Goal: Task Accomplishment & Management: Manage account settings

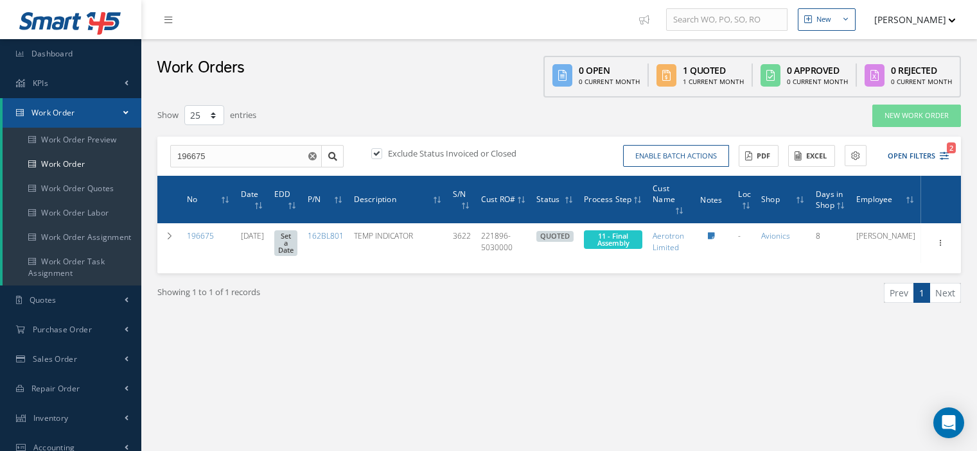
select select "25"
click at [62, 416] on span "Inventory" at bounding box center [50, 418] width 35 height 11
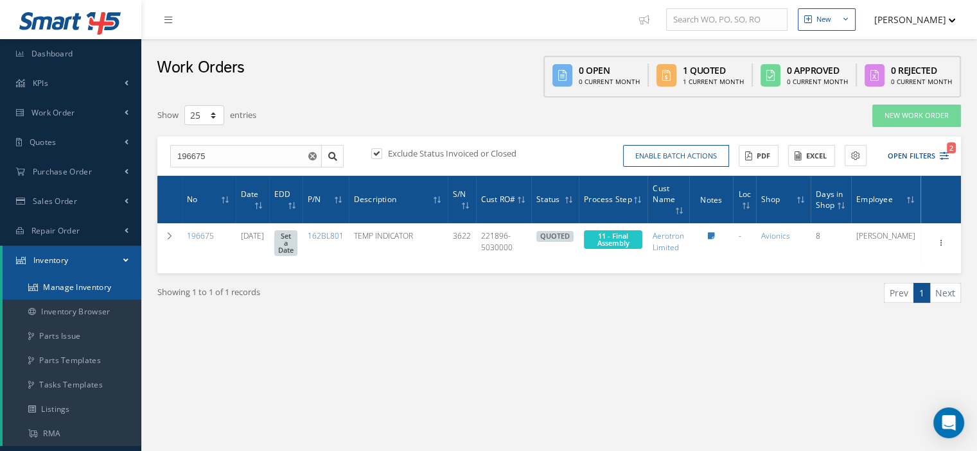
click at [85, 285] on link "Manage Inventory" at bounding box center [72, 288] width 139 height 24
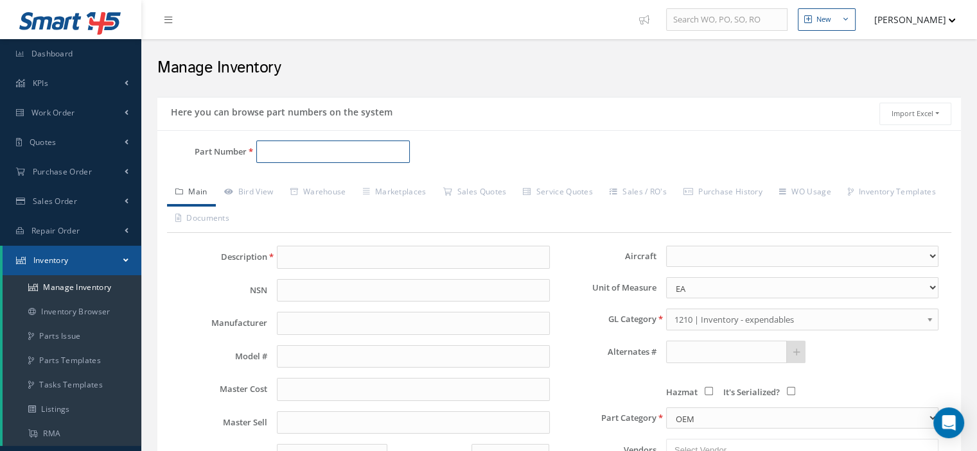
click at [280, 152] on input "Part Number" at bounding box center [332, 152] width 153 height 23
paste input "[PHONE_NUMBER]"
type input "[PHONE_NUMBER]"
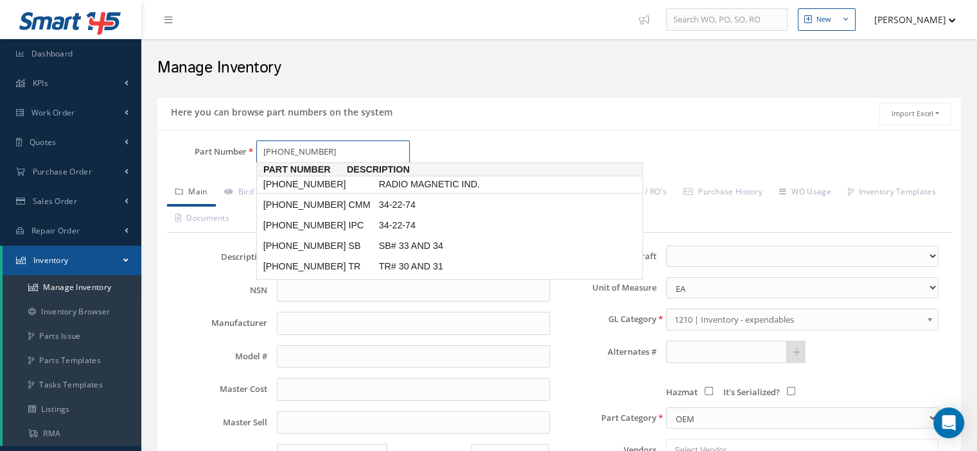
click at [301, 189] on span "[PHONE_NUMBER]" at bounding box center [319, 184] width 116 height 13
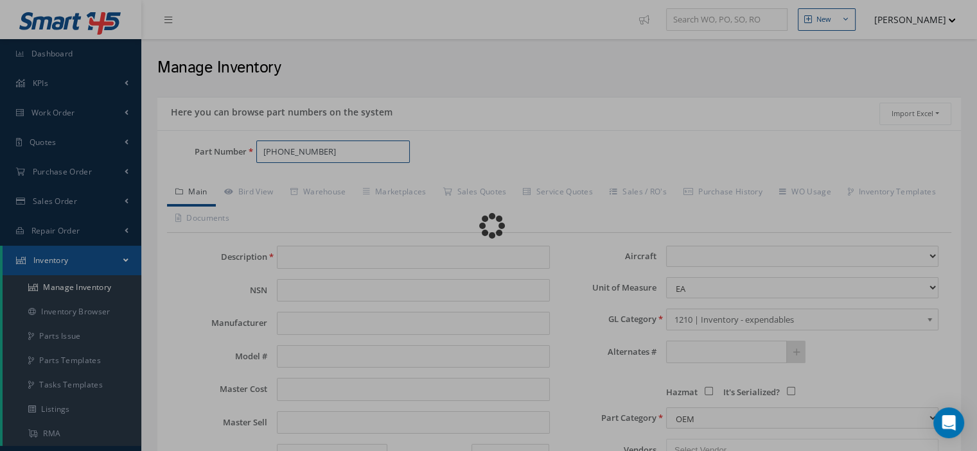
type input "RADIO MAGNETIC IND."
type input "[PERSON_NAME]"
type input "RMI-733"
type input "0.00"
select select
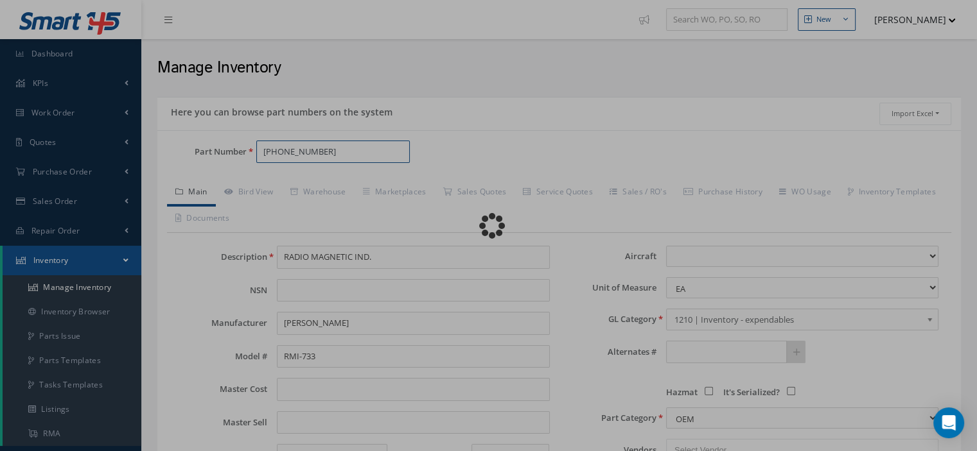
type textarea "Supplier Part: 622-5002-207"
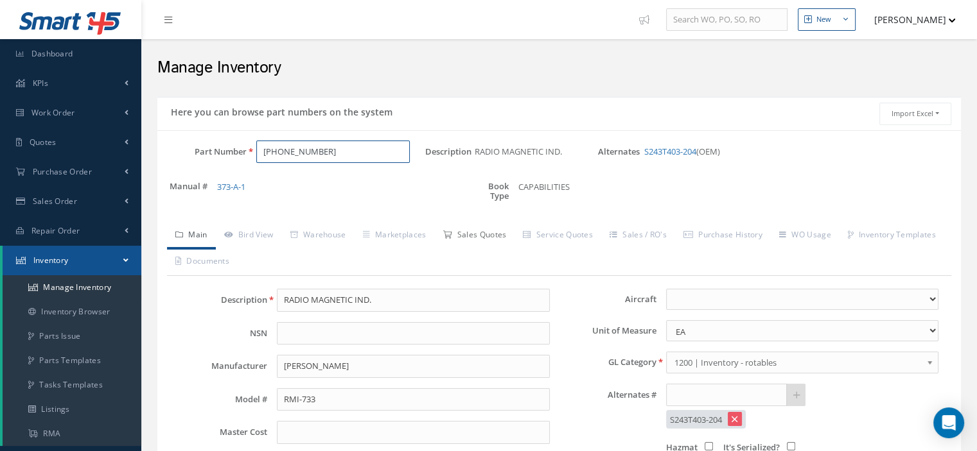
type input "622-5002-203"
click at [498, 234] on link "Sales Quotes" at bounding box center [474, 236] width 80 height 27
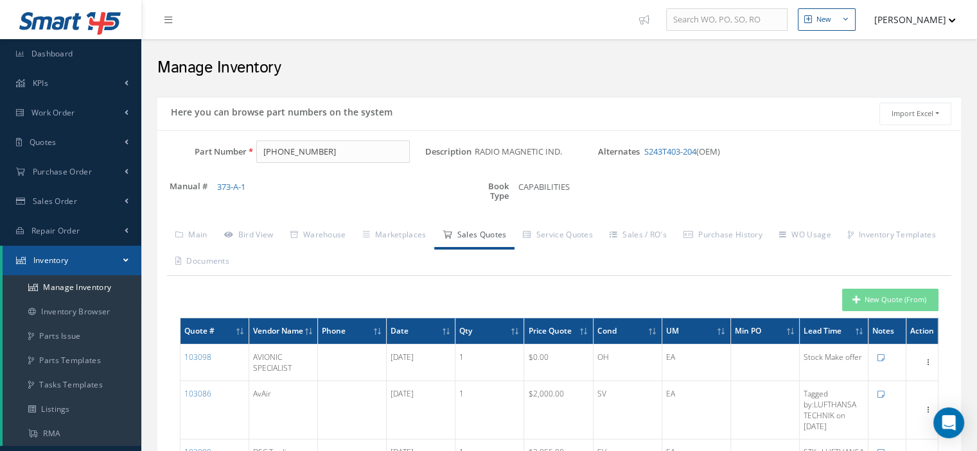
click at [467, 294] on div "New Quote (From)" at bounding box center [559, 300] width 778 height 22
click at [879, 303] on button "New Quote (From)" at bounding box center [890, 300] width 96 height 22
type input "RADIO MAGNETIC IND."
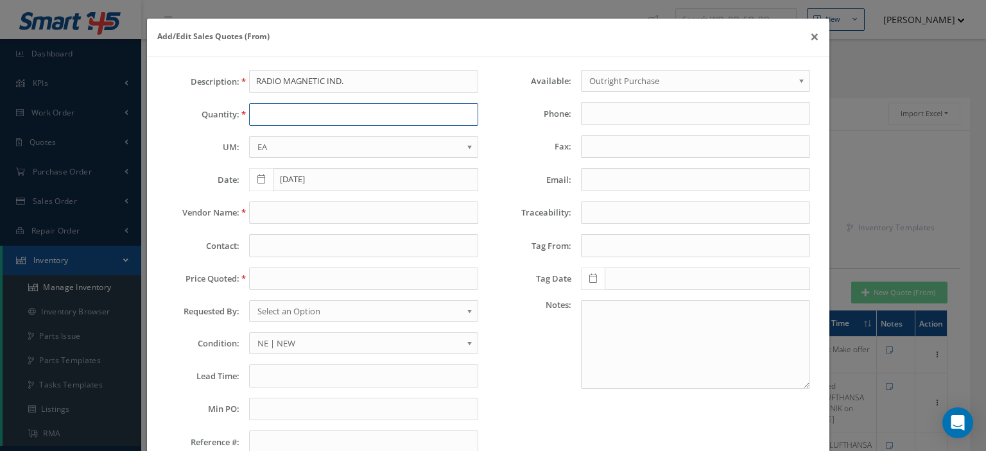
click at [311, 121] on input "text" at bounding box center [363, 114] width 229 height 23
type input "1"
click at [281, 218] on input "text" at bounding box center [363, 213] width 229 height 23
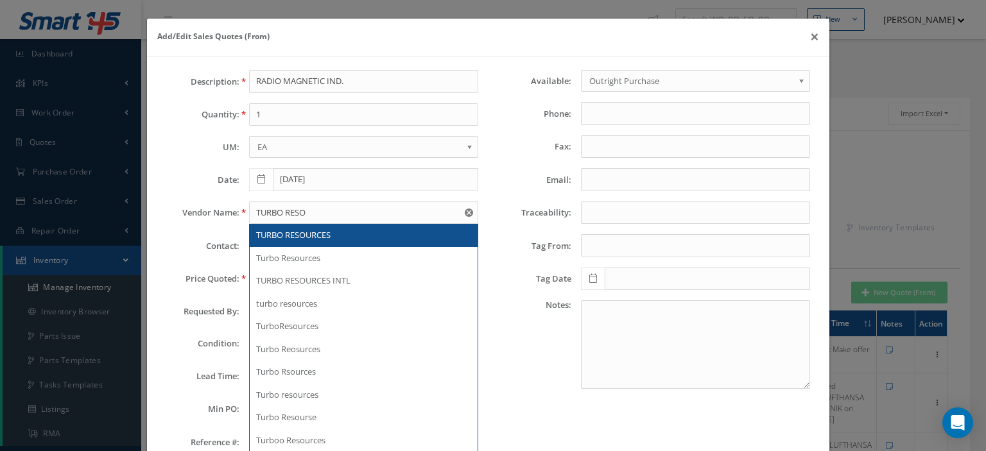
click at [279, 231] on span "TURBO RESOURCES" at bounding box center [293, 235] width 75 height 12
type input "TURBO RESOURCES"
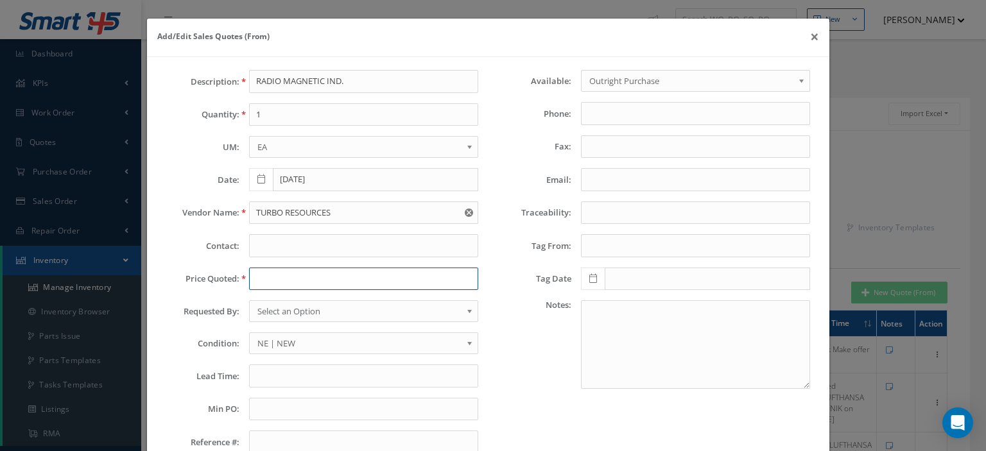
click at [277, 269] on input "text" at bounding box center [363, 279] width 229 height 23
click at [265, 282] on input "text" at bounding box center [363, 279] width 229 height 23
paste input "6900.00"
type input "6900.00"
click at [278, 308] on span "Select an Option" at bounding box center [360, 311] width 204 height 15
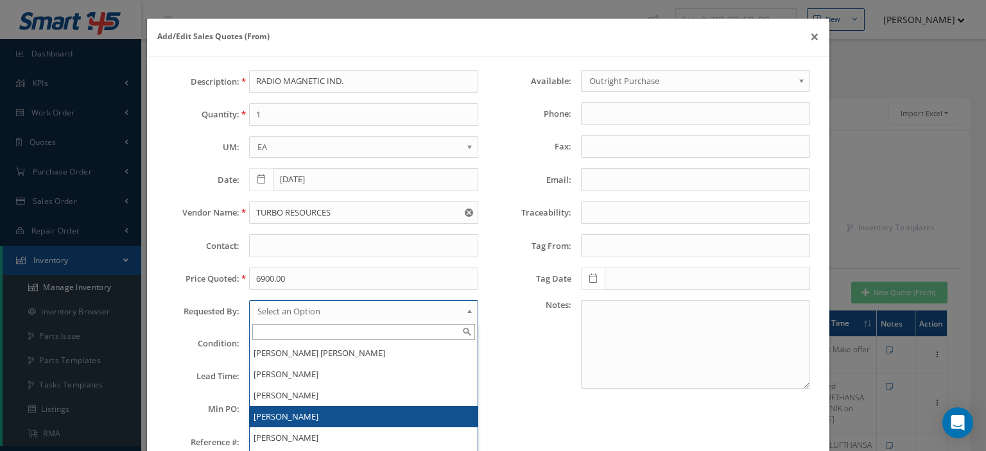
click at [281, 416] on li "[PERSON_NAME]" at bounding box center [364, 417] width 228 height 21
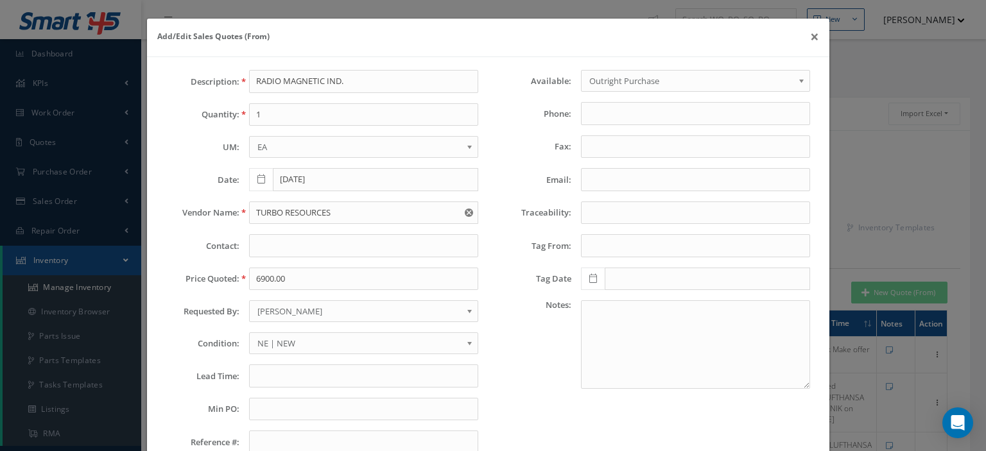
click at [303, 336] on span "NE | NEW" at bounding box center [360, 343] width 204 height 15
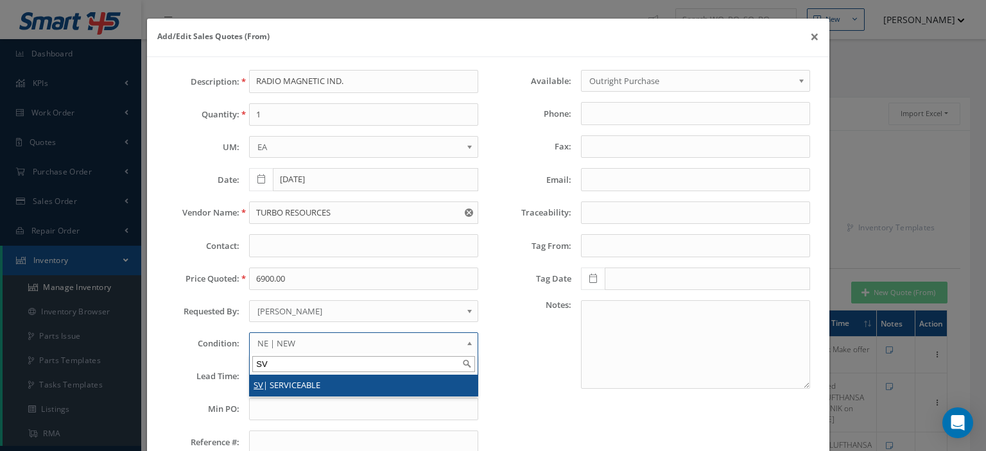
type input "SV"
click at [280, 380] on li "SV | SERVICEABLE" at bounding box center [364, 385] width 228 height 21
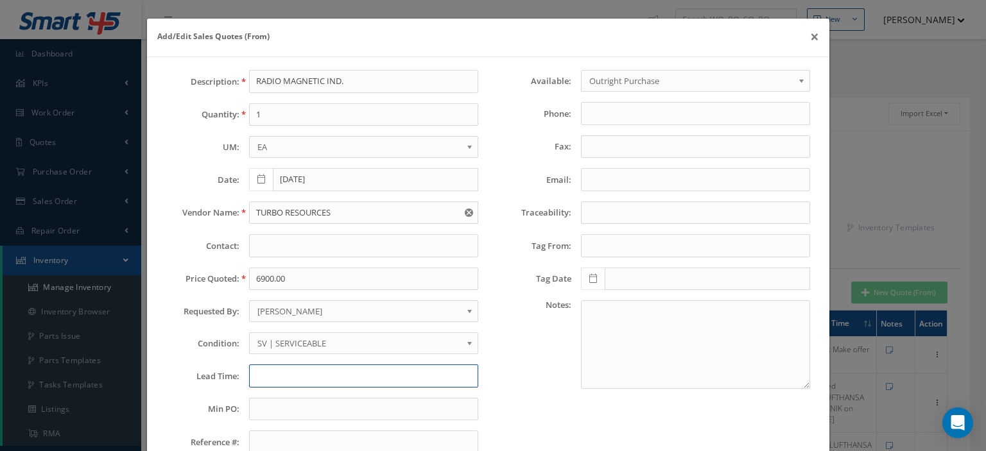
click at [275, 373] on input "text" at bounding box center [363, 376] width 229 height 23
type input "STK"
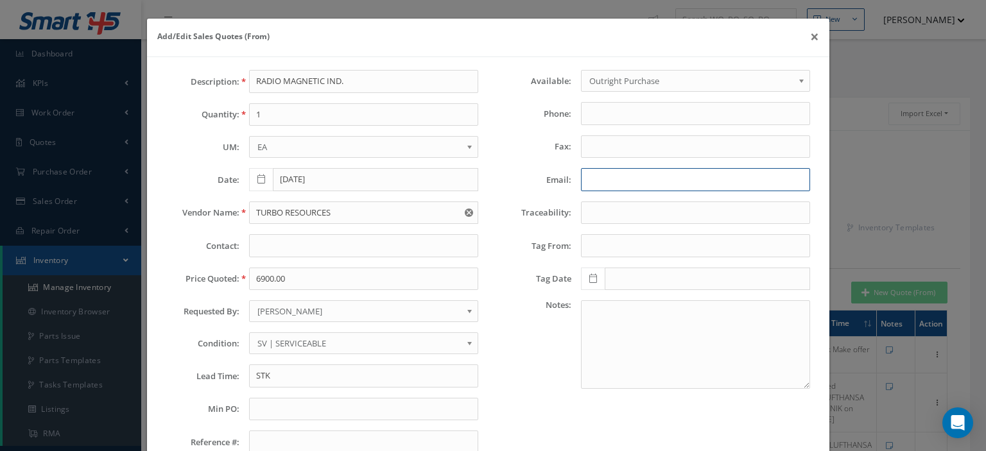
click at [584, 182] on input "Email:" at bounding box center [695, 179] width 229 height 23
paste input "JenniferSchreck@TurboResources.com"
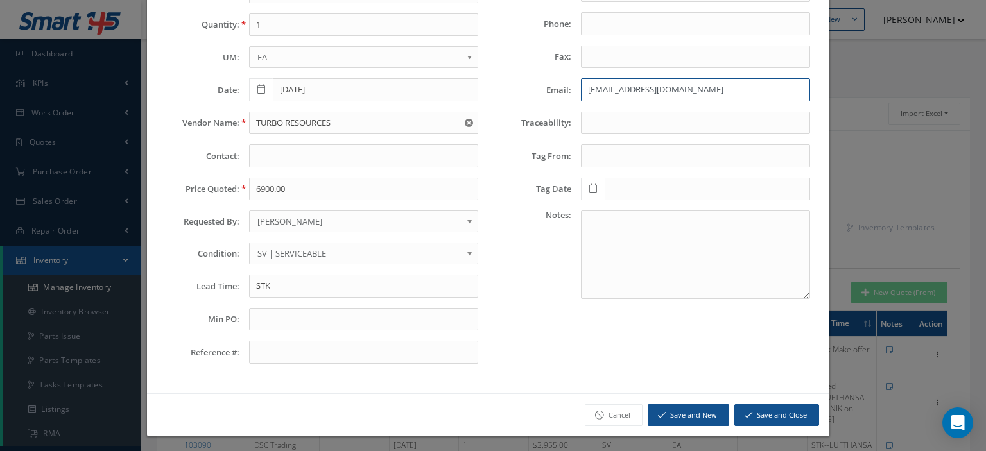
type input "JenniferSchreck@TurboResources.com"
click at [759, 417] on button "Save and Close" at bounding box center [777, 416] width 85 height 22
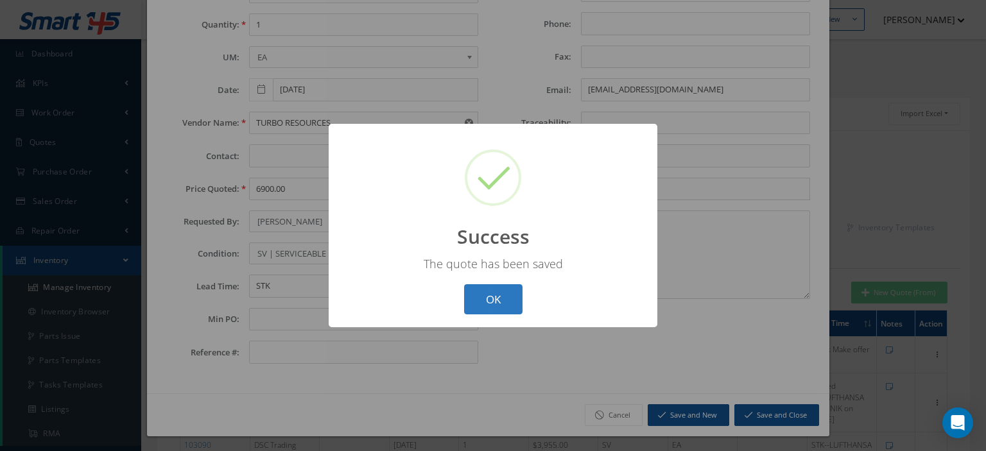
click at [513, 301] on button "OK" at bounding box center [493, 300] width 58 height 30
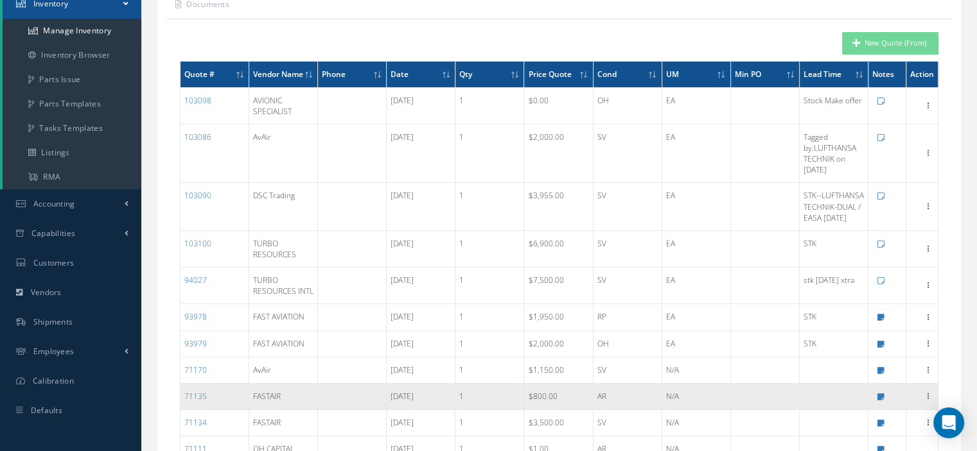
scroll to position [0, 0]
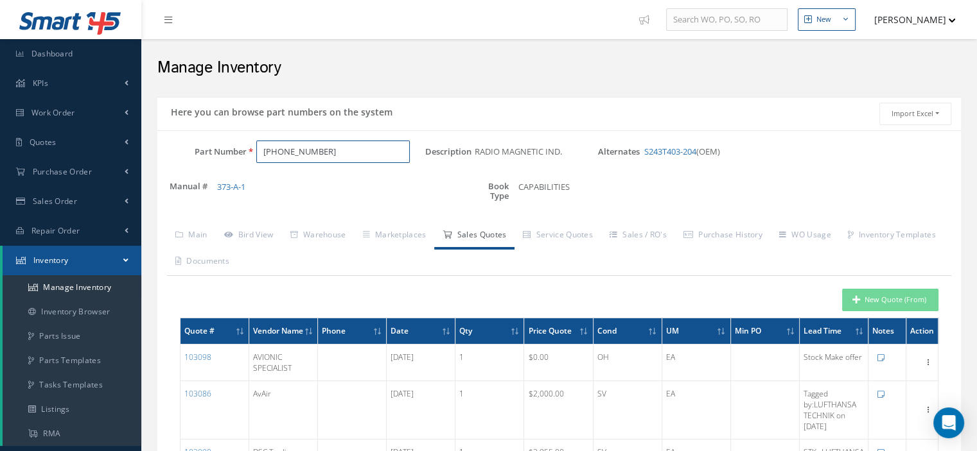
drag, startPoint x: 333, startPoint y: 150, endPoint x: 257, endPoint y: 168, distance: 77.9
click at [257, 168] on div "Part Number 622-5002-203" at bounding box center [291, 157] width 268 height 33
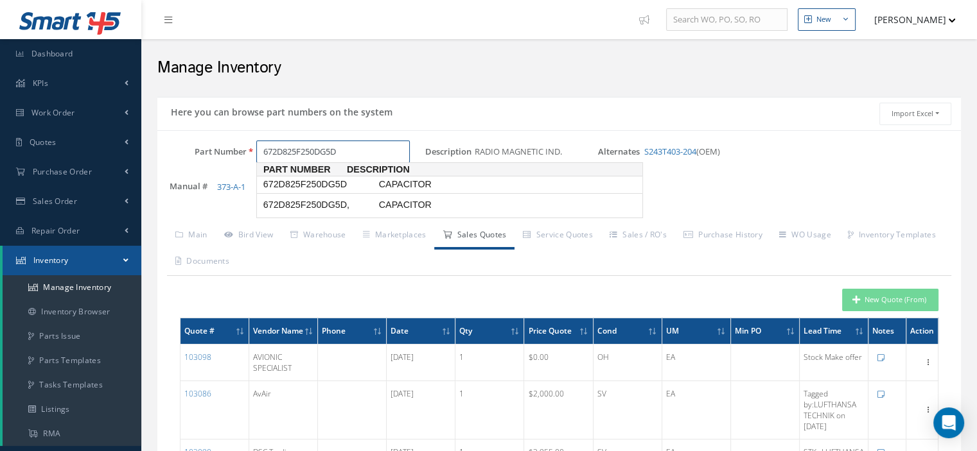
click at [339, 182] on span "672D825F250DG5D" at bounding box center [319, 184] width 116 height 13
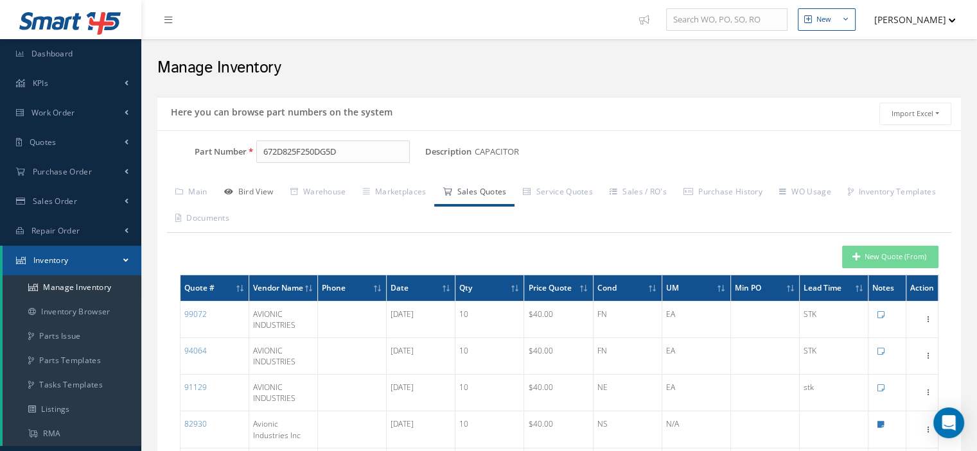
click at [242, 191] on link "Bird View" at bounding box center [249, 193] width 66 height 27
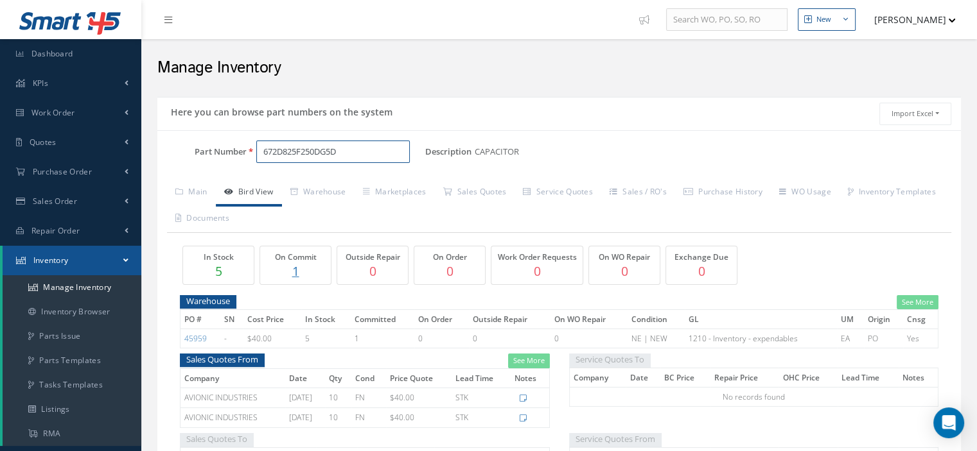
drag, startPoint x: 353, startPoint y: 160, endPoint x: 253, endPoint y: 156, distance: 99.6
click at [254, 156] on div "672D825F250DG5D" at bounding box center [336, 152] width 179 height 23
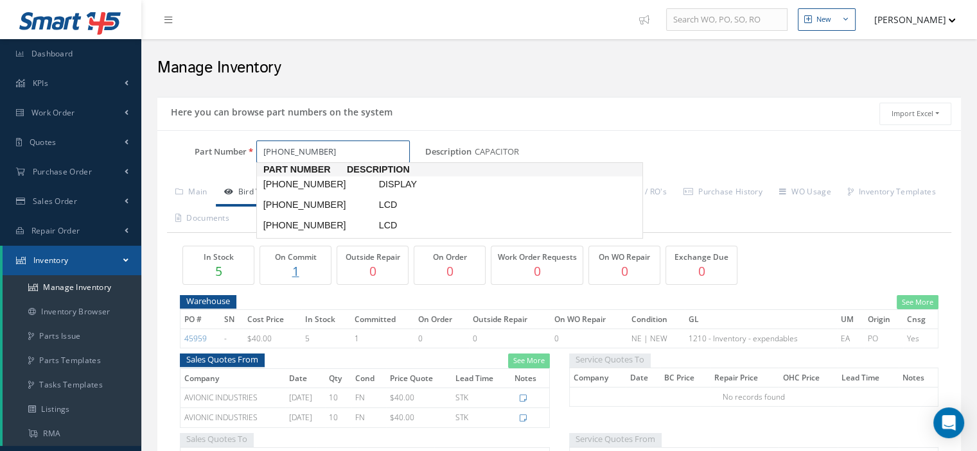
type input "830-5465-010"
click at [331, 183] on span "830-5465-010" at bounding box center [319, 184] width 116 height 13
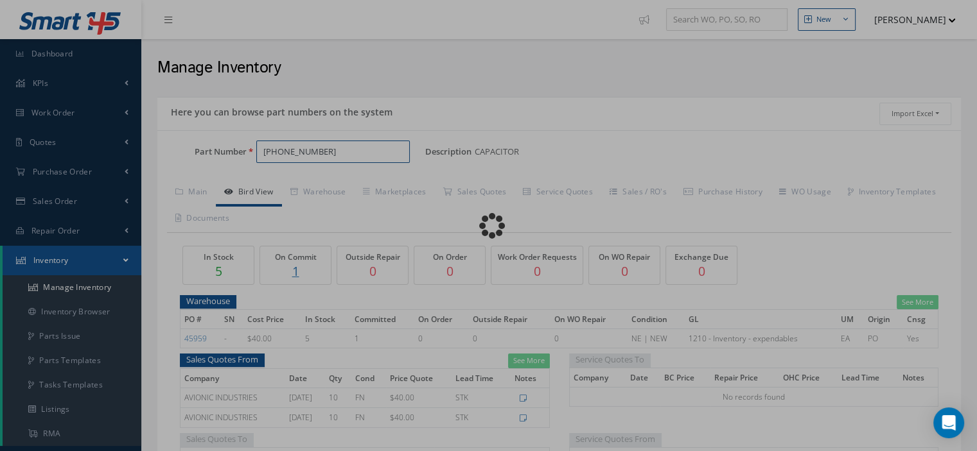
type input "LCD"
select select
checkbox input "true"
type textarea "Flat Rate Repair Price = $6950 Repair with SV LCD substrate = $8950"
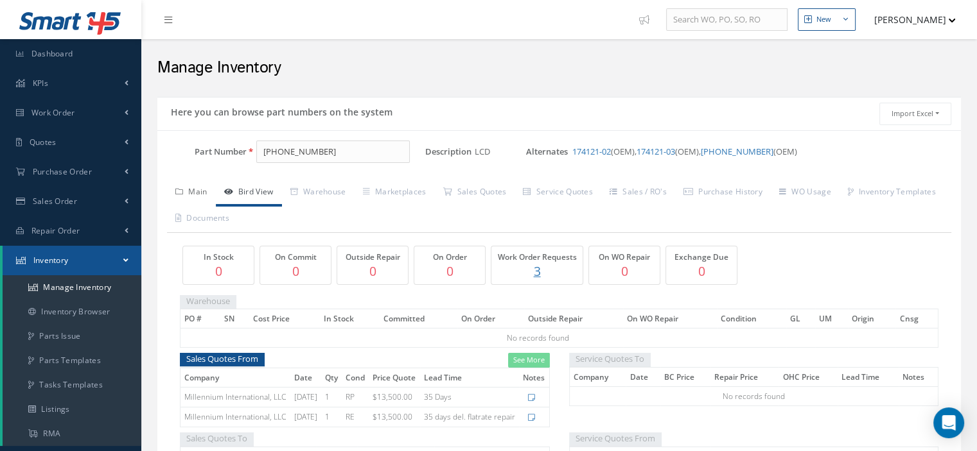
click at [211, 194] on link "Main" at bounding box center [191, 193] width 49 height 27
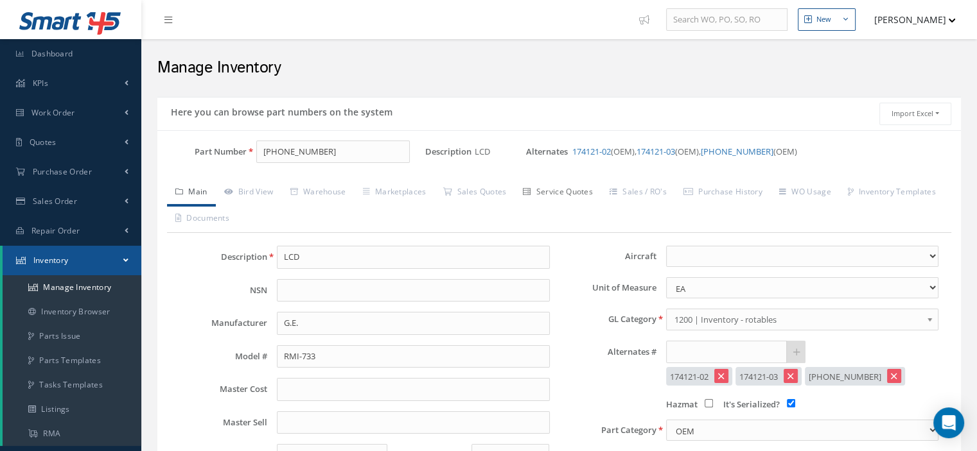
click at [562, 195] on link "Service Quotes" at bounding box center [557, 193] width 87 height 27
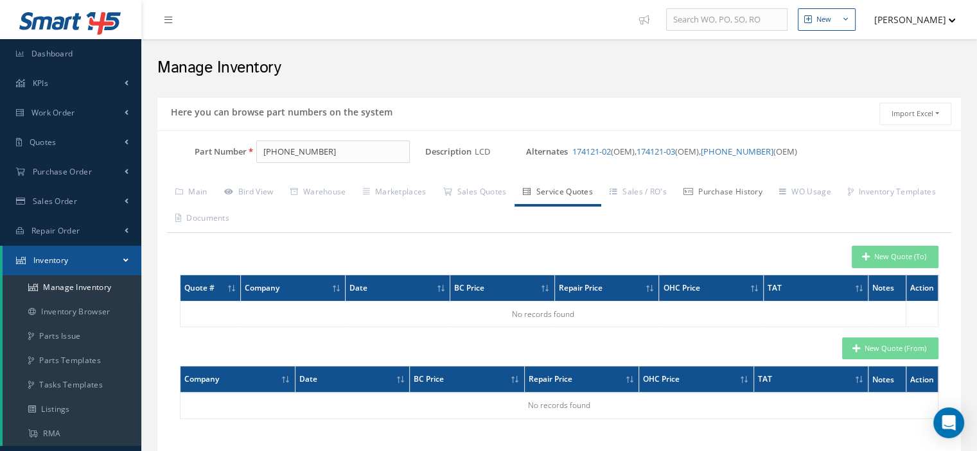
click at [723, 192] on link "Purchase History" at bounding box center [723, 193] width 96 height 27
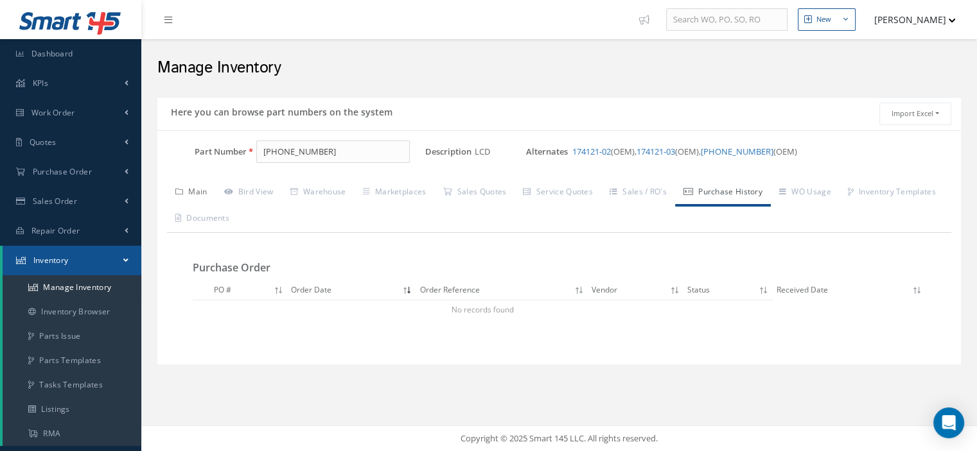
click at [195, 191] on link "Main" at bounding box center [191, 193] width 49 height 27
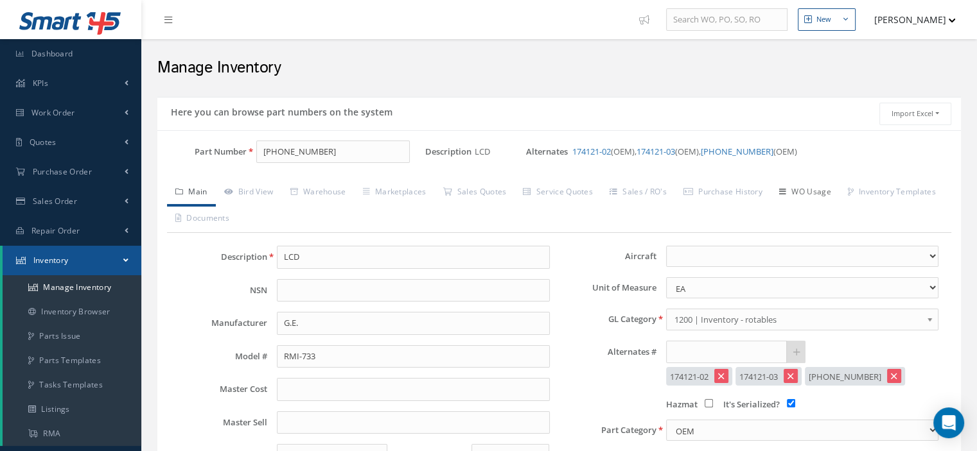
click at [818, 184] on link "WO Usage" at bounding box center [805, 193] width 69 height 27
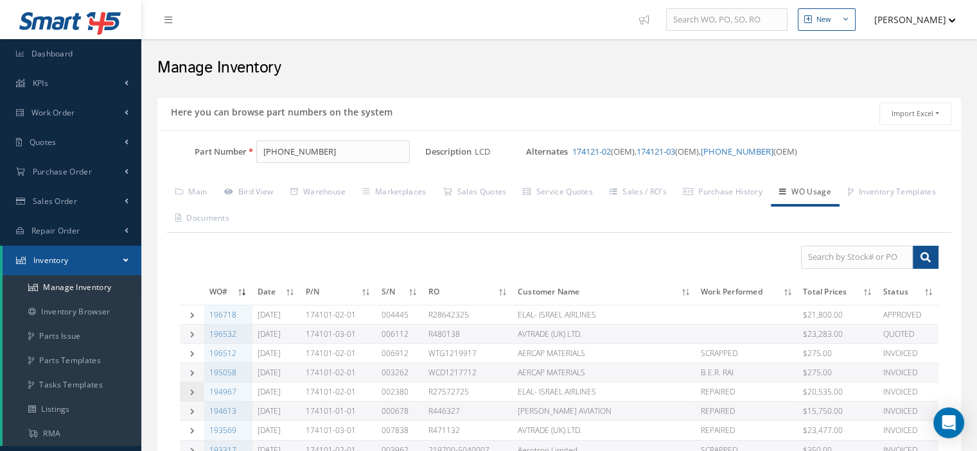
click at [193, 392] on icon at bounding box center [192, 392] width 9 height 6
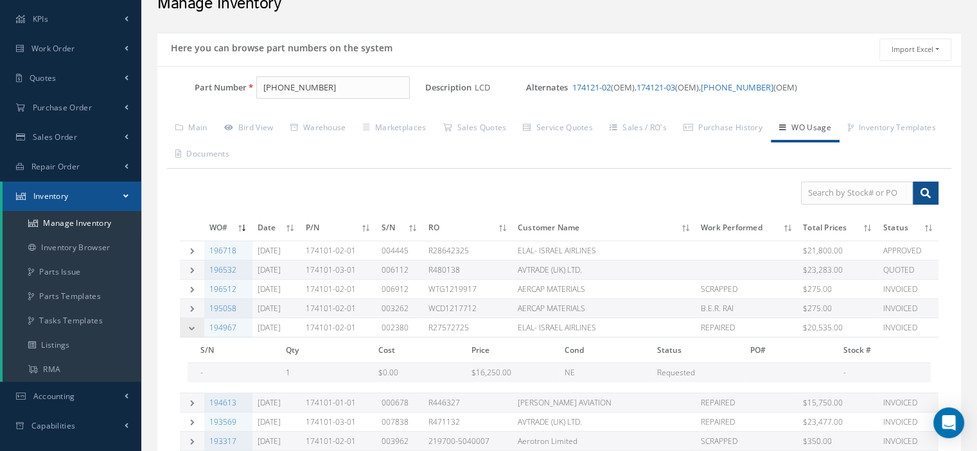
scroll to position [128, 0]
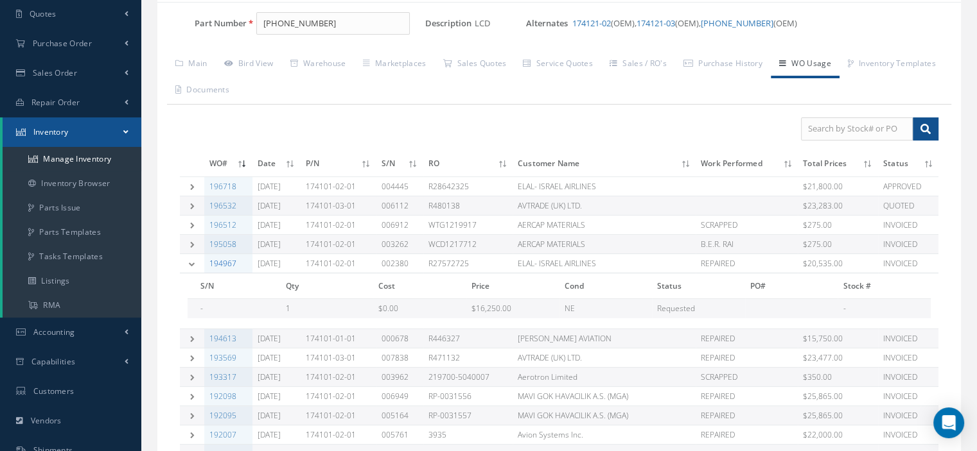
click at [229, 260] on link "194967" at bounding box center [222, 263] width 27 height 11
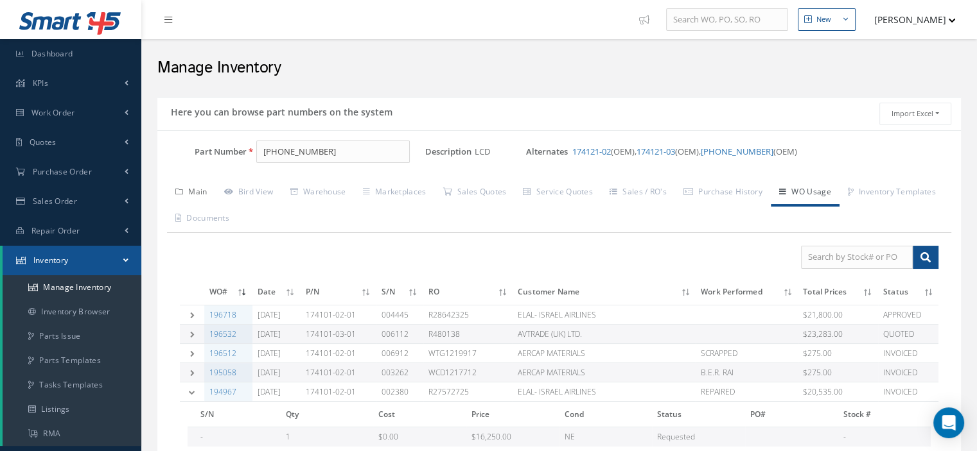
click at [197, 195] on link "Main" at bounding box center [191, 193] width 49 height 27
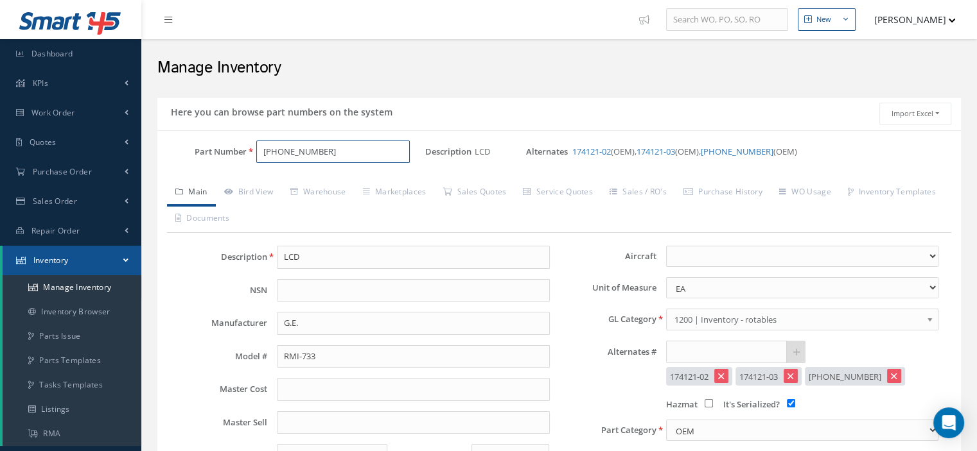
drag, startPoint x: 317, startPoint y: 157, endPoint x: 275, endPoint y: 158, distance: 42.4
click at [275, 158] on input "830-5465-010" at bounding box center [332, 152] width 153 height 23
type input "8"
type input "630-1001-022"
click at [300, 184] on span "630-1001-022" at bounding box center [319, 184] width 116 height 13
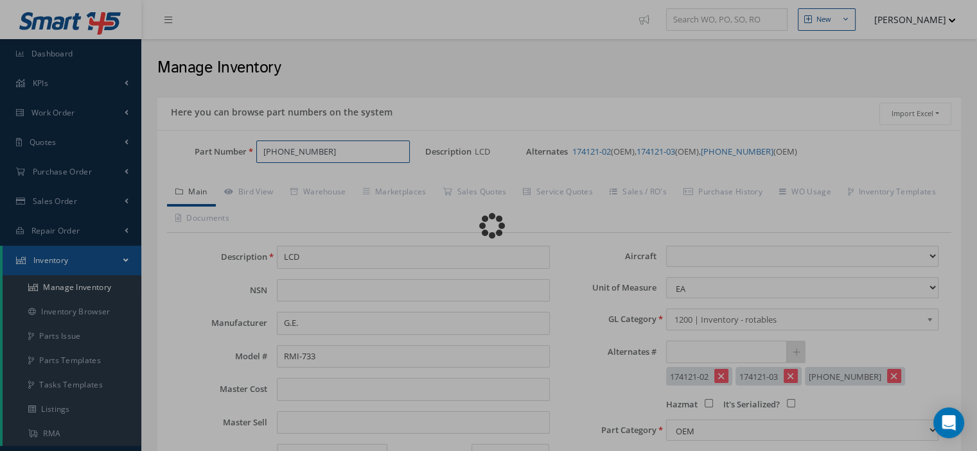
type input "CAP ASSY"
select select
checkbox input "false"
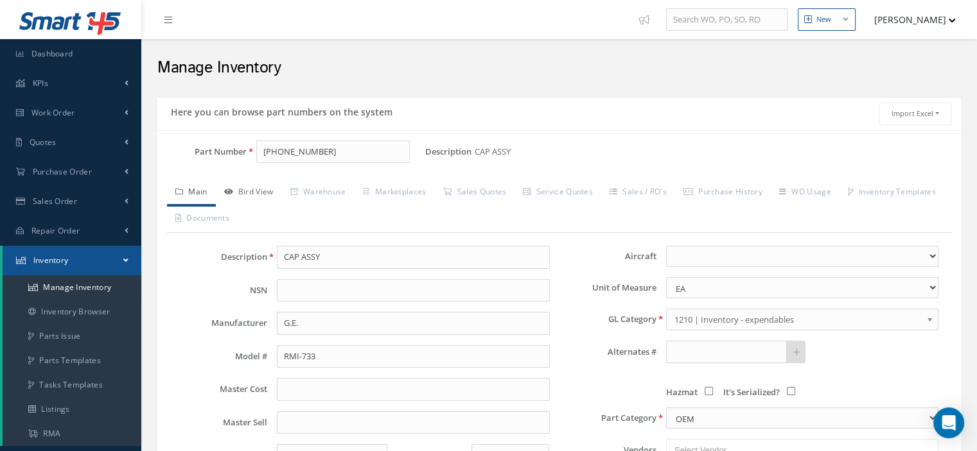
click at [268, 197] on link "Bird View" at bounding box center [249, 193] width 66 height 27
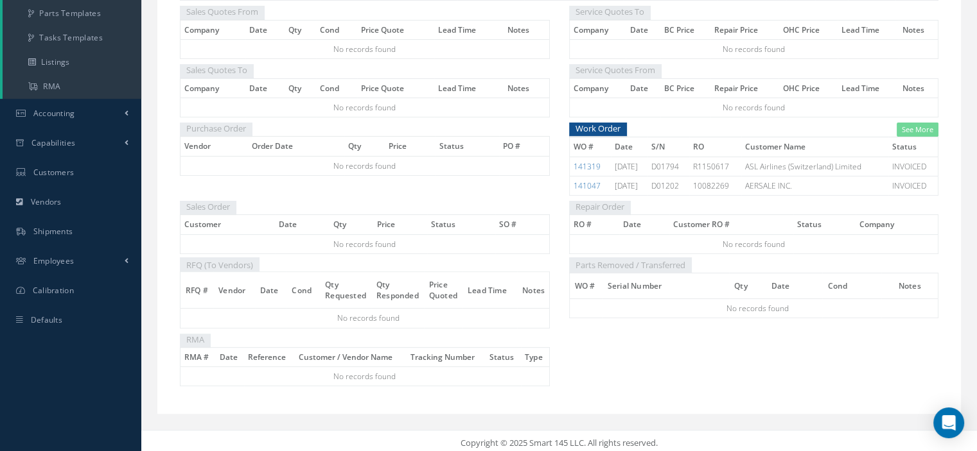
scroll to position [26, 0]
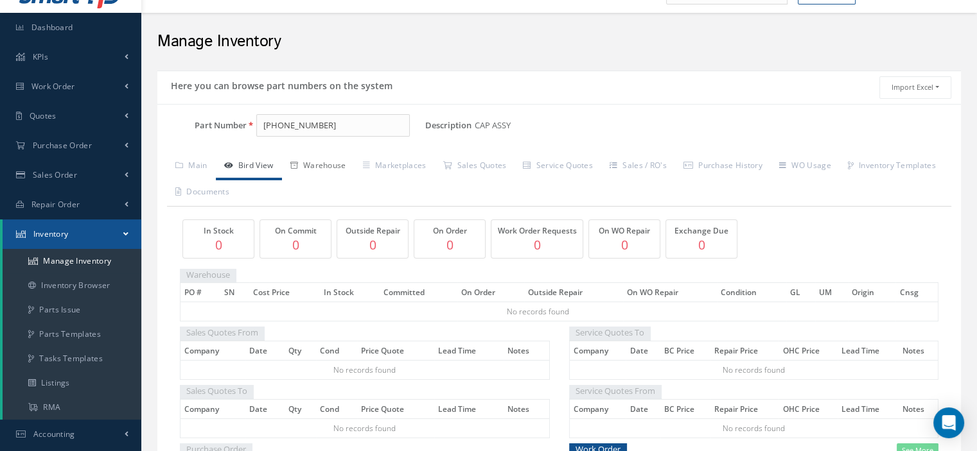
click at [330, 166] on link "Warehouse" at bounding box center [318, 166] width 73 height 27
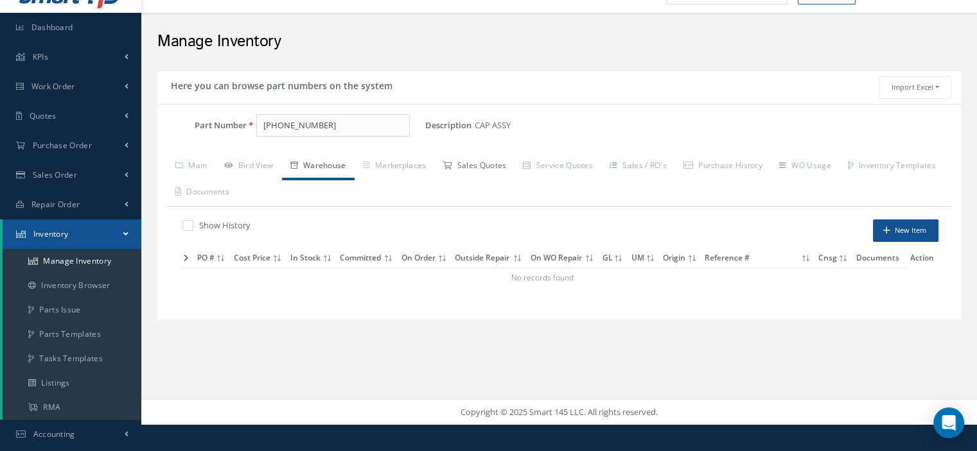
click at [486, 166] on link "Sales Quotes" at bounding box center [474, 166] width 80 height 27
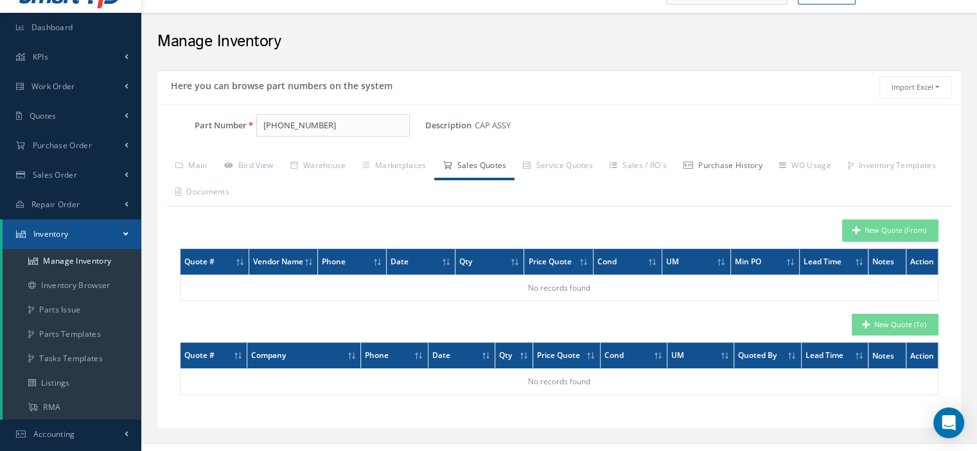
click at [714, 164] on link "Purchase History" at bounding box center [723, 166] width 96 height 27
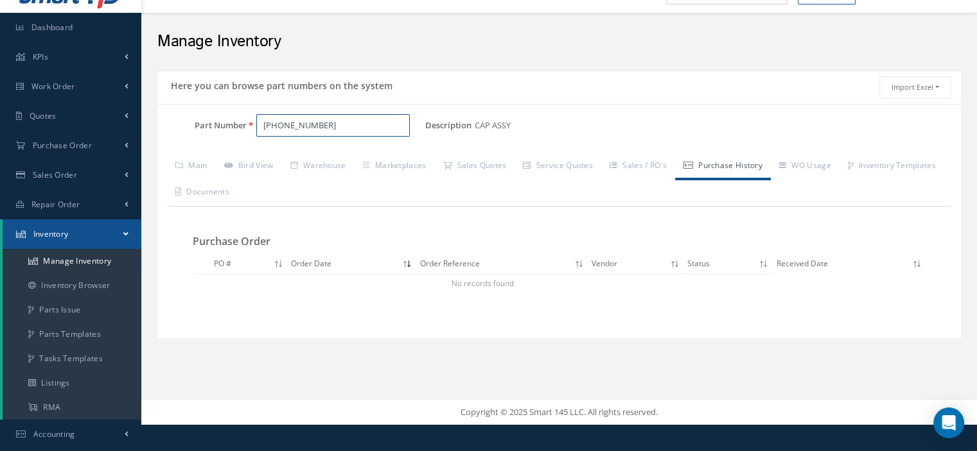
drag, startPoint x: 360, startPoint y: 125, endPoint x: 249, endPoint y: 123, distance: 111.1
click at [249, 123] on div "630-1001-022" at bounding box center [336, 125] width 179 height 23
click at [245, 161] on link "Bird View" at bounding box center [249, 166] width 66 height 27
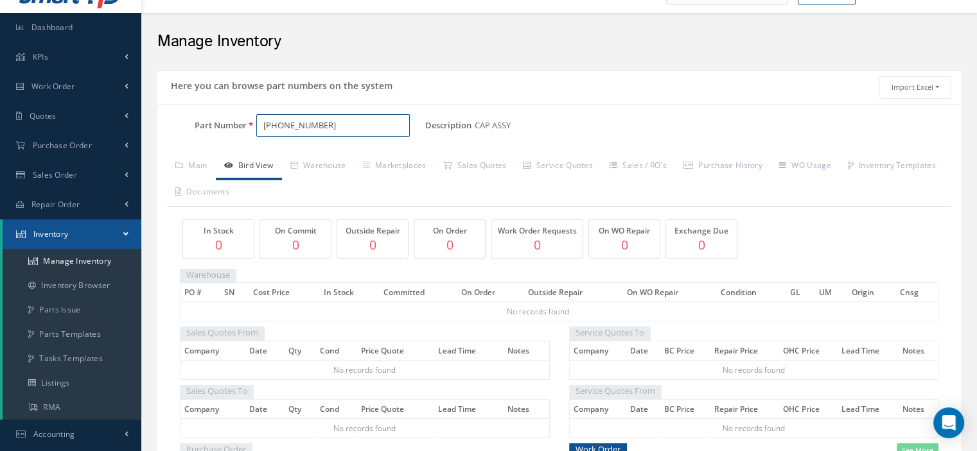
drag, startPoint x: 357, startPoint y: 121, endPoint x: 259, endPoint y: 121, distance: 98.3
click at [259, 121] on input "630-1001-022" at bounding box center [332, 125] width 153 height 23
click at [331, 162] on span "MS25237-387AS15" at bounding box center [319, 158] width 116 height 13
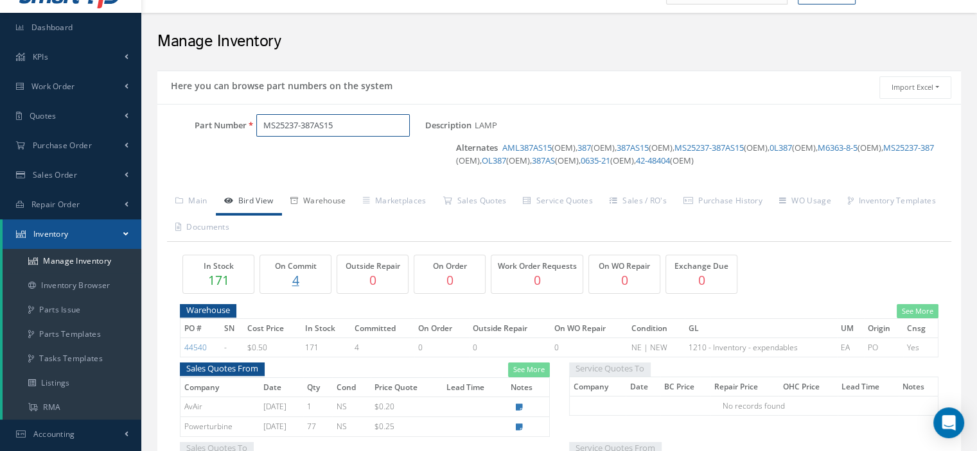
type input "MS25237-387AS15"
click at [319, 192] on link "Warehouse" at bounding box center [318, 202] width 73 height 27
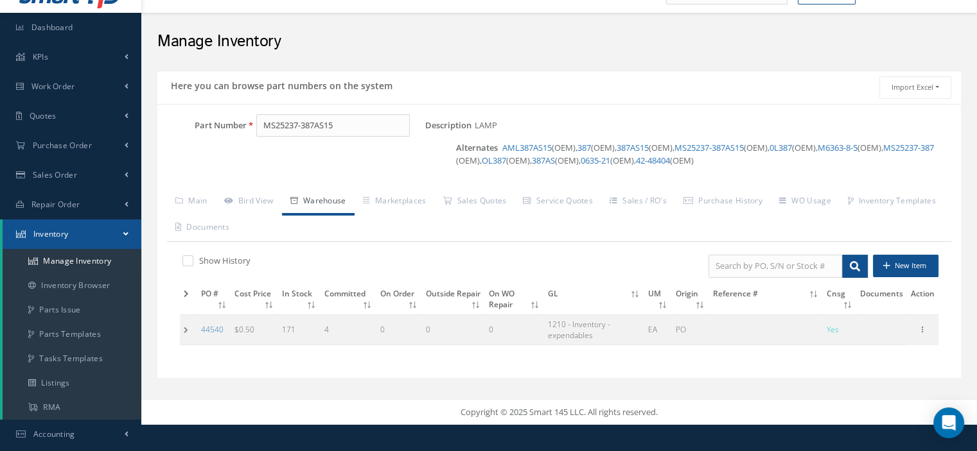
click at [194, 332] on td at bounding box center [188, 330] width 17 height 30
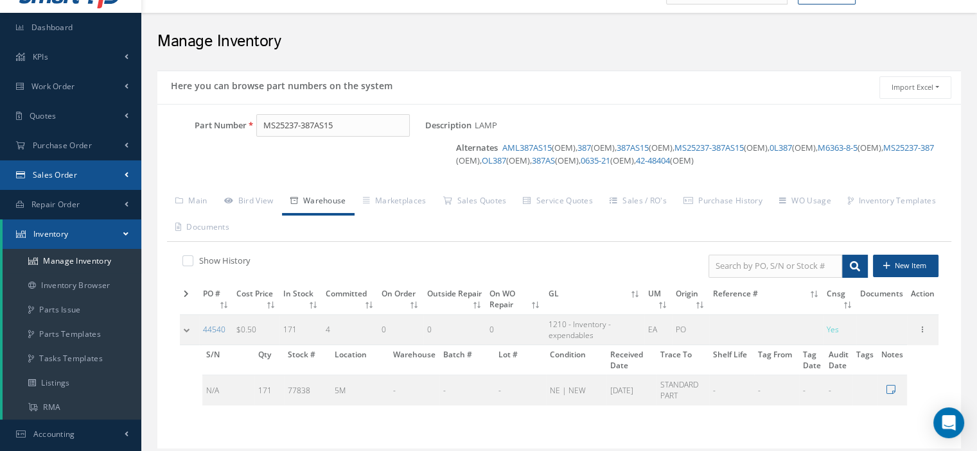
scroll to position [0, 0]
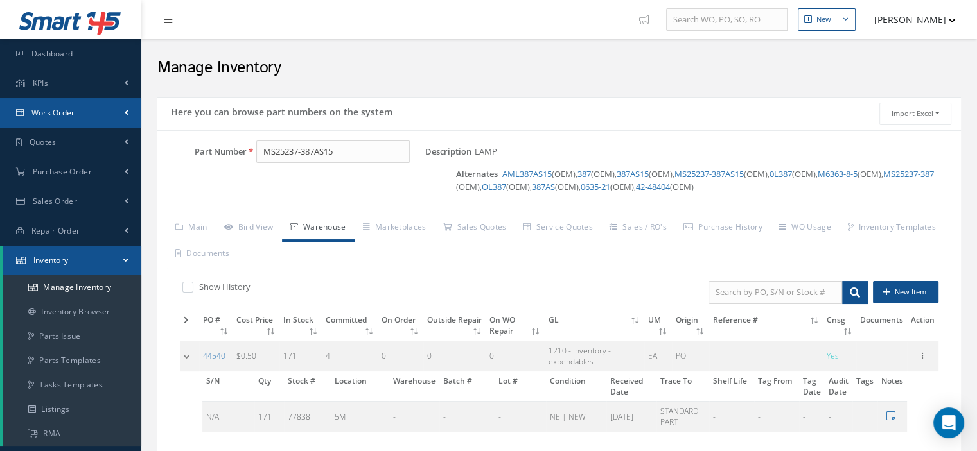
click at [51, 113] on span "Work Order" at bounding box center [53, 112] width 44 height 11
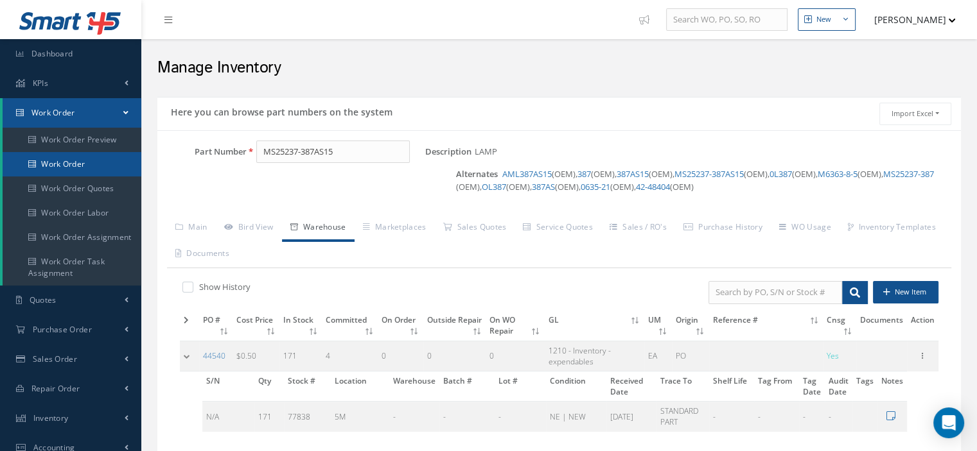
click at [48, 157] on link "Work Order" at bounding box center [72, 164] width 139 height 24
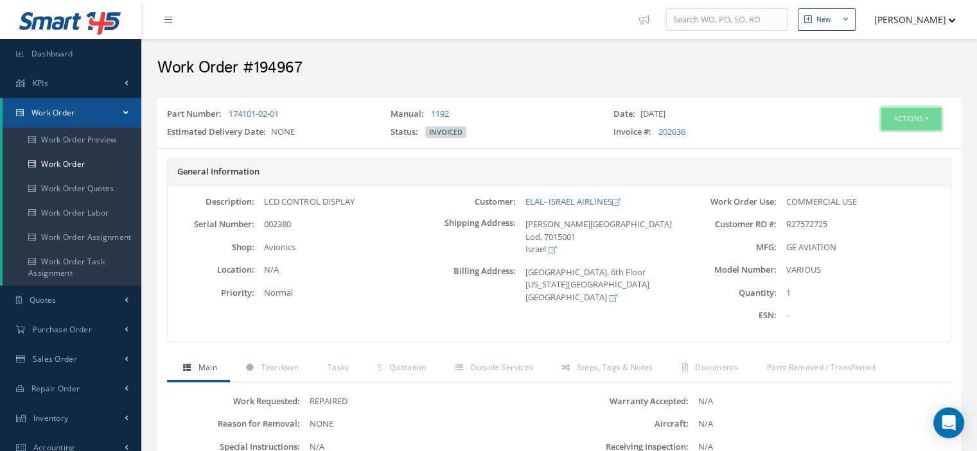
click at [924, 116] on button "Actions" at bounding box center [911, 119] width 60 height 22
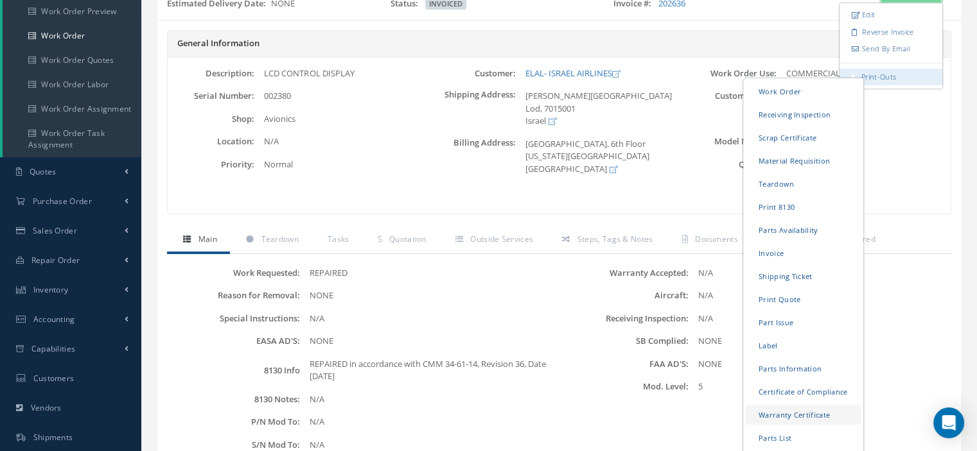
scroll to position [193, 0]
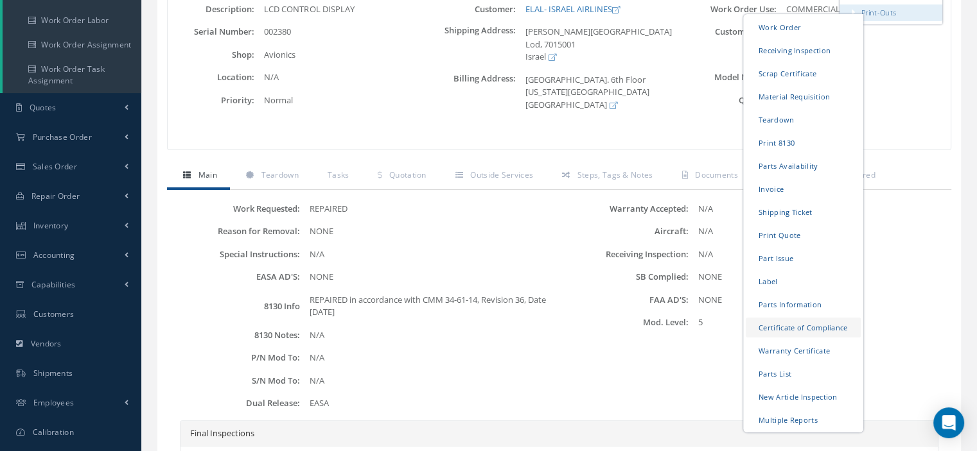
click at [780, 322] on link "Certificate of Compliance" at bounding box center [803, 328] width 115 height 20
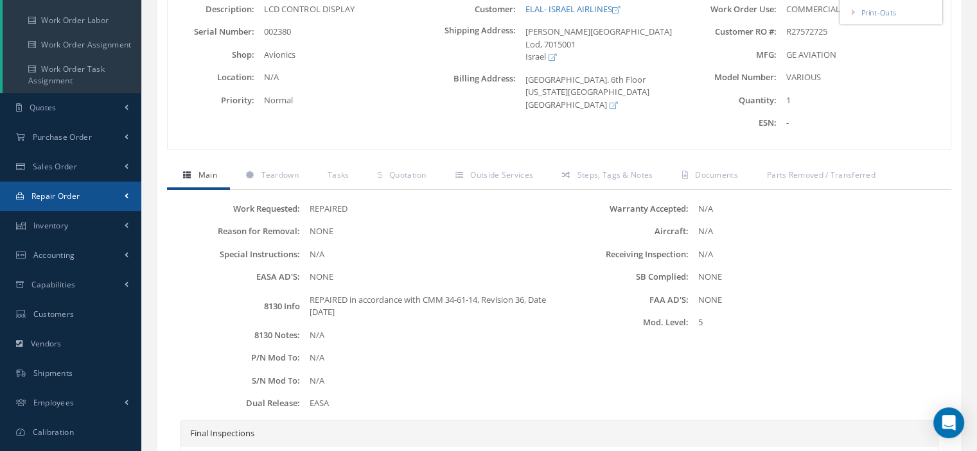
click at [87, 200] on link "Repair Order" at bounding box center [70, 197] width 141 height 30
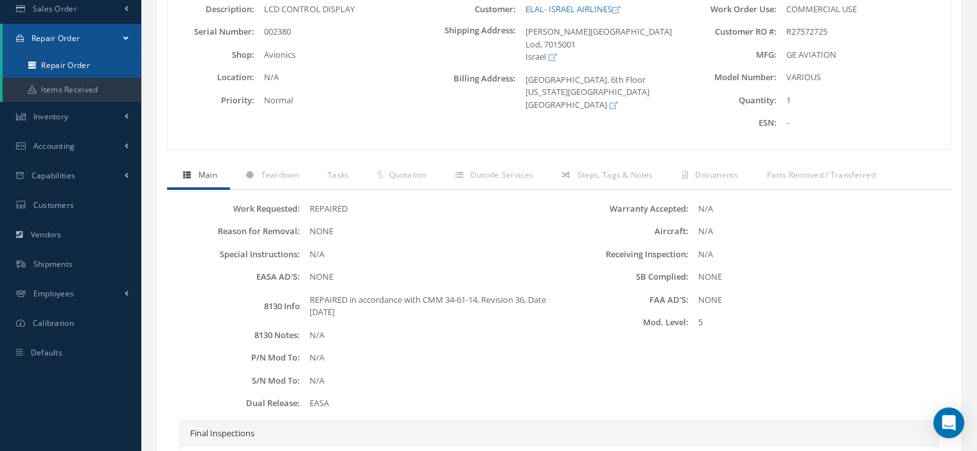
click at [81, 67] on link "Repair Order" at bounding box center [72, 65] width 139 height 24
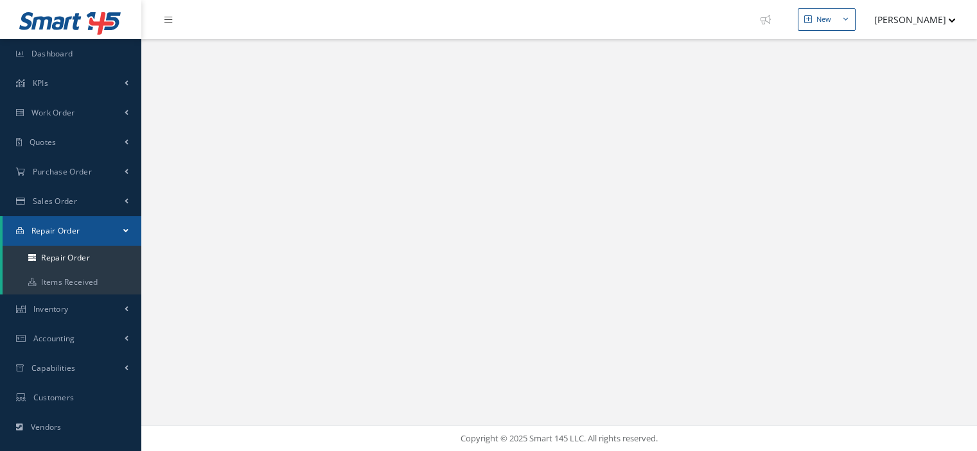
select select "25"
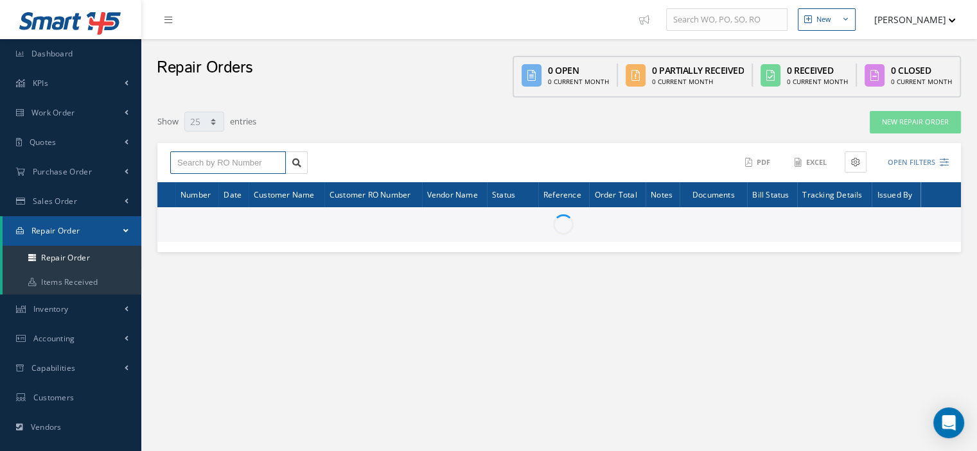
click at [232, 166] on input "text" at bounding box center [228, 163] width 116 height 23
paste input "200727"
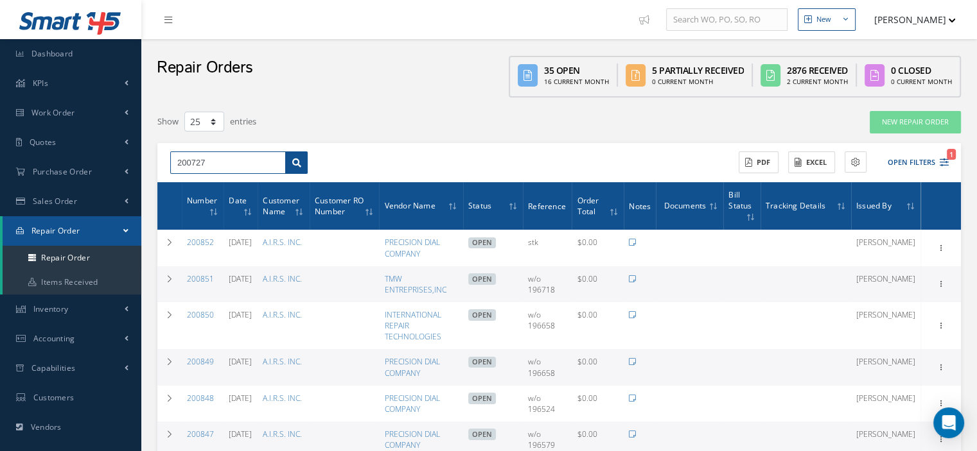
type input "200727"
click at [295, 166] on link at bounding box center [296, 163] width 22 height 23
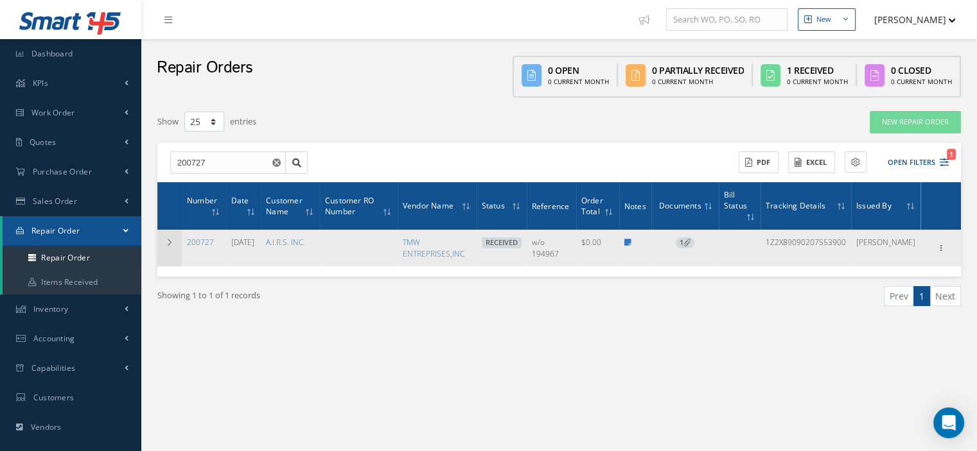
click at [162, 236] on td at bounding box center [169, 248] width 24 height 36
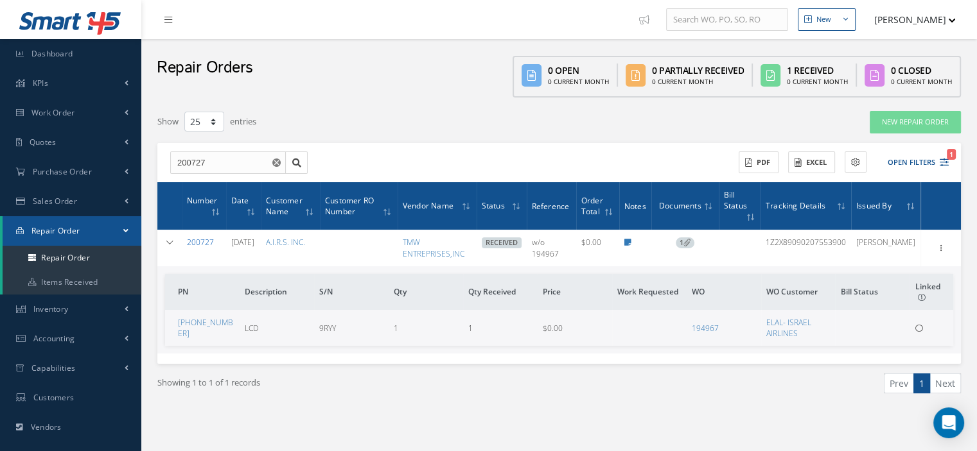
click at [210, 237] on link "200727" at bounding box center [200, 242] width 27 height 11
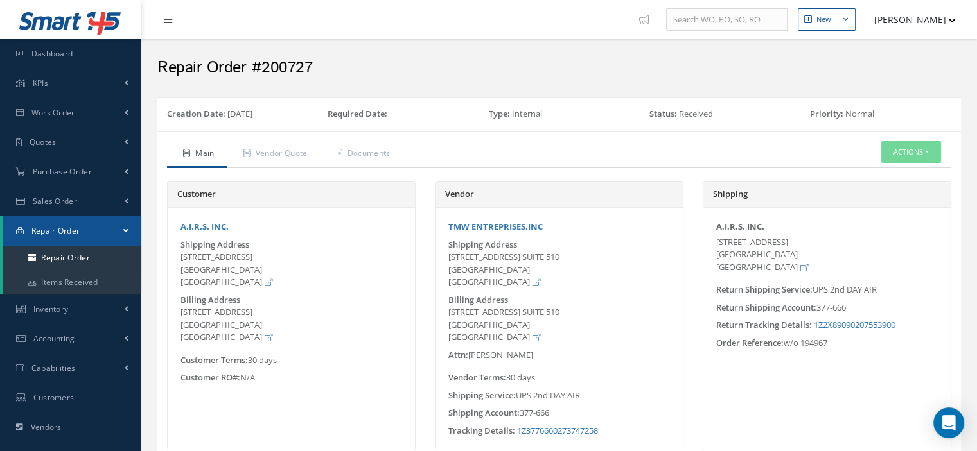
drag, startPoint x: 530, startPoint y: 224, endPoint x: 468, endPoint y: 220, distance: 62.4
click at [468, 220] on div "TMW ENTREPRISES,INC Shipping Address 2667 E.28th ST. SUITE 510 SIGNAL HILL, CA …" at bounding box center [558, 329] width 247 height 242
drag, startPoint x: 550, startPoint y: 225, endPoint x: 444, endPoint y: 227, distance: 106.0
click at [444, 227] on div "TMW ENTREPRISES,INC" at bounding box center [559, 227] width 241 height 13
copy link "TMW ENTREPRISES,INC"
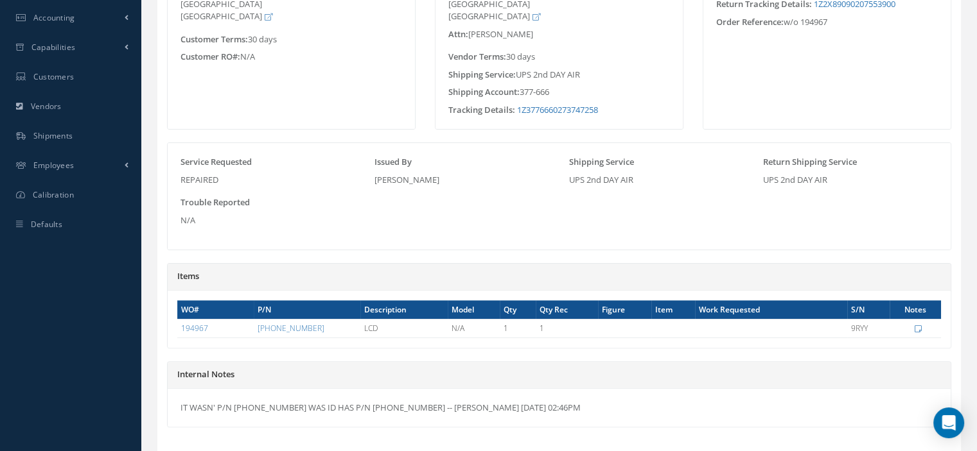
scroll to position [257, 0]
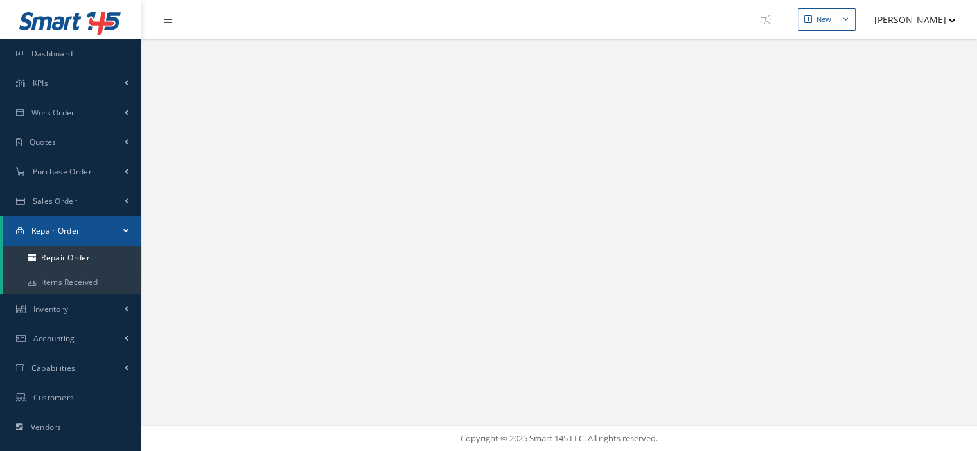
select select "25"
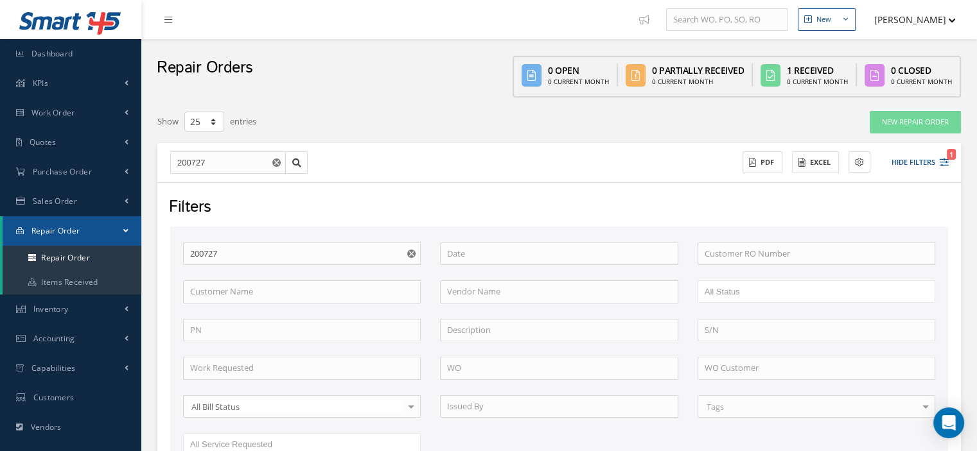
click at [275, 164] on icon "Reset" at bounding box center [276, 163] width 8 height 8
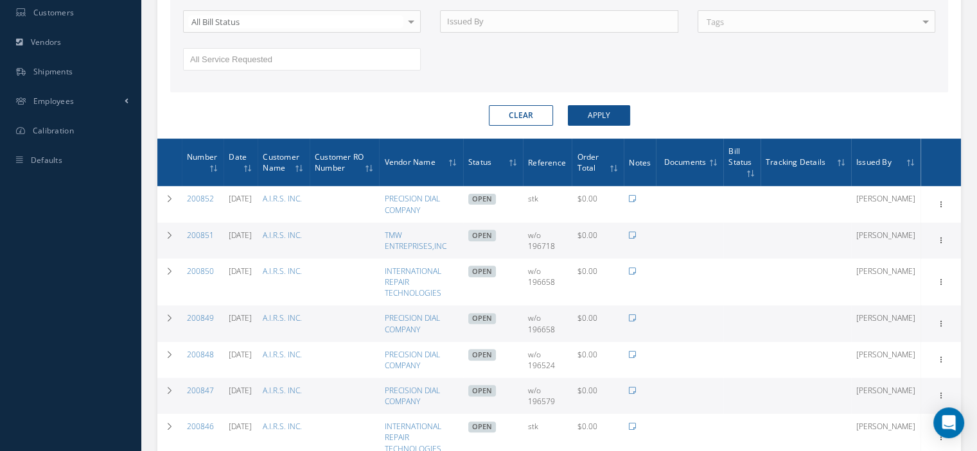
scroll to position [450, 0]
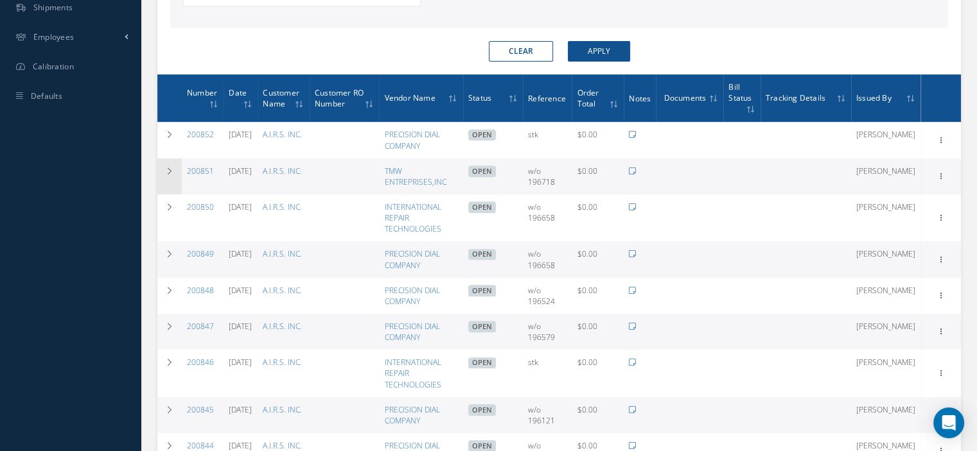
click at [164, 167] on td at bounding box center [169, 177] width 24 height 36
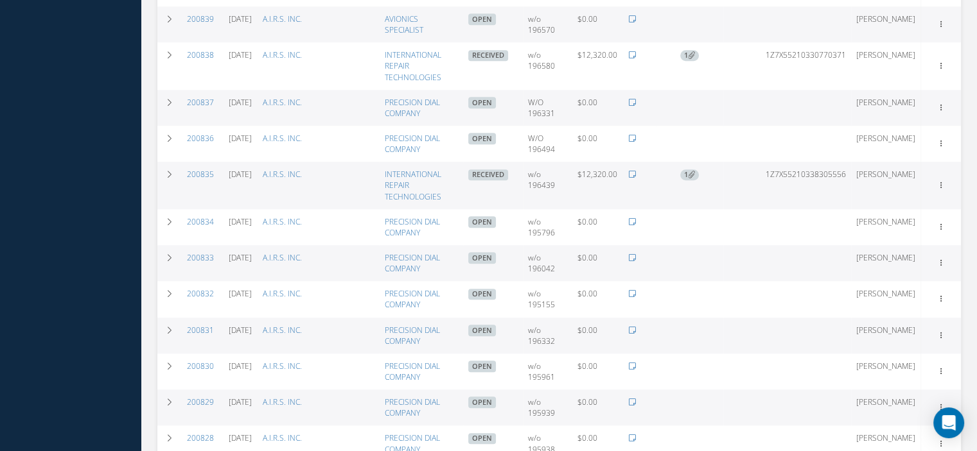
scroll to position [1220, 0]
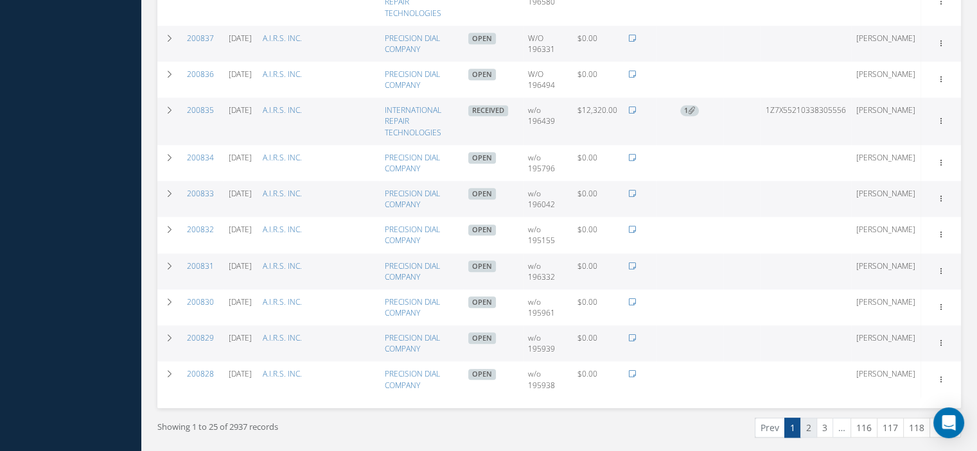
click at [812, 431] on link "2" at bounding box center [808, 428] width 17 height 20
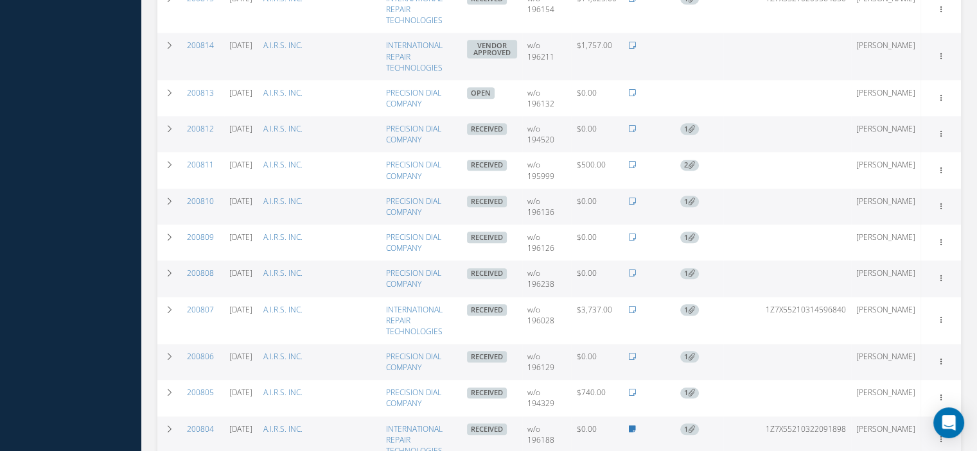
scroll to position [1359, 0]
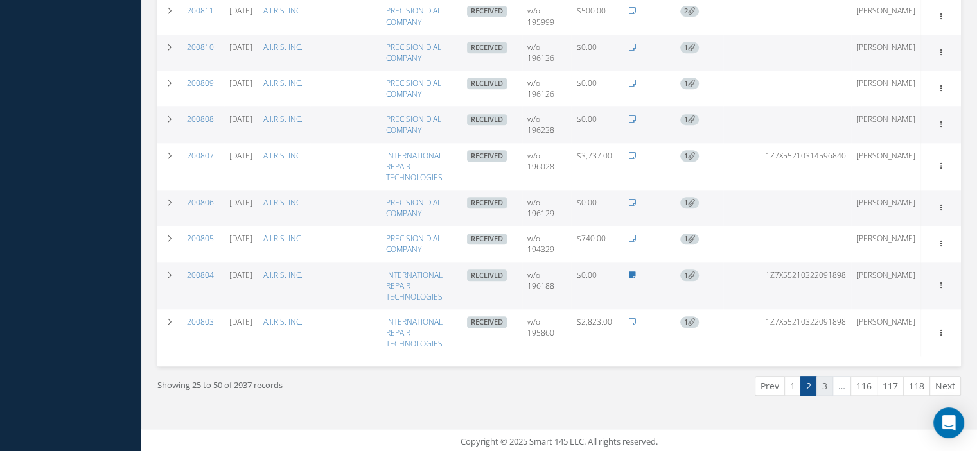
click at [831, 391] on link "3" at bounding box center [824, 386] width 17 height 20
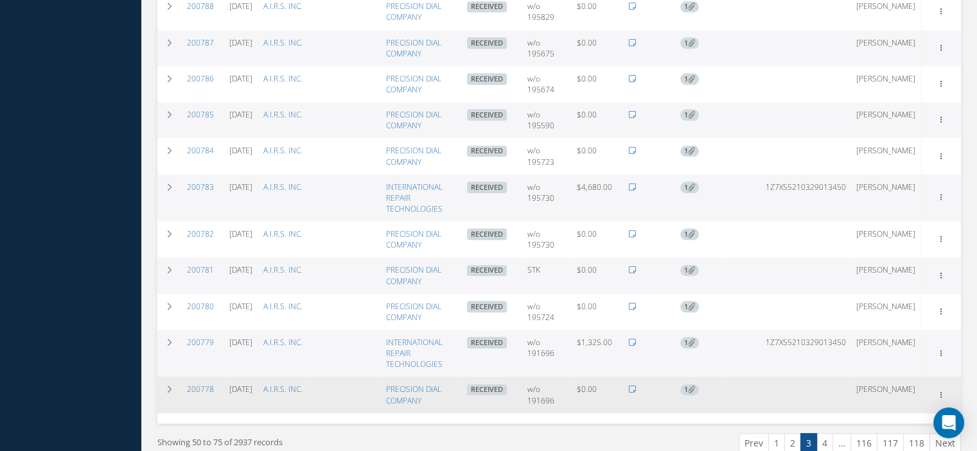
scroll to position [1261, 0]
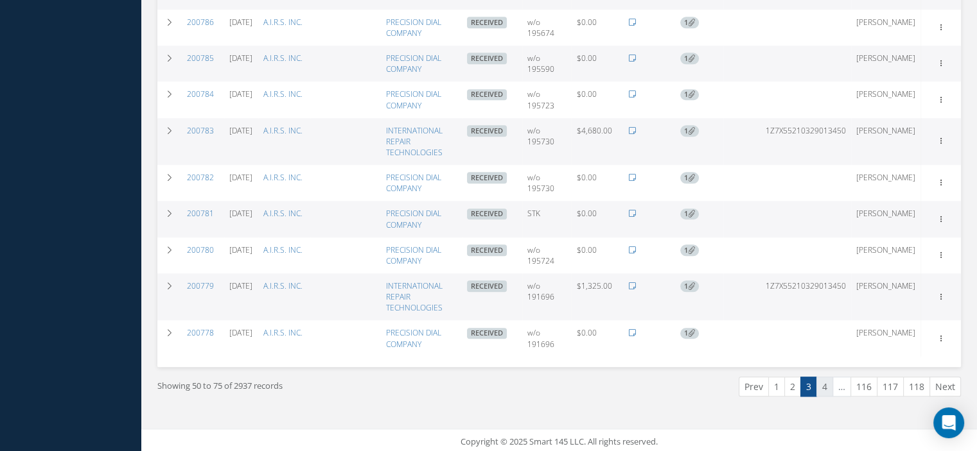
click at [822, 381] on link "4" at bounding box center [824, 387] width 17 height 20
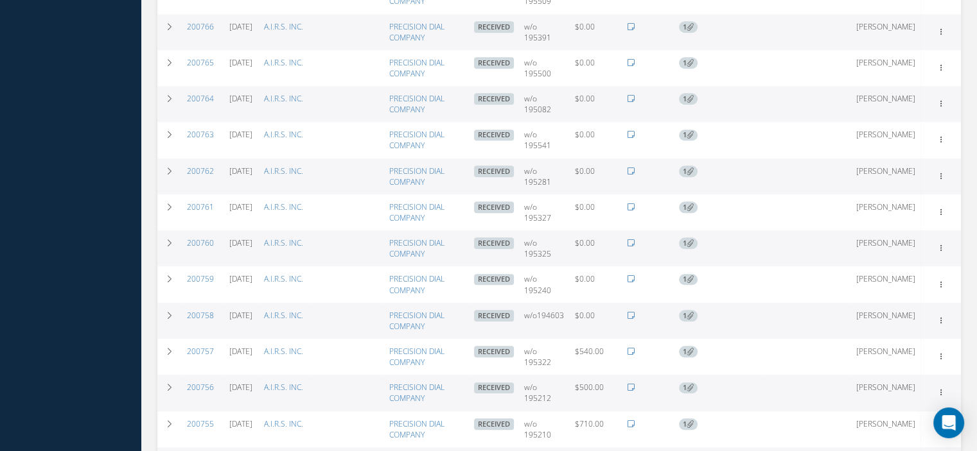
scroll to position [1240, 0]
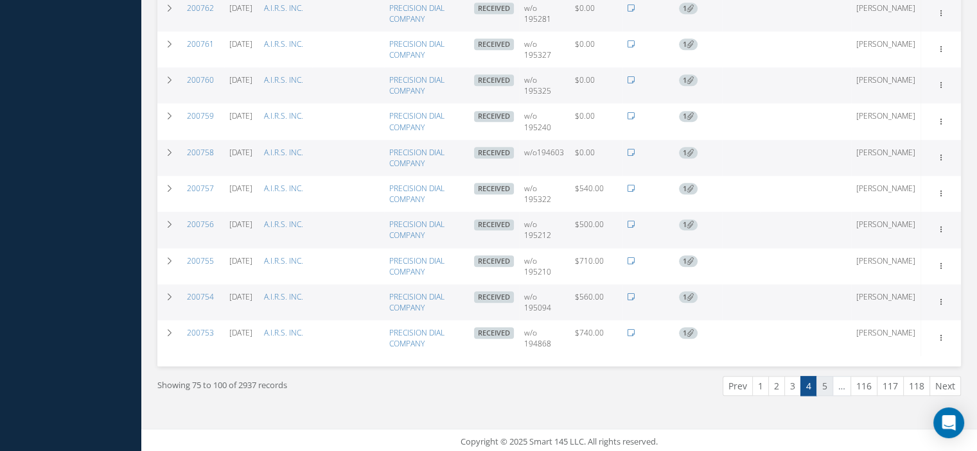
click at [825, 383] on link "5" at bounding box center [824, 386] width 17 height 20
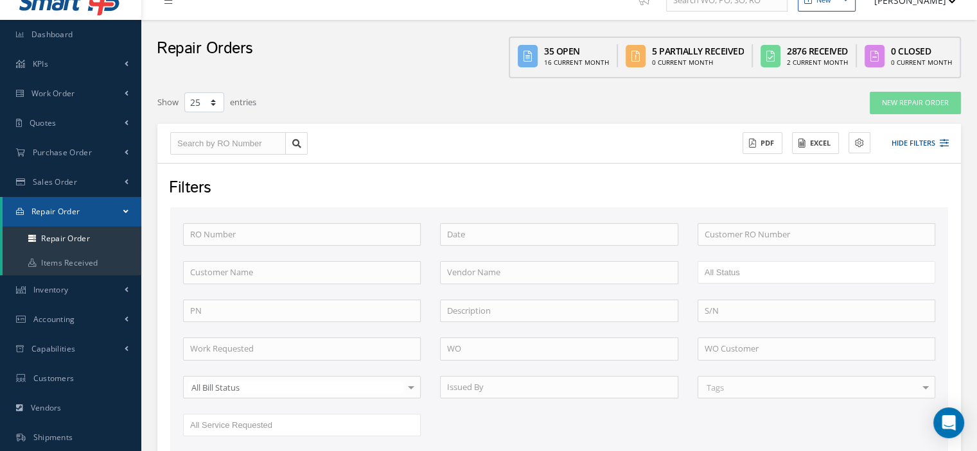
scroll to position [0, 0]
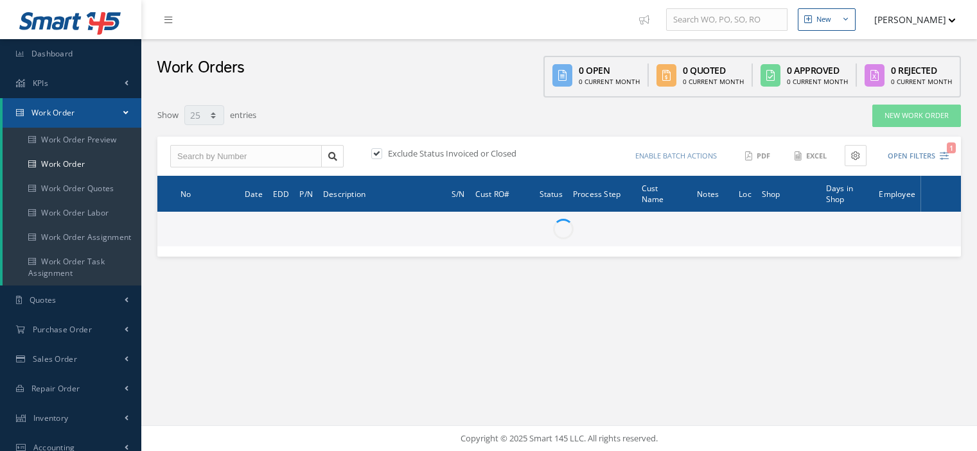
select select "25"
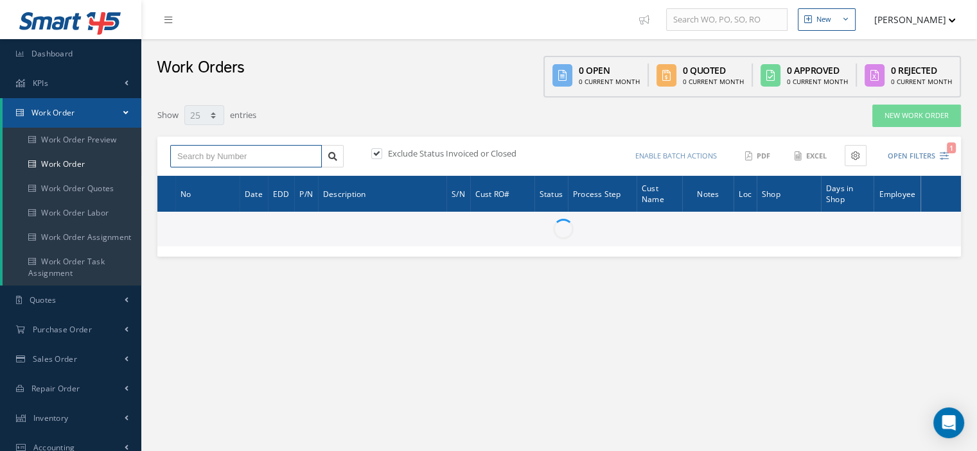
click at [215, 161] on input "text" at bounding box center [246, 156] width 152 height 23
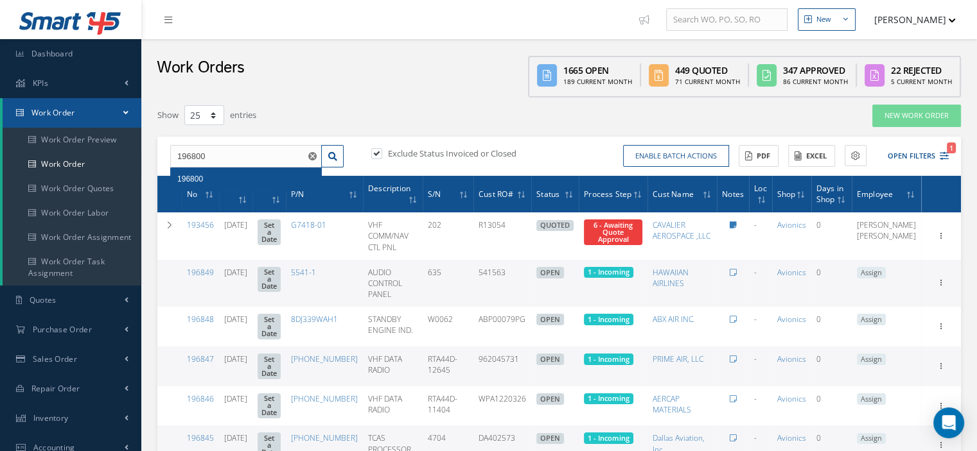
click at [223, 179] on div "196800" at bounding box center [245, 179] width 137 height 13
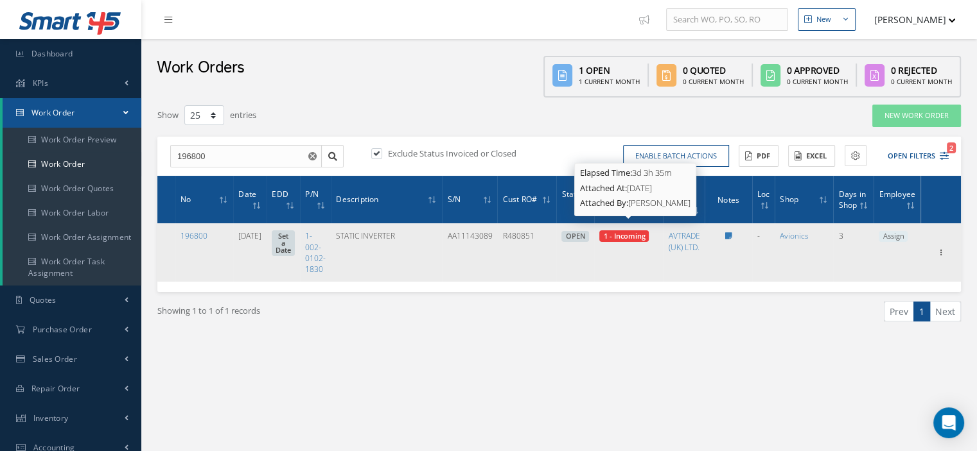
click at [633, 231] on span "1 - Incoming" at bounding box center [624, 236] width 42 height 10
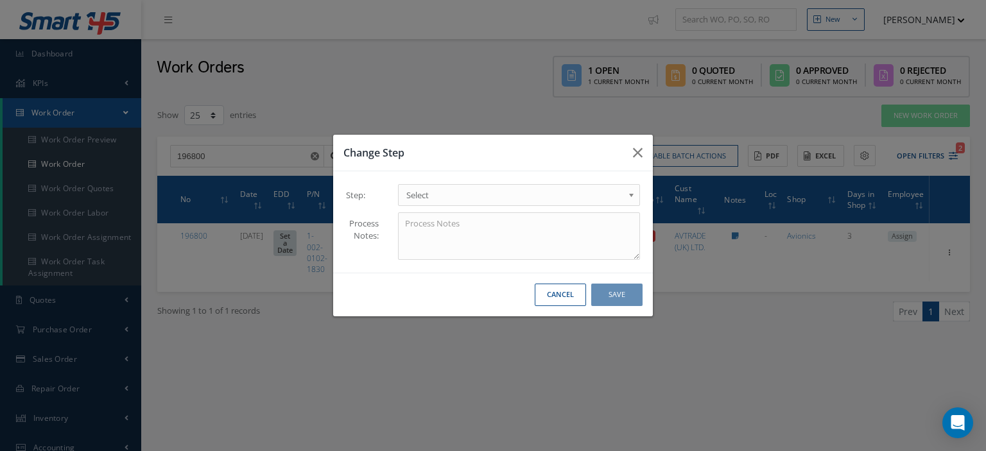
click at [574, 198] on span "Select" at bounding box center [515, 195] width 217 height 15
click at [595, 290] on button "Save" at bounding box center [617, 295] width 51 height 22
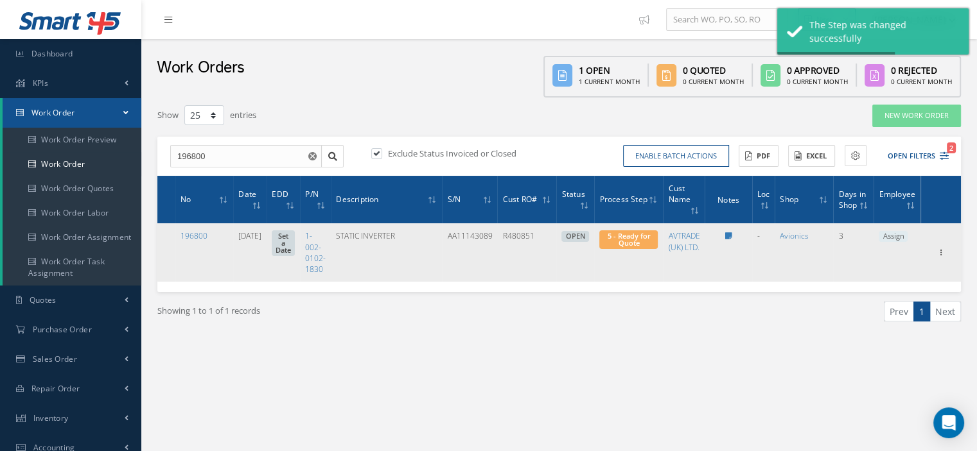
click at [893, 231] on span "Assign" at bounding box center [893, 237] width 29 height 12
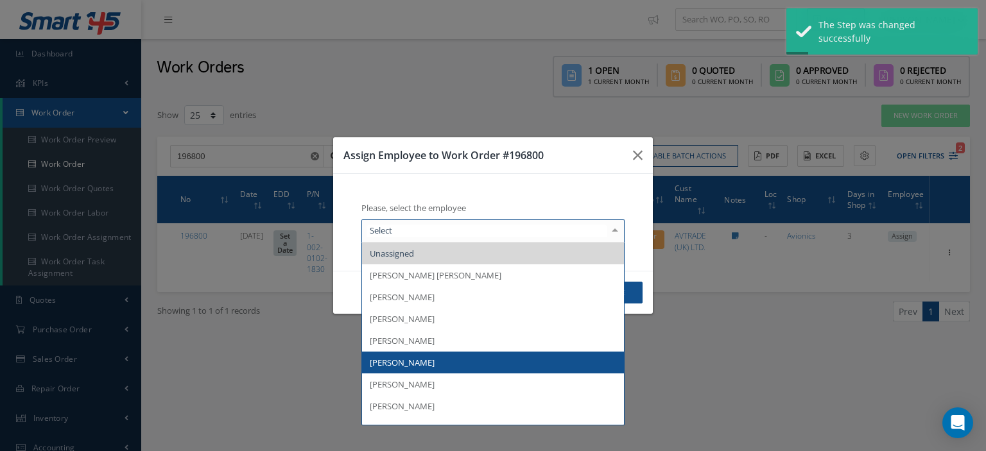
click at [414, 359] on span "[PERSON_NAME]" at bounding box center [402, 363] width 65 height 12
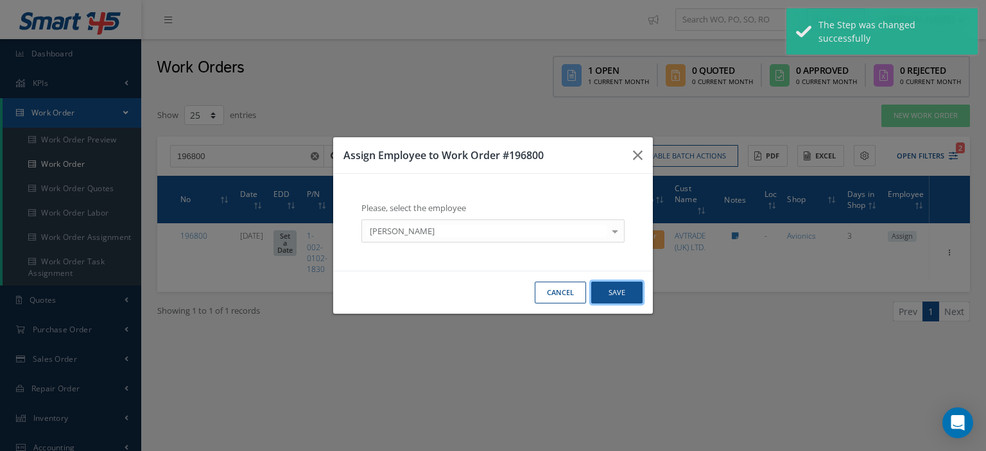
click at [618, 292] on button "Save" at bounding box center [617, 293] width 51 height 22
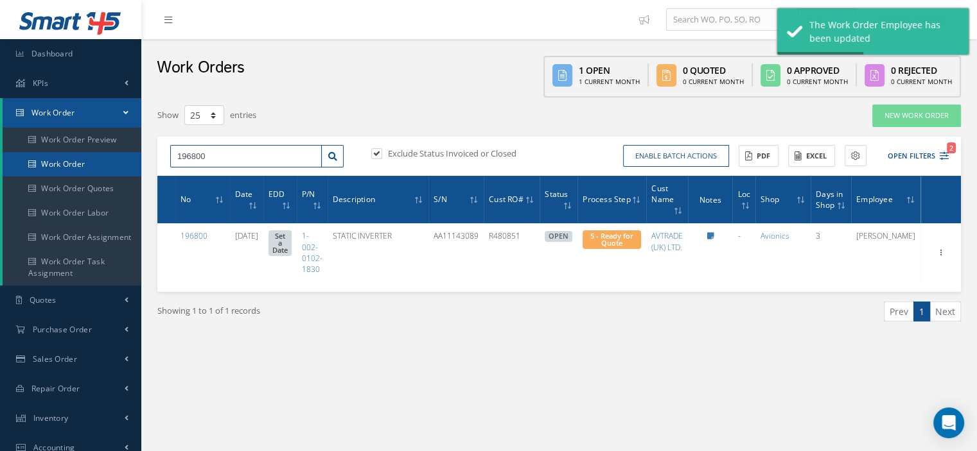
drag, startPoint x: 265, startPoint y: 158, endPoint x: 110, endPoint y: 166, distance: 155.0
click at [111, 166] on div "Smart 145 Dashboard KPIs Work Order Work Order Work Order Preview Work Order Wo…" at bounding box center [488, 335] width 977 height 670
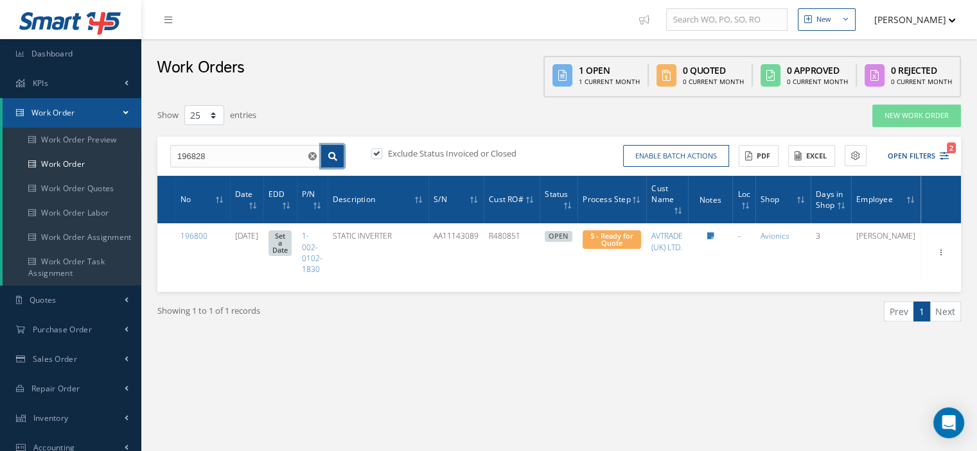
click at [326, 158] on link at bounding box center [332, 156] width 22 height 23
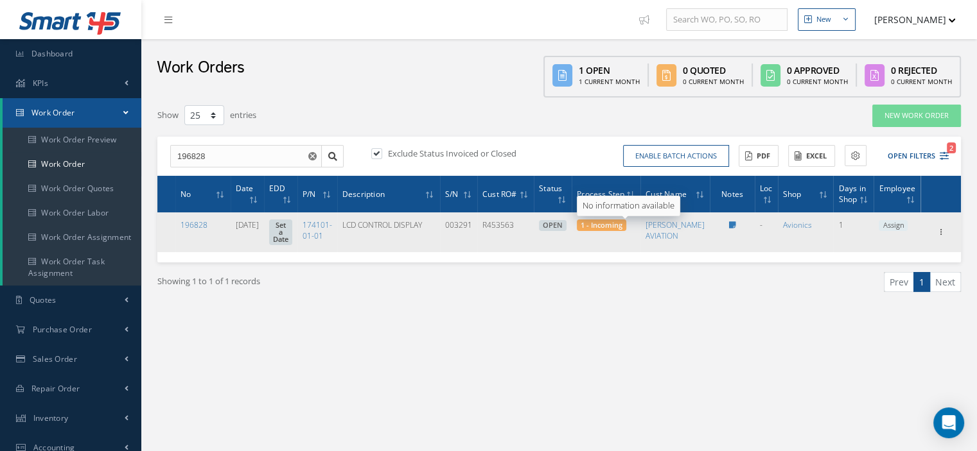
click at [622, 226] on span "1 - Incoming" at bounding box center [602, 225] width 42 height 10
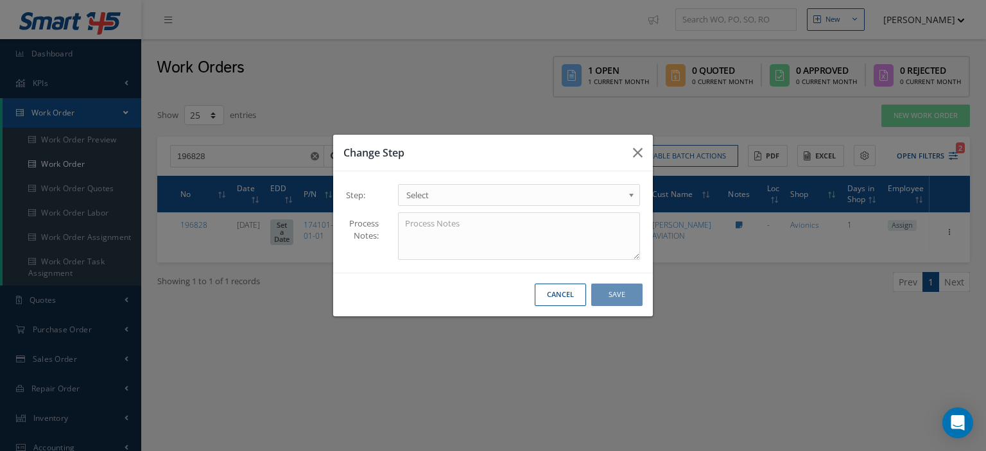
click at [628, 200] on b at bounding box center [634, 198] width 12 height 21
click at [618, 292] on button "Save" at bounding box center [617, 295] width 51 height 22
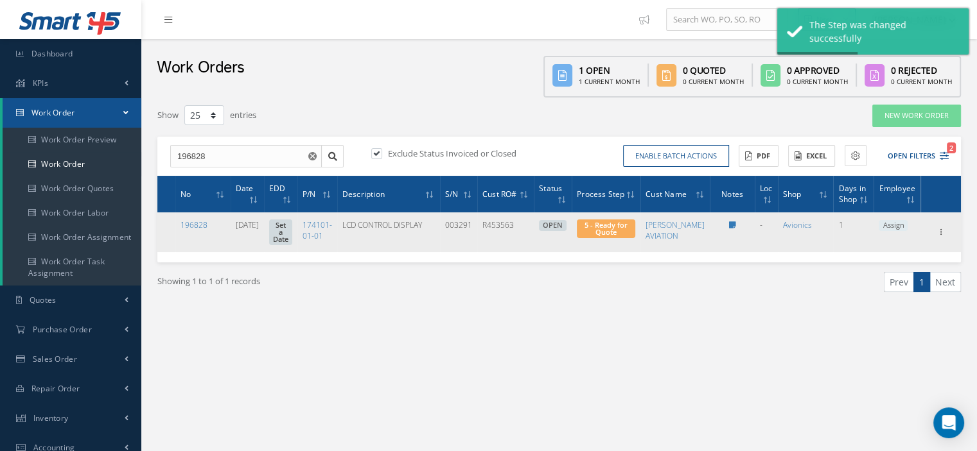
click at [895, 228] on span "Assign" at bounding box center [893, 226] width 29 height 12
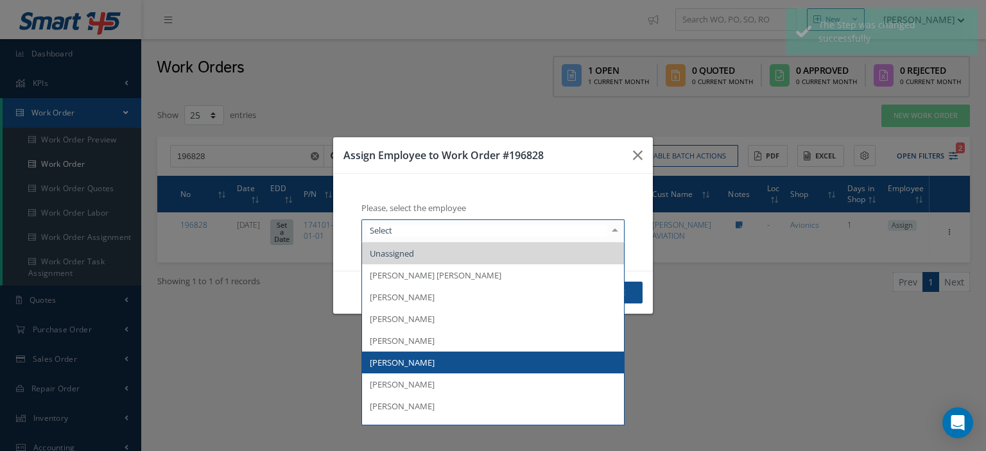
click at [406, 361] on span "[PERSON_NAME]" at bounding box center [402, 363] width 65 height 12
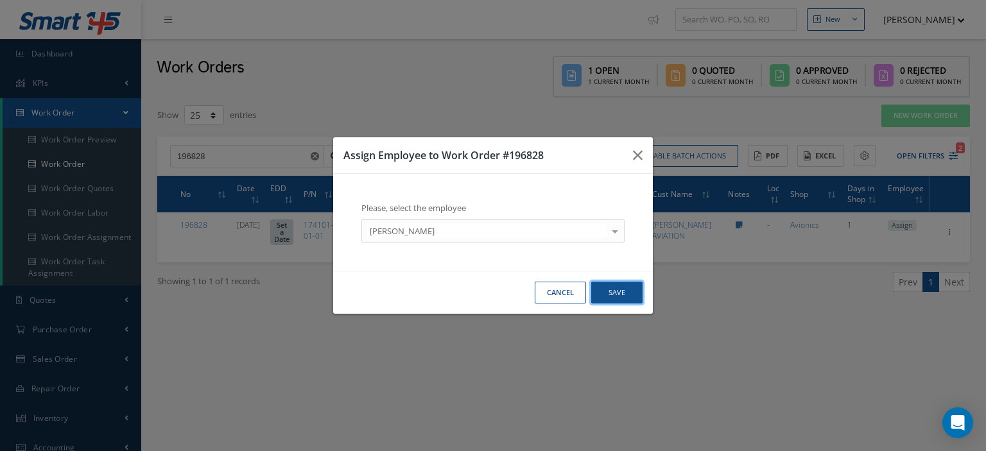
click at [612, 290] on button "Save" at bounding box center [617, 293] width 51 height 22
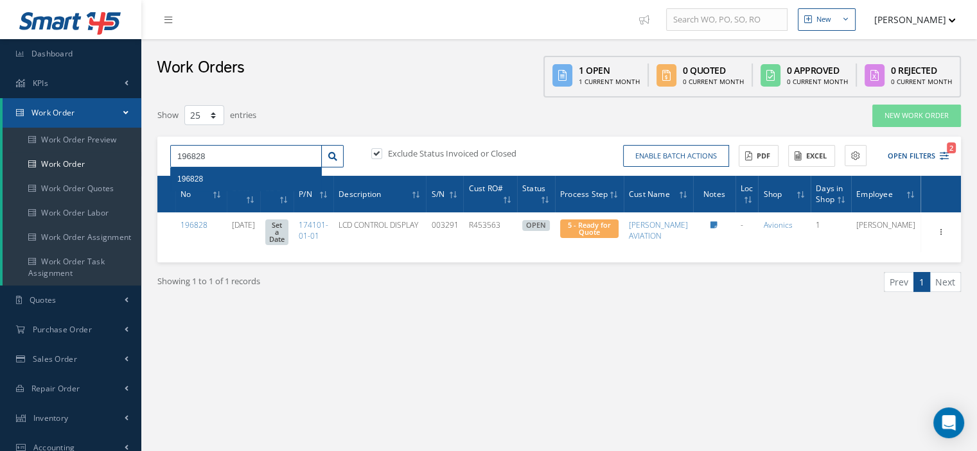
drag, startPoint x: 213, startPoint y: 151, endPoint x: 170, endPoint y: 168, distance: 46.2
click at [170, 168] on div "196828 196828" at bounding box center [246, 156] width 152 height 23
click at [331, 156] on icon at bounding box center [332, 156] width 9 height 9
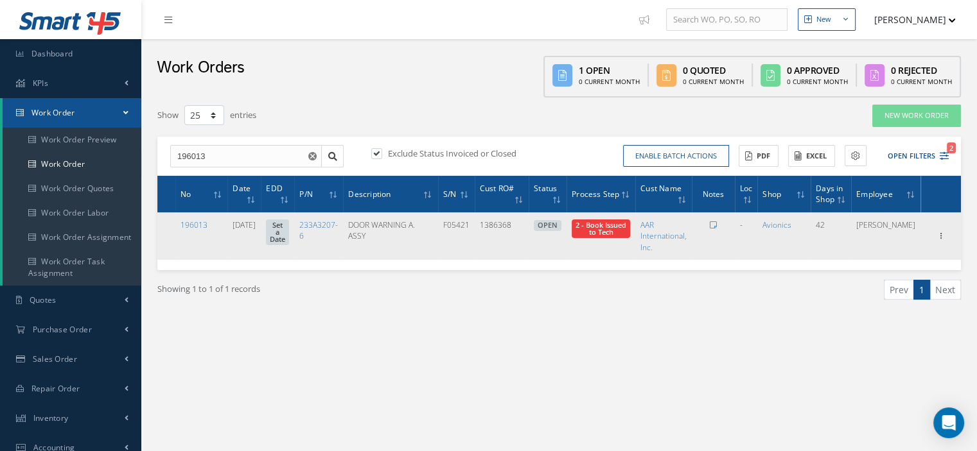
click at [626, 236] on span "2 - Book Issued to Tech" at bounding box center [600, 228] width 51 height 17
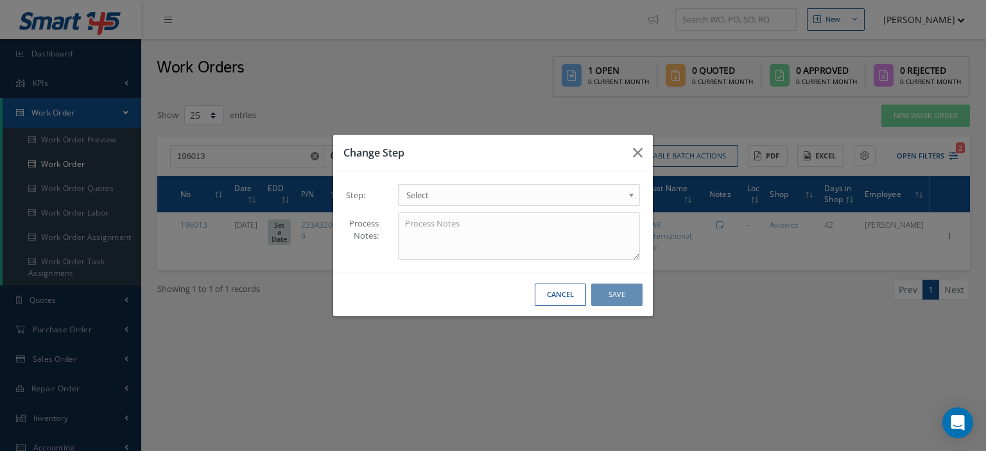
click at [617, 191] on span "Select" at bounding box center [515, 195] width 217 height 15
click at [611, 298] on button "Save" at bounding box center [617, 295] width 51 height 22
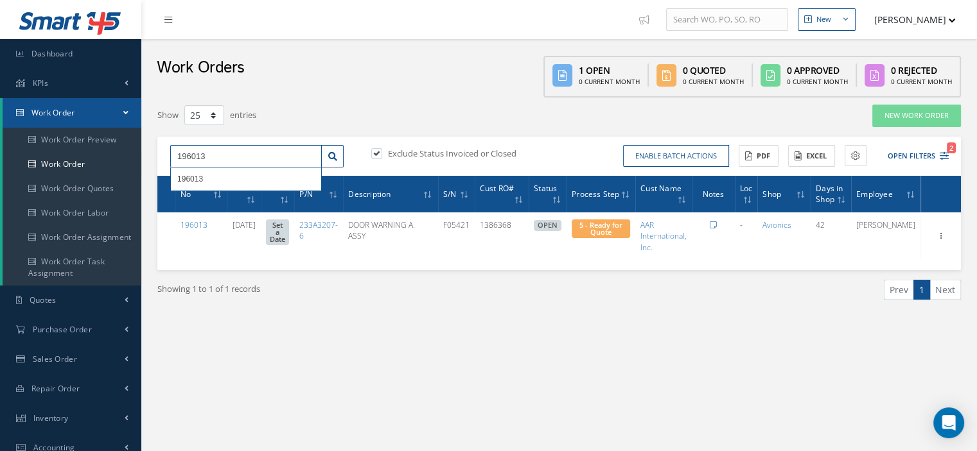
drag, startPoint x: 200, startPoint y: 157, endPoint x: 170, endPoint y: 152, distance: 31.2
click at [170, 152] on div "196013 196013" at bounding box center [257, 156] width 193 height 23
type input "193748"
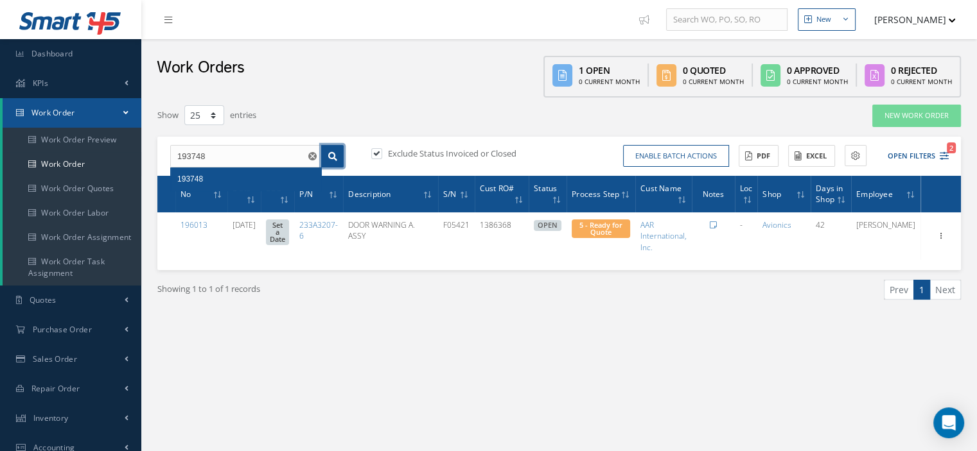
click at [331, 161] on link at bounding box center [332, 156] width 22 height 23
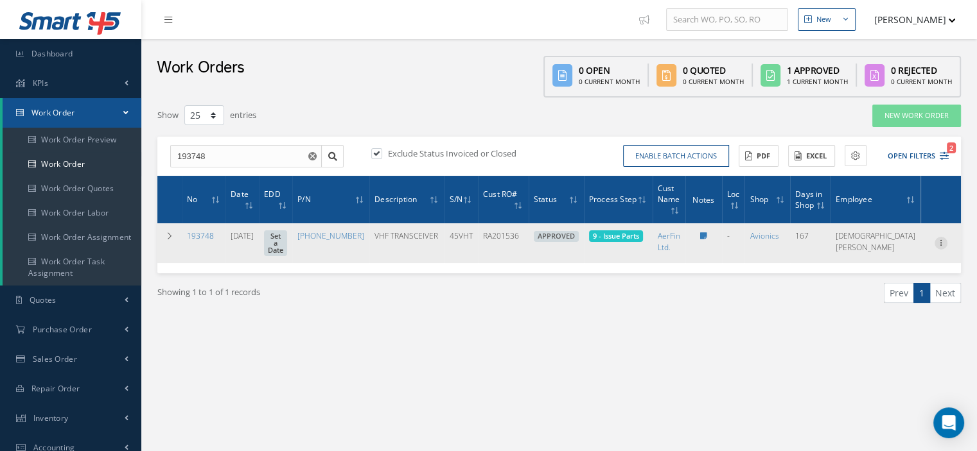
click at [938, 243] on icon at bounding box center [940, 242] width 13 height 10
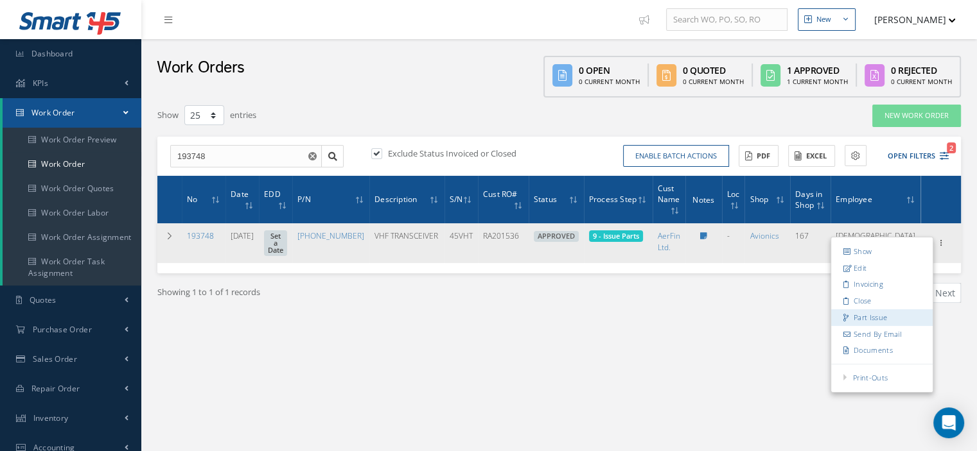
click at [872, 317] on link "Part Issue" at bounding box center [881, 318] width 101 height 17
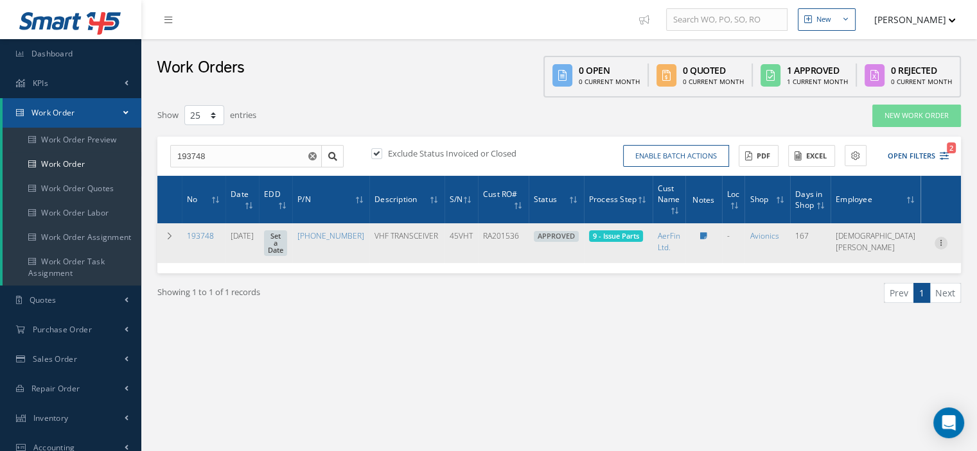
click at [939, 247] on icon at bounding box center [940, 242] width 13 height 10
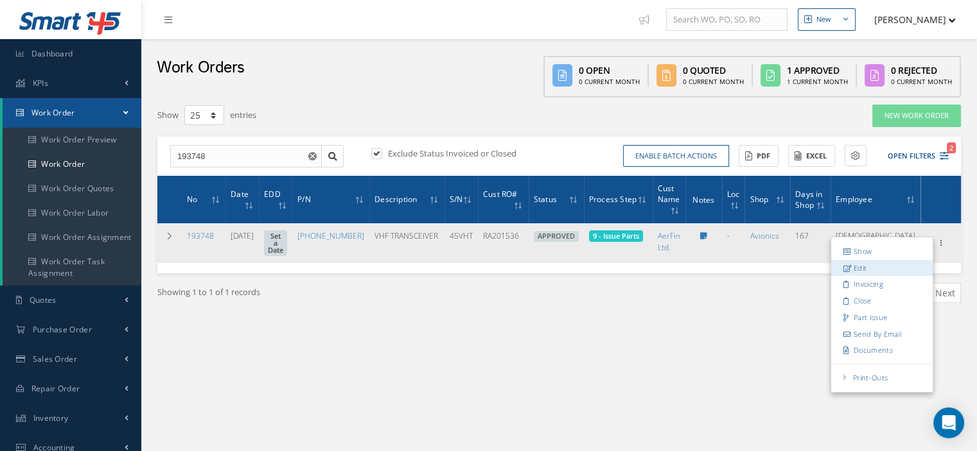
click at [882, 267] on link "Edit" at bounding box center [881, 268] width 101 height 17
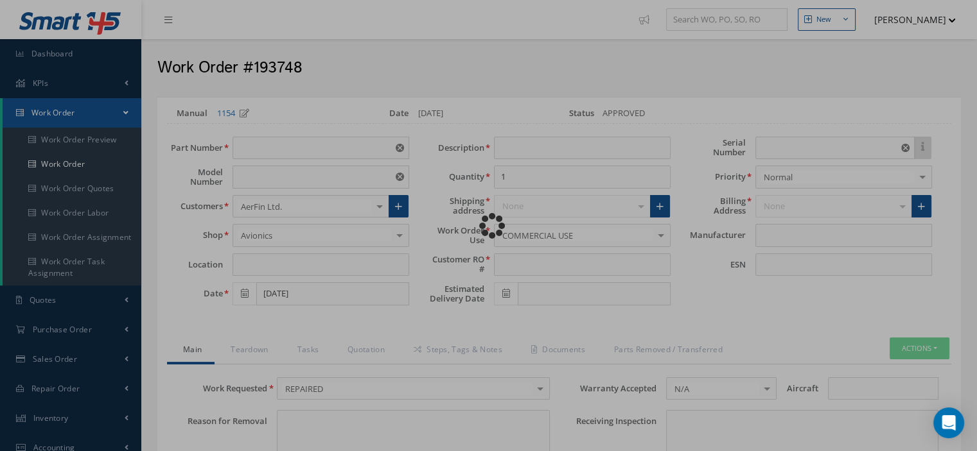
type input "822-1287-120"
type input "VHF-2100"
type input "04/02/2025"
type input "VHF TRANSCEIVER"
type input "RA201536"
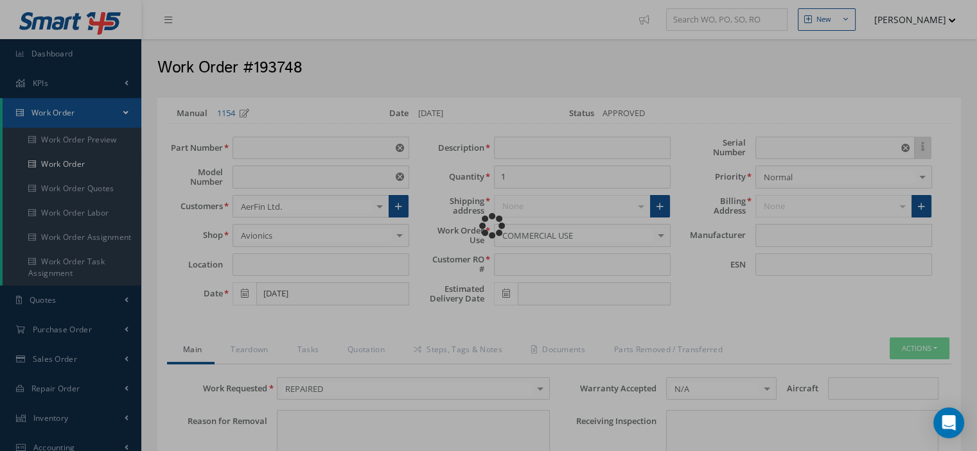
type input "45VHT"
type textarea "NONE"
type input "NONE"
type textarea "NONE"
type input "NONE"
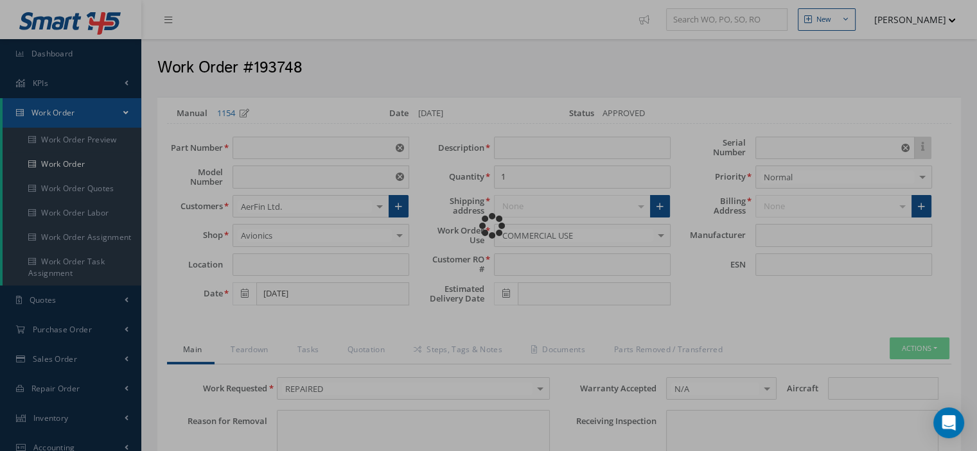
type input "1-6"
checkbox input "true"
type input "COLLINS"
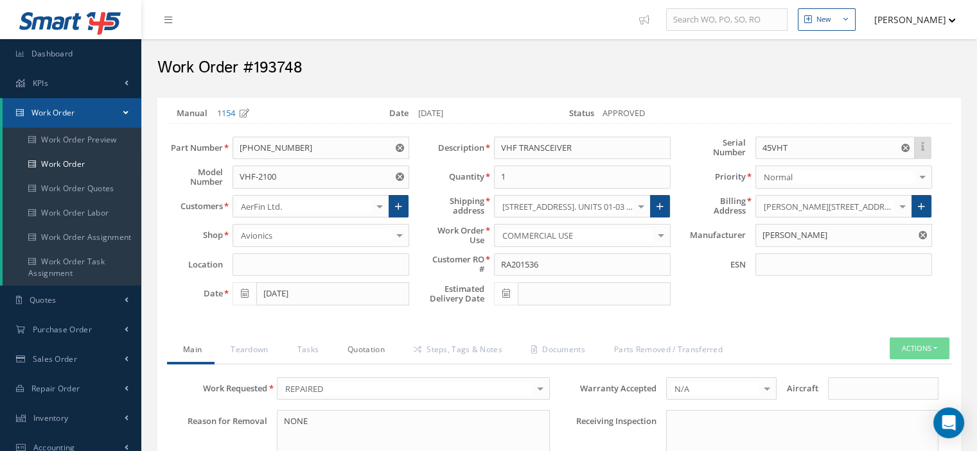
click at [373, 349] on link "Quotation" at bounding box center [364, 351] width 66 height 27
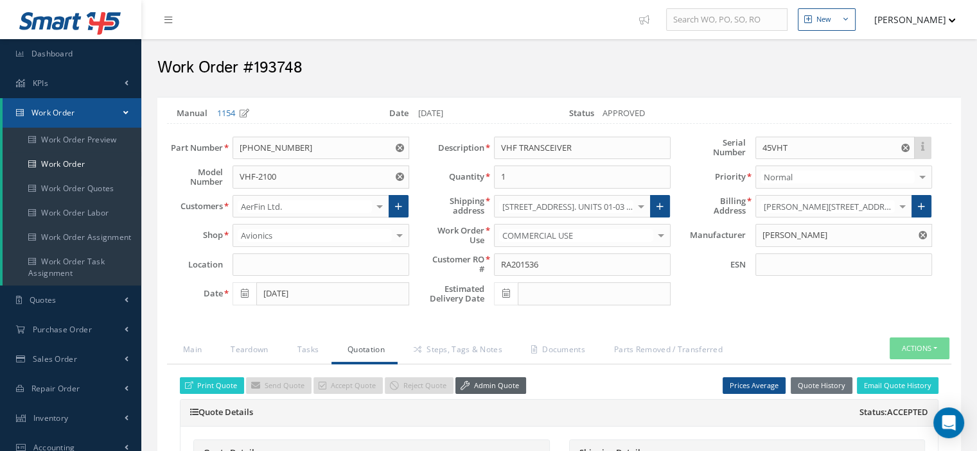
click at [490, 389] on link "Admin Quote" at bounding box center [490, 386] width 71 height 17
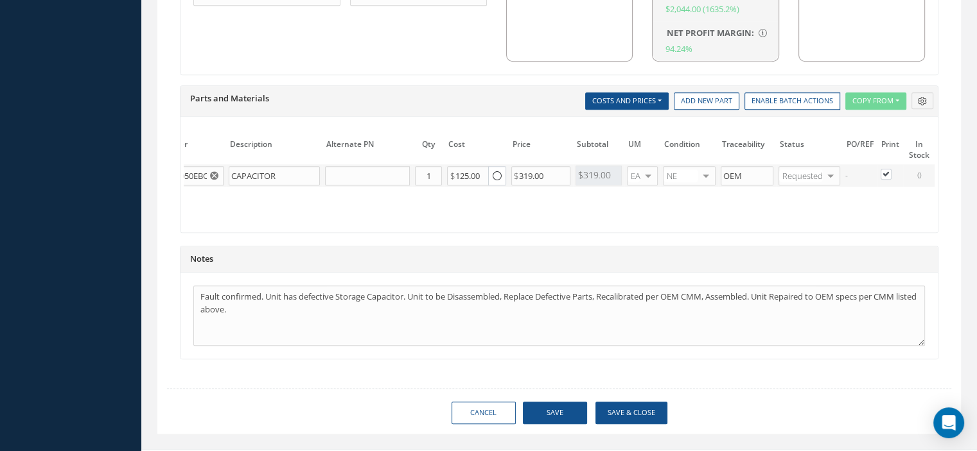
scroll to position [0, 134]
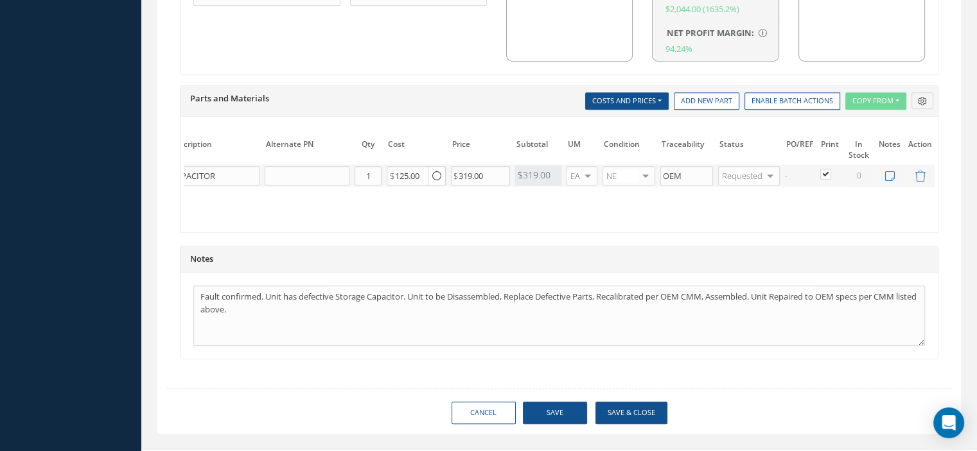
click at [830, 169] on label at bounding box center [831, 173] width 3 height 11
click at [822, 171] on input "checkbox" at bounding box center [826, 175] width 8 height 8
checkbox input "false"
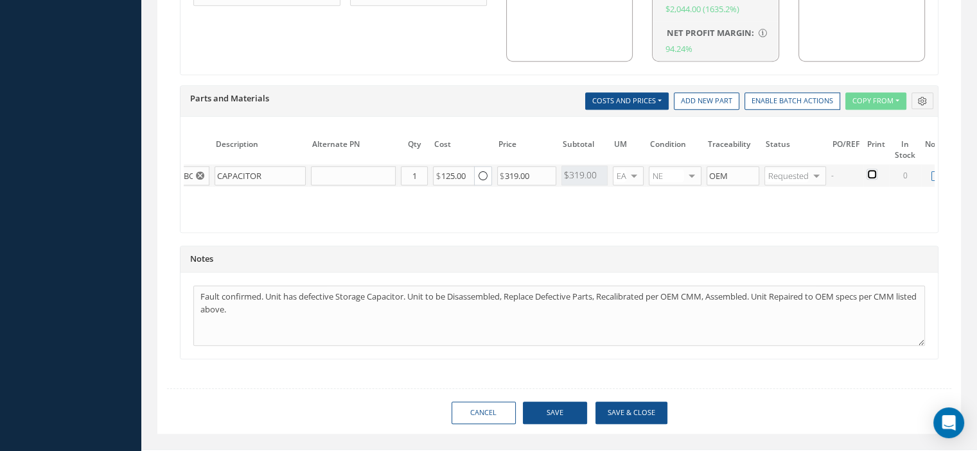
scroll to position [0, 0]
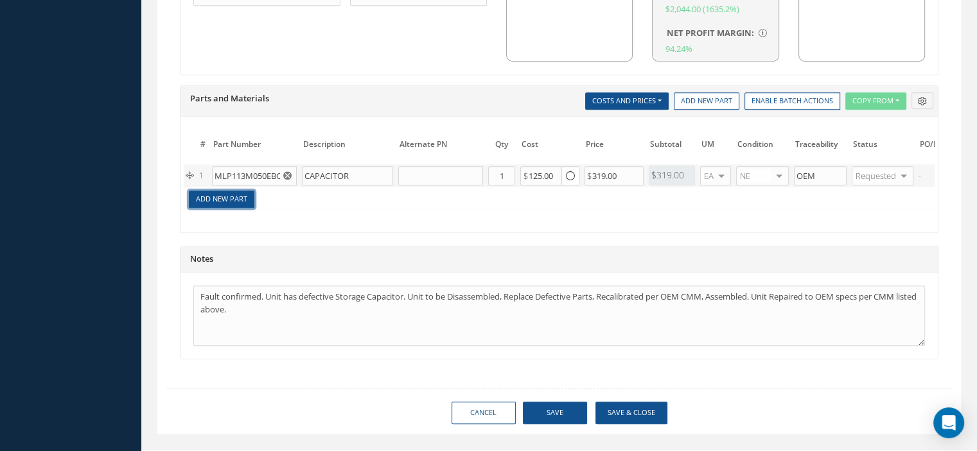
click at [240, 197] on link "Add New Part" at bounding box center [222, 199] width 66 height 17
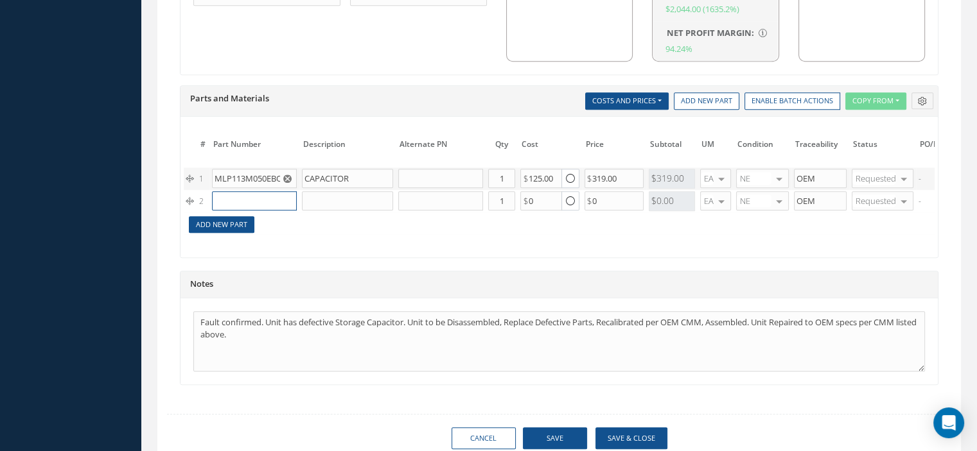
click at [240, 197] on input "text" at bounding box center [254, 200] width 85 height 19
paste input "MLP113M050EB0D"
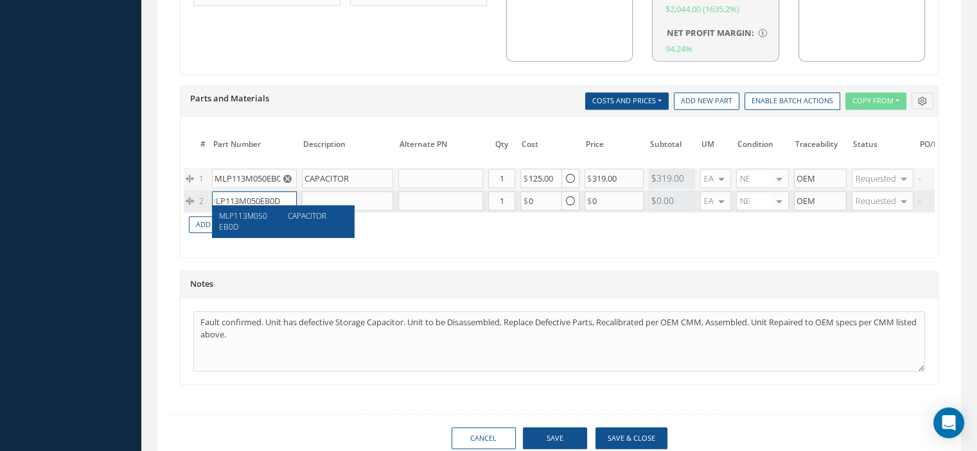
type input "MLP113M050EB0D"
click at [276, 226] on div "MLP113M050EB0D" at bounding box center [249, 222] width 60 height 22
type input "CAPACITOR"
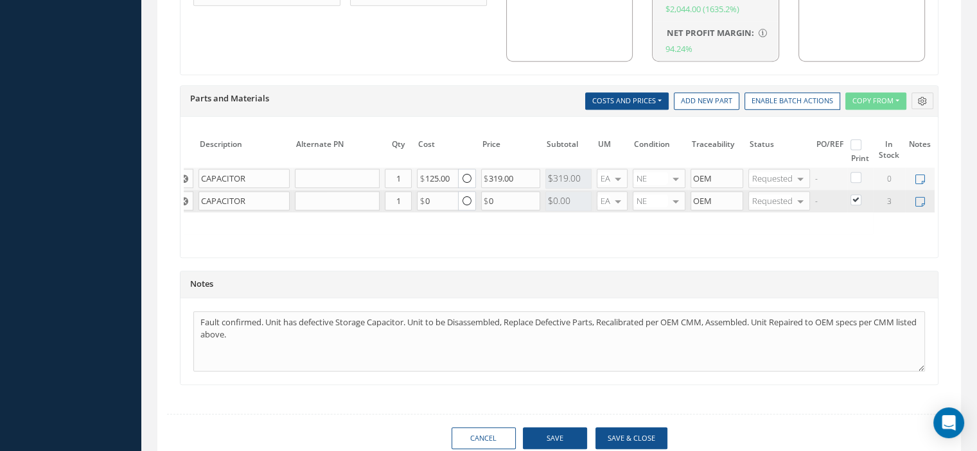
scroll to position [0, 134]
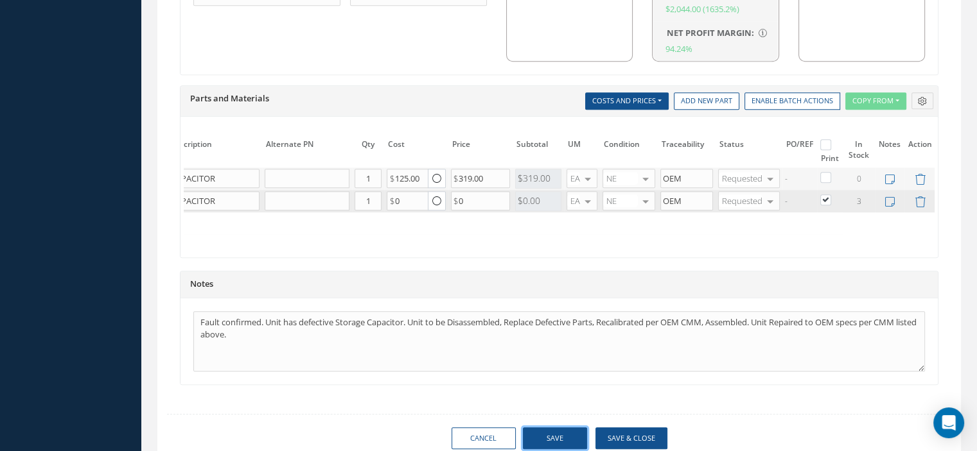
click at [557, 441] on button "Save" at bounding box center [555, 439] width 64 height 22
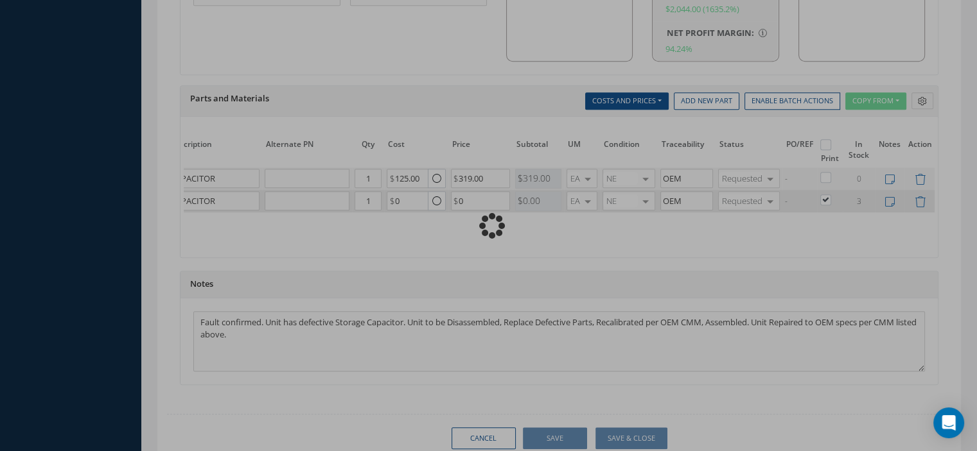
checkbox input "false"
checkbox input "true"
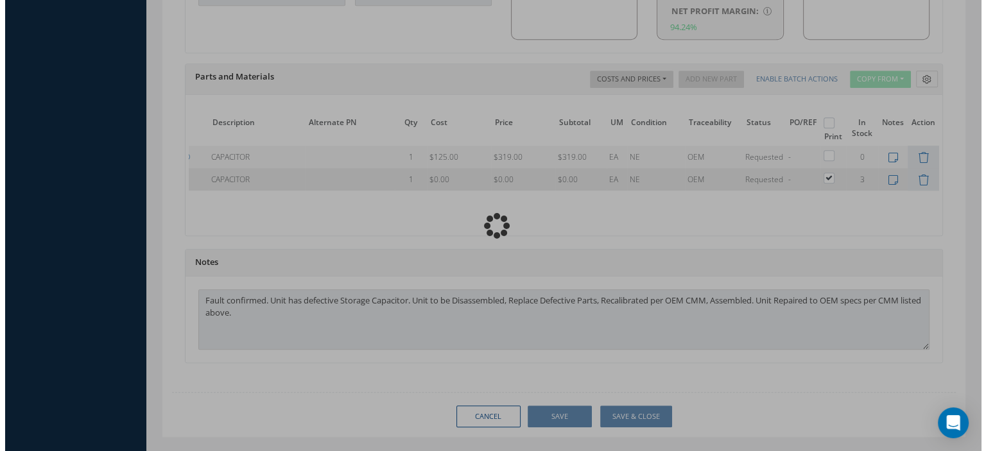
scroll to position [0, 82]
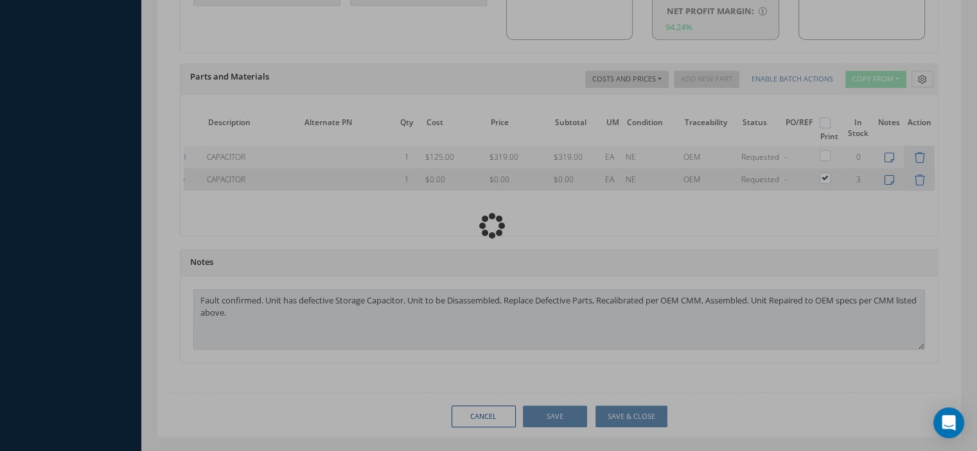
type input "COLLINS"
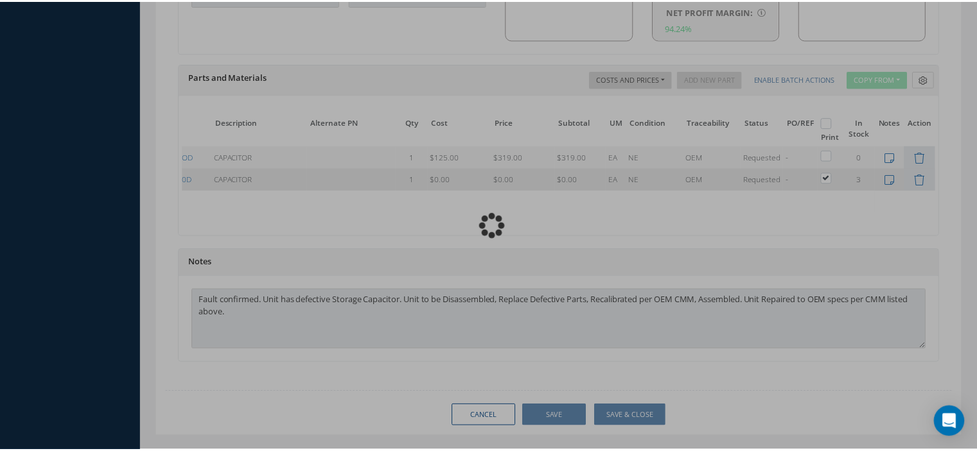
scroll to position [0, 72]
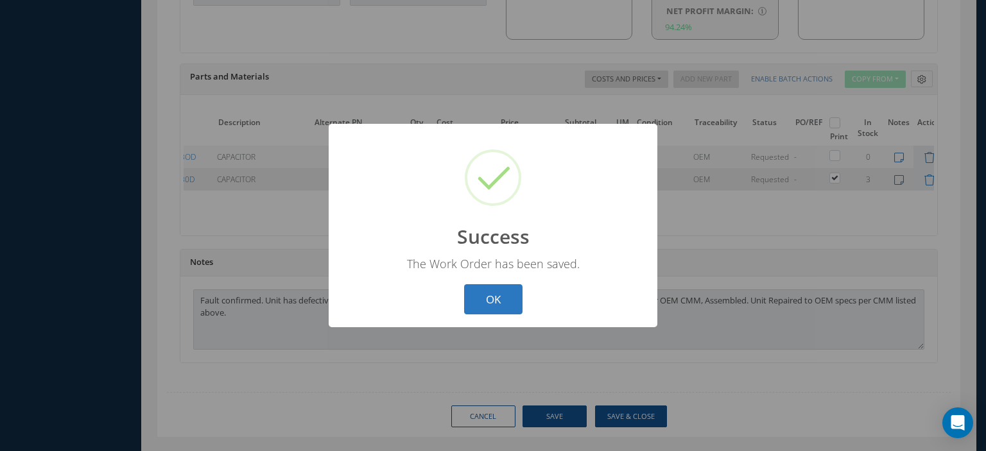
click at [505, 310] on button "OK" at bounding box center [493, 300] width 58 height 30
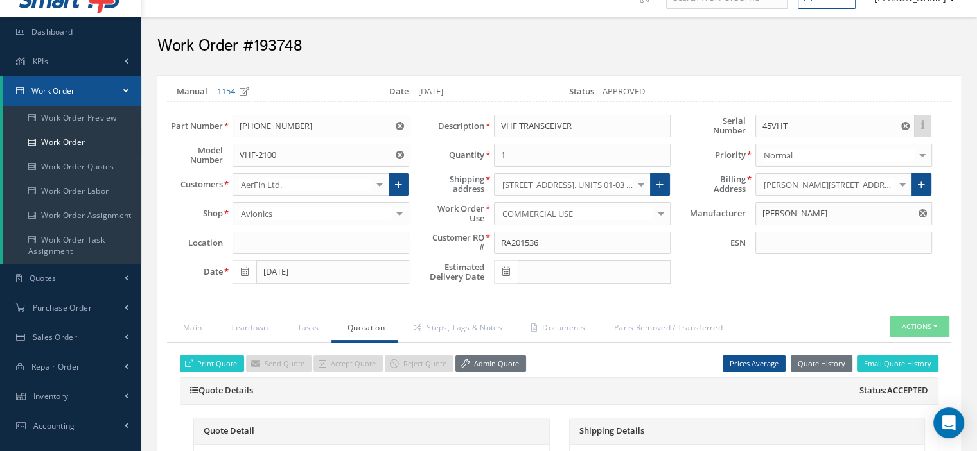
scroll to position [150, 0]
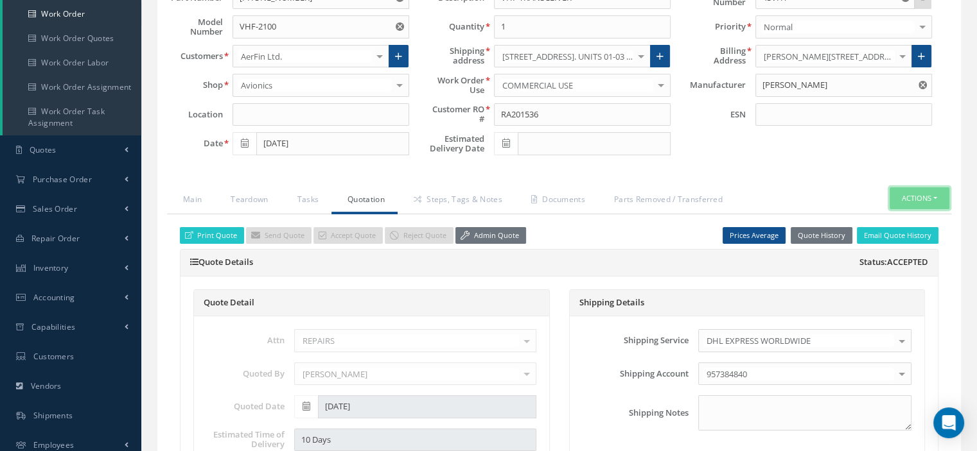
click at [938, 193] on button "Actions" at bounding box center [920, 199] width 60 height 22
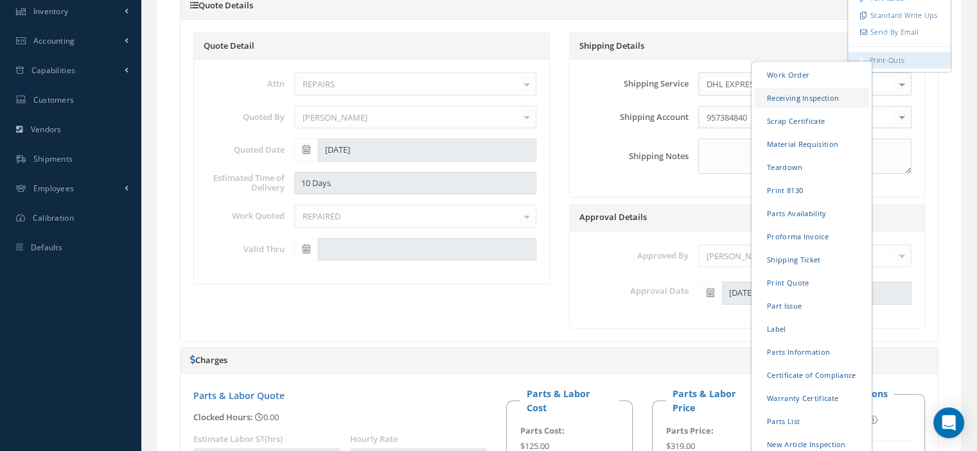
scroll to position [536, 0]
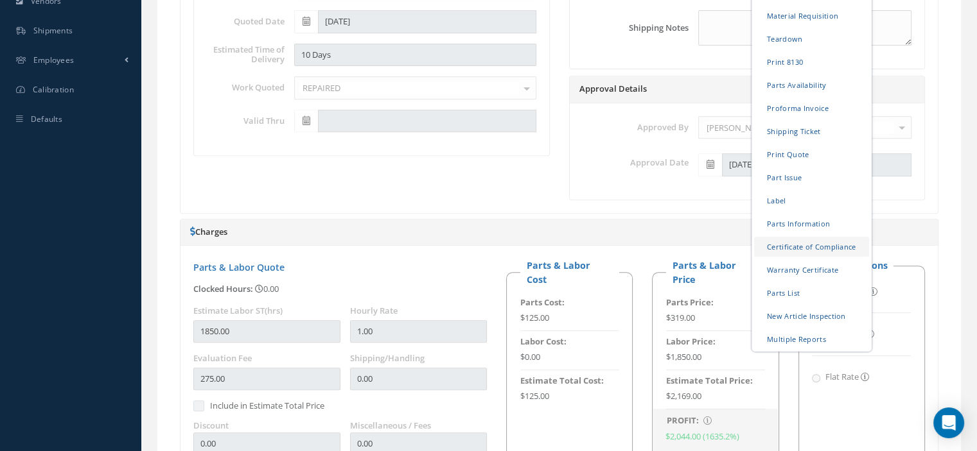
click at [788, 244] on link "Certificate of Compliance" at bounding box center [811, 246] width 115 height 20
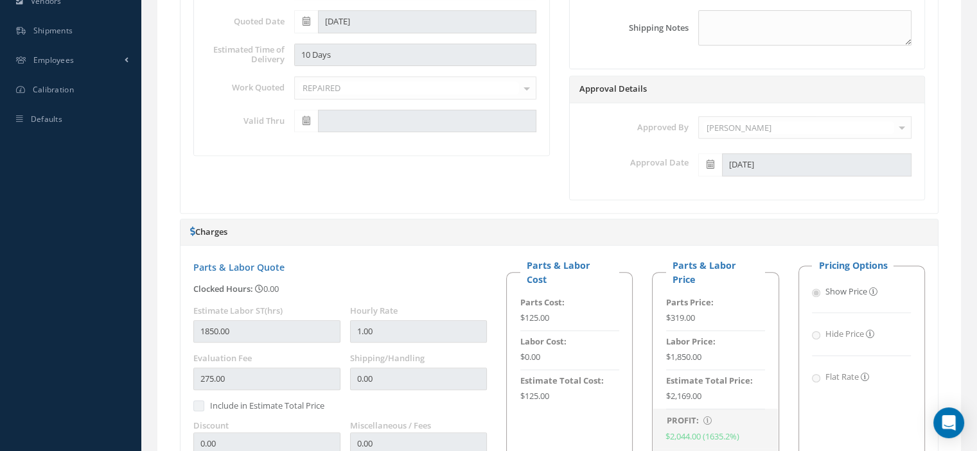
scroll to position [150, 0]
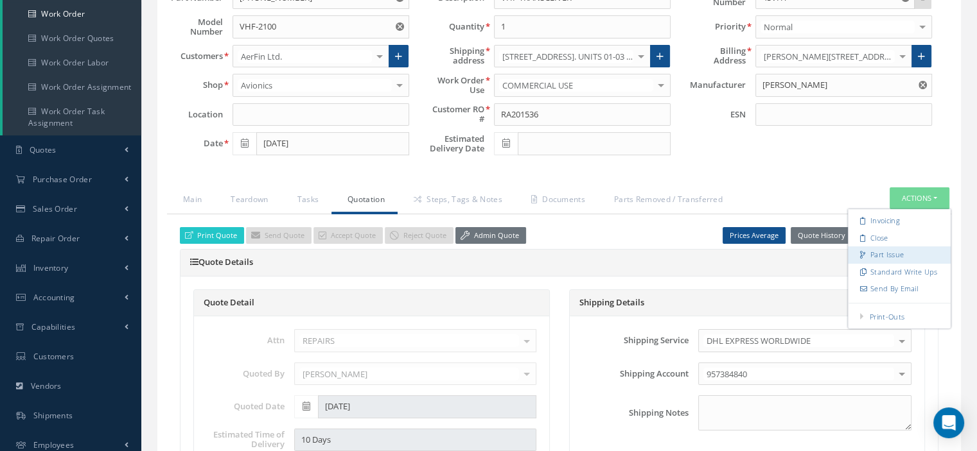
click at [868, 248] on link "Part Issue" at bounding box center [899, 255] width 103 height 17
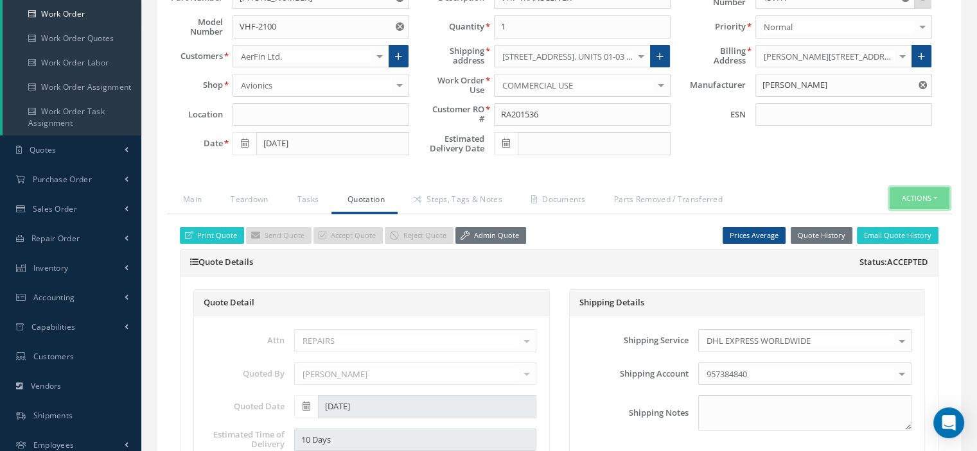
click at [938, 194] on button "Actions" at bounding box center [920, 199] width 60 height 22
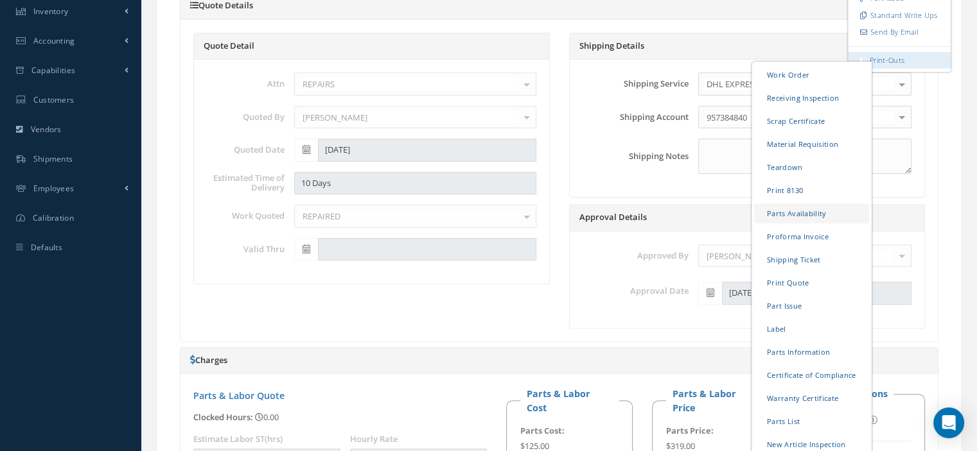
scroll to position [471, 0]
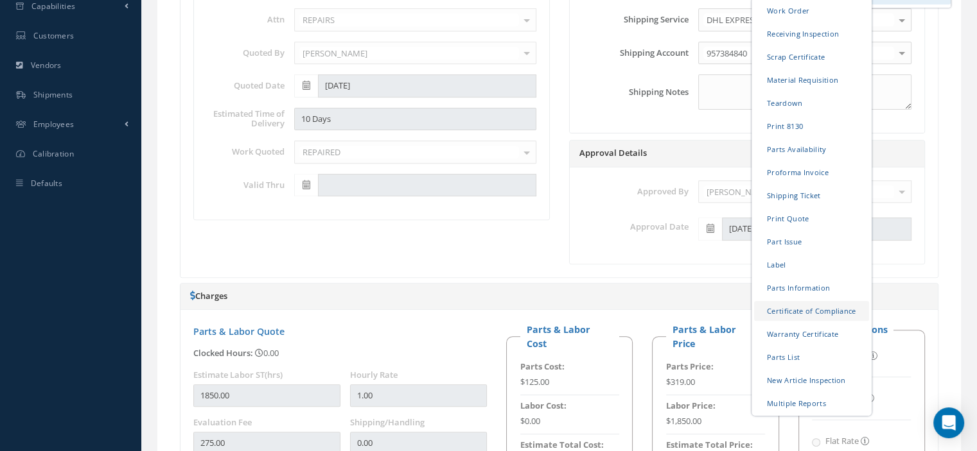
click at [812, 310] on link "Certificate of Compliance" at bounding box center [811, 311] width 115 height 20
click at [797, 309] on link "Certificate of Compliance" at bounding box center [811, 311] width 115 height 20
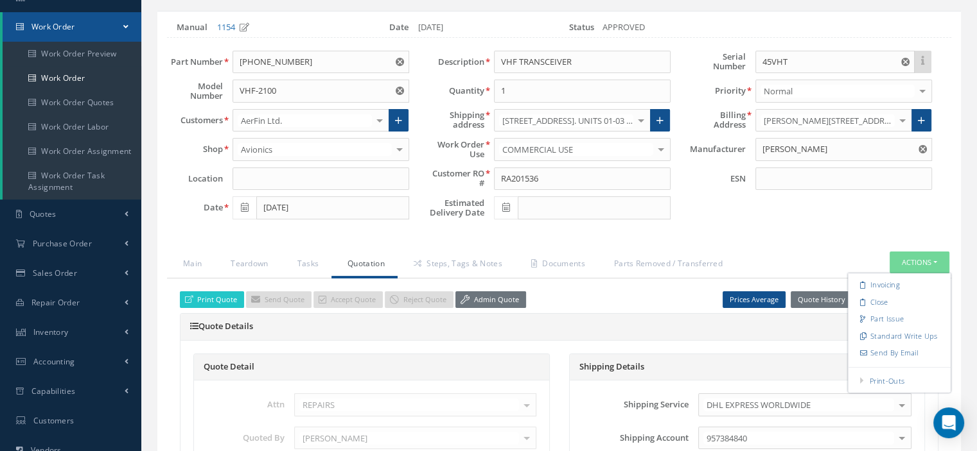
scroll to position [0, 0]
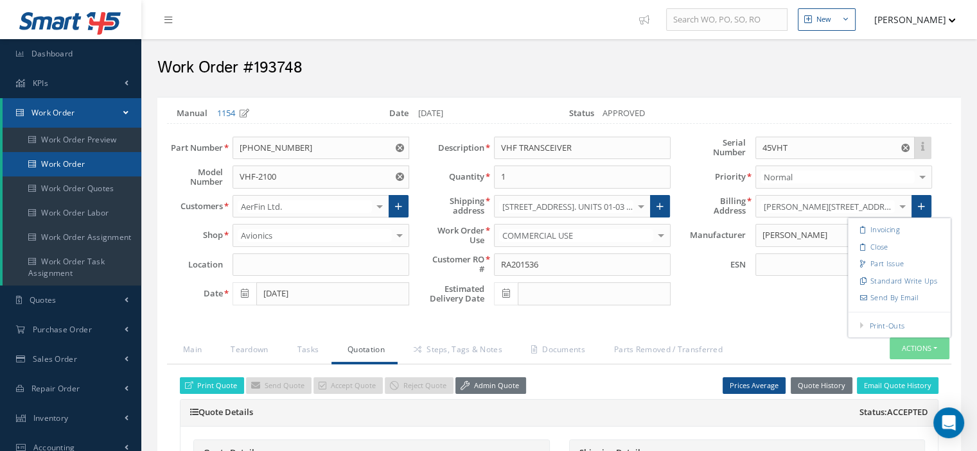
click at [76, 165] on link "Work Order" at bounding box center [72, 164] width 139 height 24
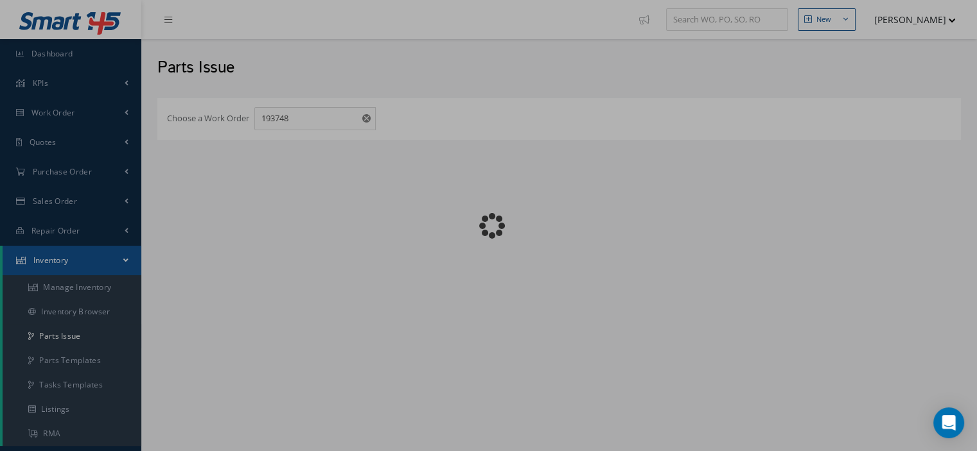
checkbox input "false"
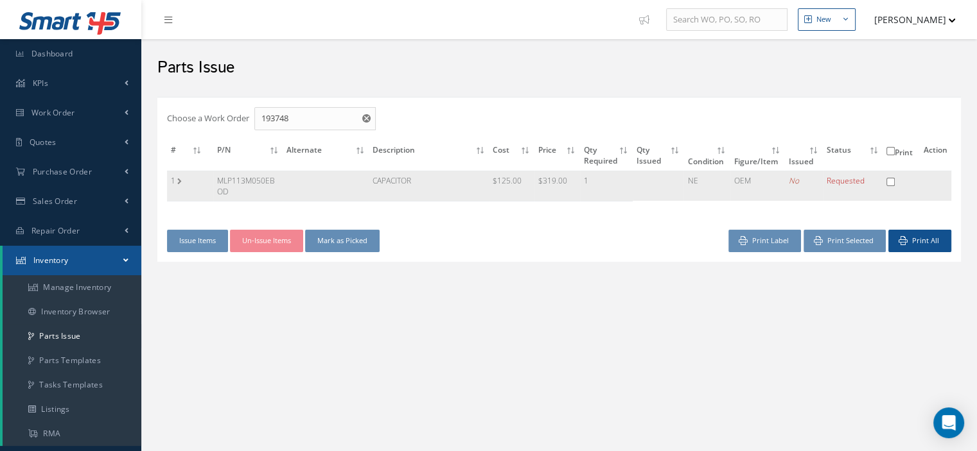
drag, startPoint x: 232, startPoint y: 191, endPoint x: 220, endPoint y: 184, distance: 14.1
click at [220, 184] on td "MLP113M050EBOD" at bounding box center [247, 186] width 69 height 30
copy td "MLP113M050EBOD"
click at [56, 289] on link "Manage Inventory" at bounding box center [72, 288] width 139 height 24
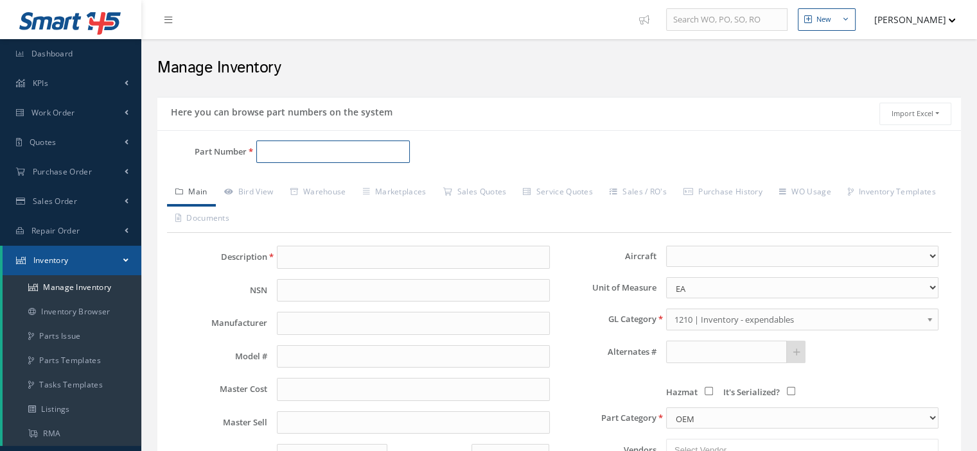
click at [286, 155] on input "Part Number" at bounding box center [332, 152] width 153 height 23
paste input "MLP113M050EBOD"
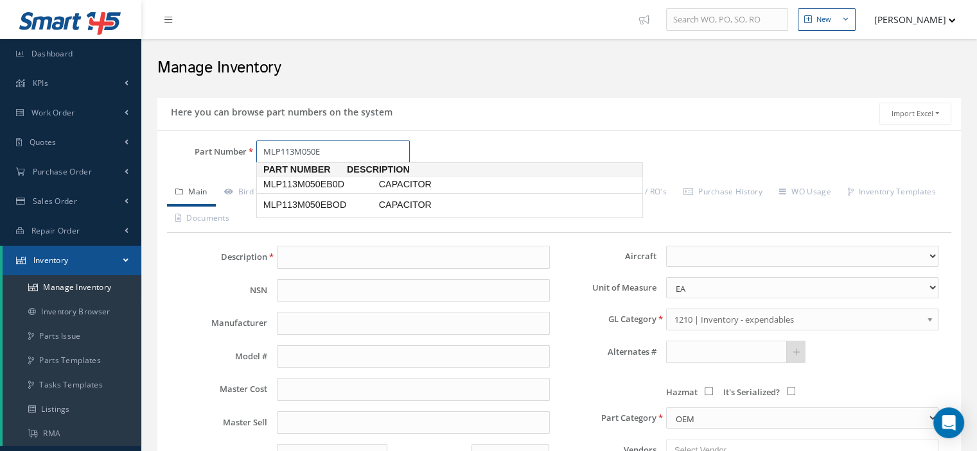
click at [337, 182] on span "MLP113M050EB0D" at bounding box center [319, 184] width 116 height 13
type input "MLP113M050EB0D"
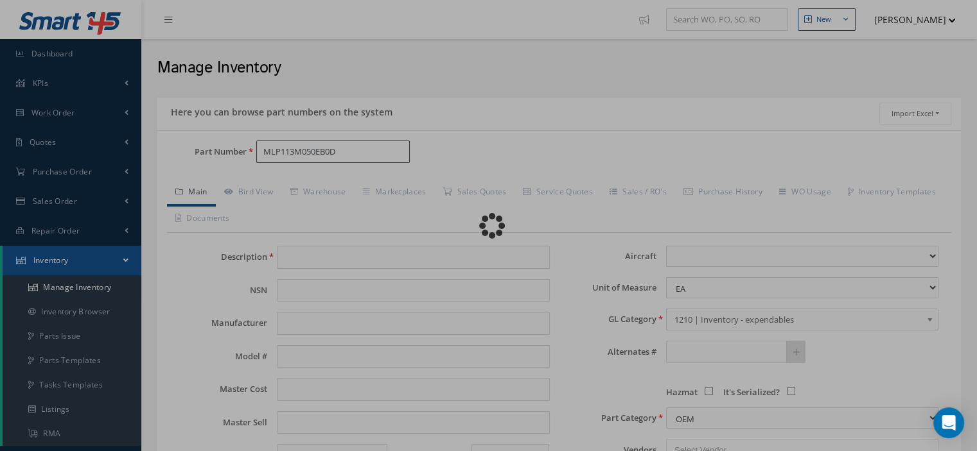
type input "CAPACITOR"
type input "L3 COMMUNICATIONS"
type input "0.00"
select select
type textarea "for p/n 2100-1020-xx and 2100-4042-xx and 2100-4043-xx -- Oscar 05/24/2024 03:1…"
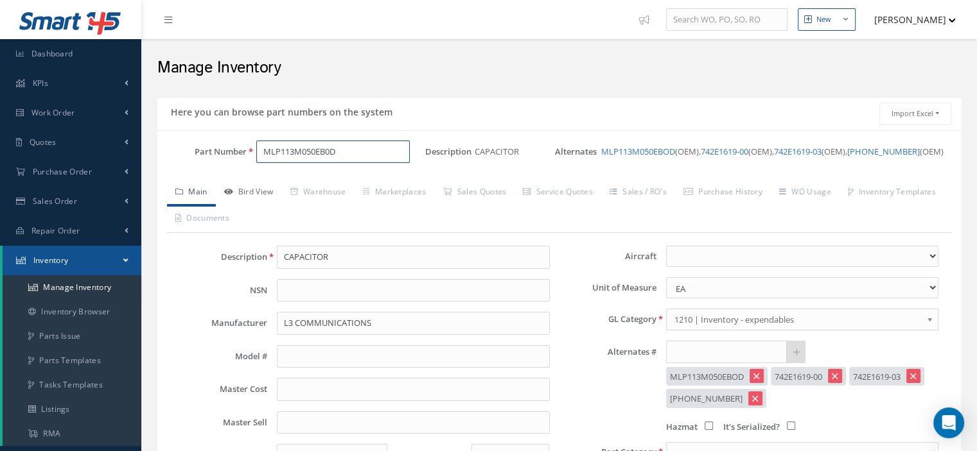
type input "MLP113M050EB0D"
click at [275, 192] on link "Bird View" at bounding box center [249, 193] width 66 height 27
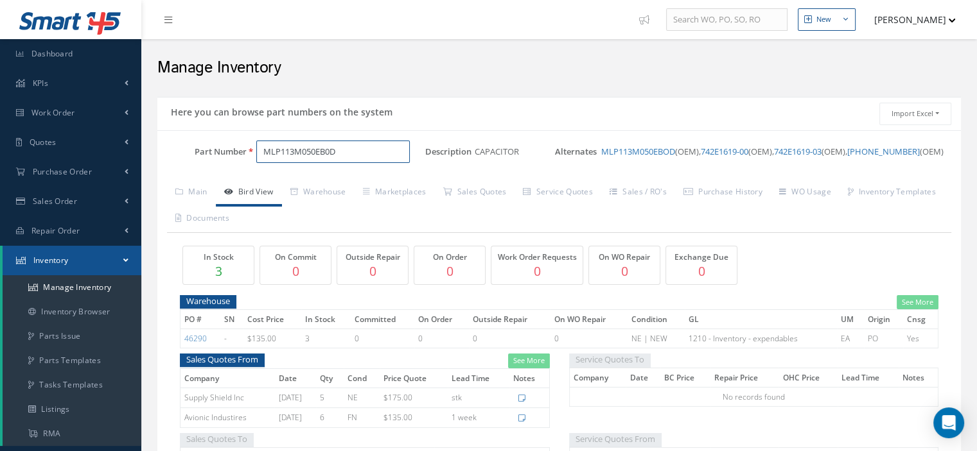
drag, startPoint x: 352, startPoint y: 158, endPoint x: 265, endPoint y: 147, distance: 87.4
click at [265, 147] on input "MLP113M050EB0D" at bounding box center [332, 152] width 153 height 23
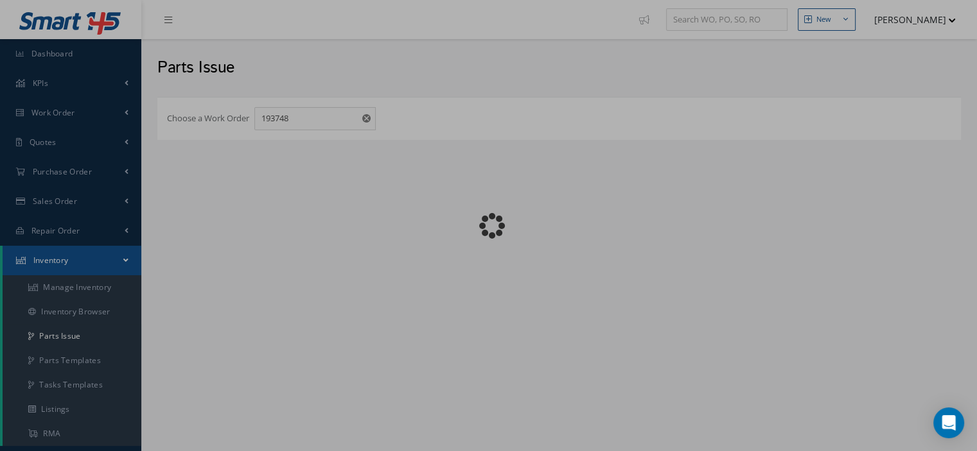
checkbox input "false"
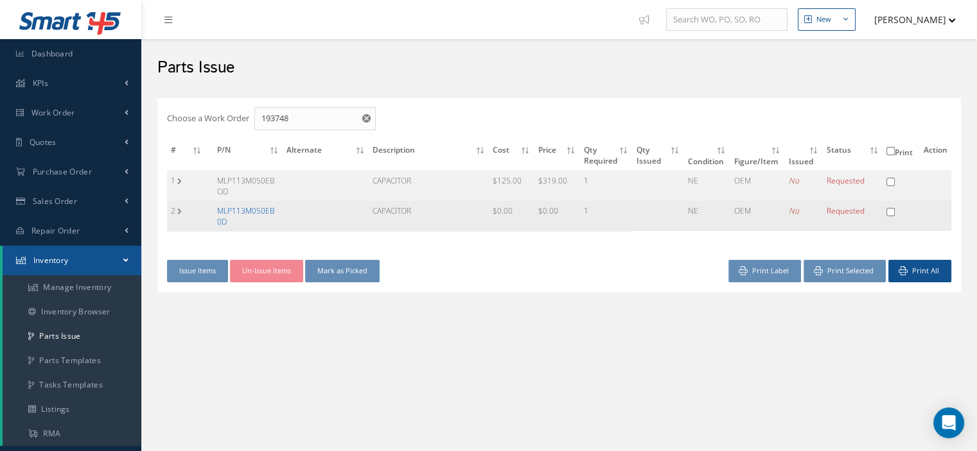
click at [261, 207] on link "MLP113M050EB0D" at bounding box center [246, 217] width 58 height 22
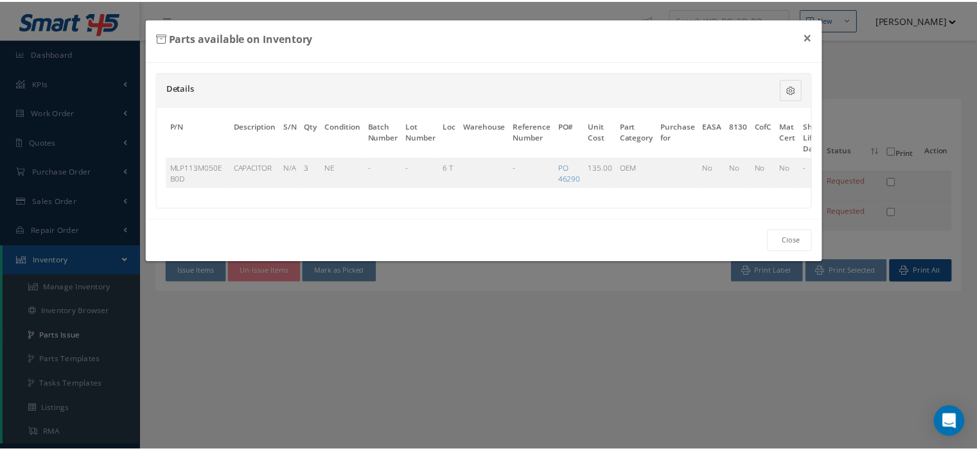
scroll to position [0, 83]
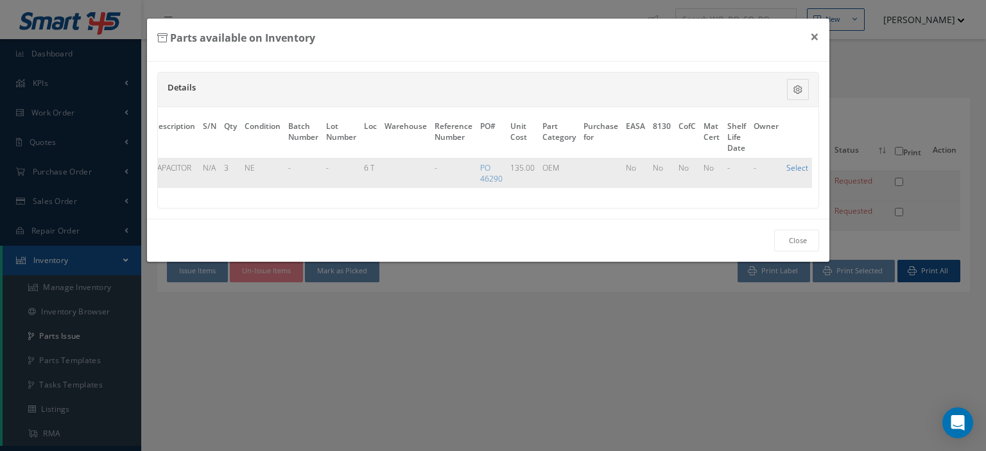
click at [787, 166] on link "Select" at bounding box center [798, 167] width 22 height 11
checkbox input "true"
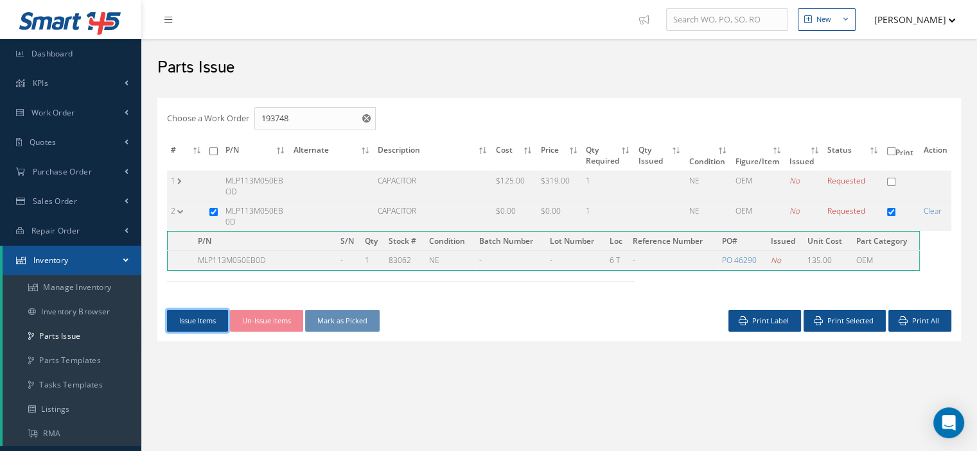
click at [195, 310] on button "Issue Items" at bounding box center [197, 321] width 61 height 22
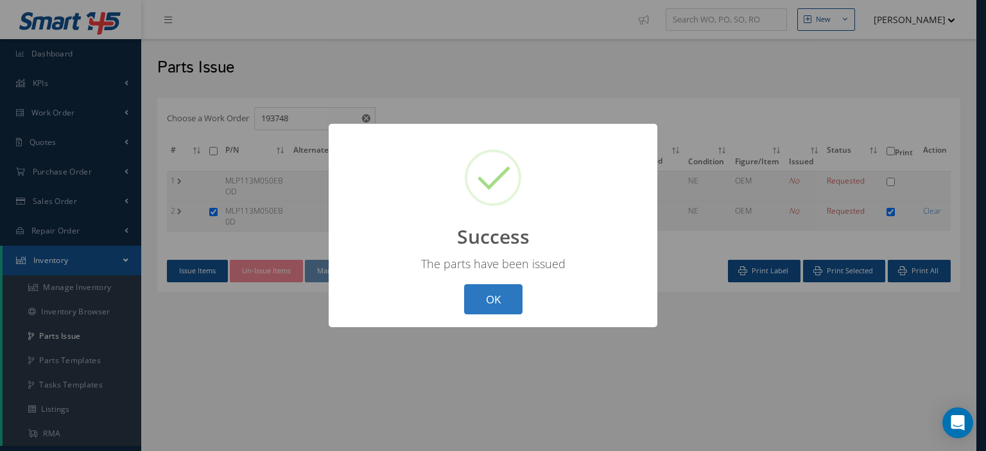
click at [502, 299] on button "OK" at bounding box center [493, 300] width 58 height 30
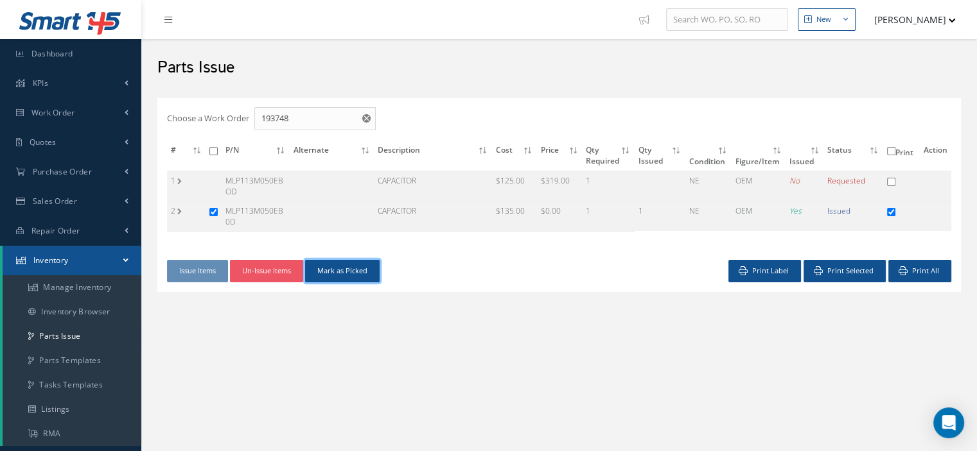
click at [334, 273] on button "Mark as Picked" at bounding box center [342, 271] width 75 height 22
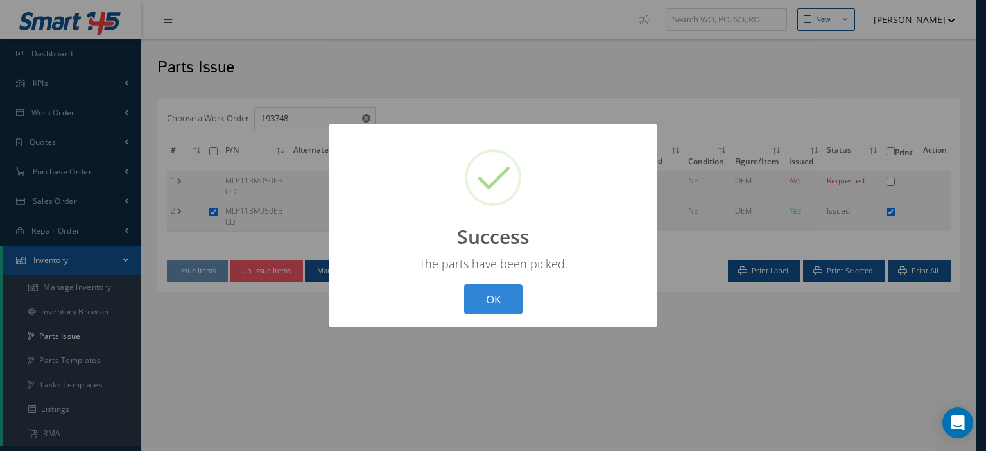
click at [499, 301] on button "OK" at bounding box center [493, 300] width 58 height 30
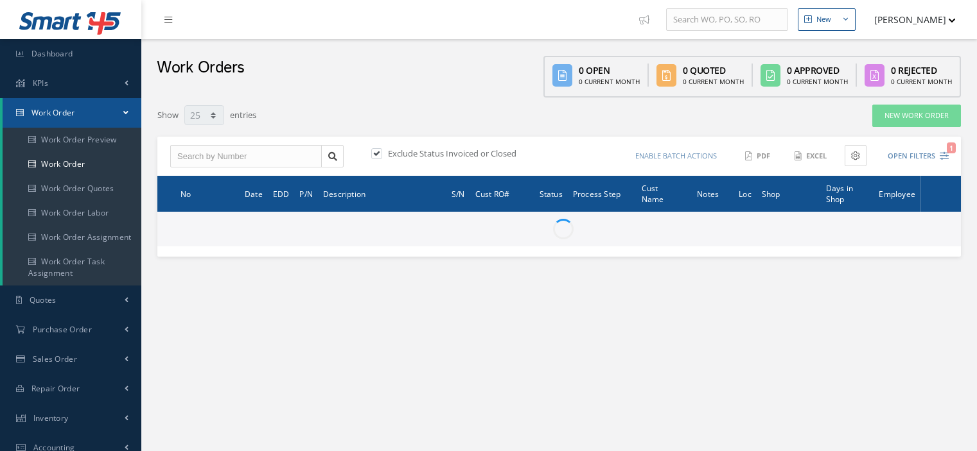
select select "25"
click at [247, 157] on input "text" at bounding box center [246, 156] width 152 height 23
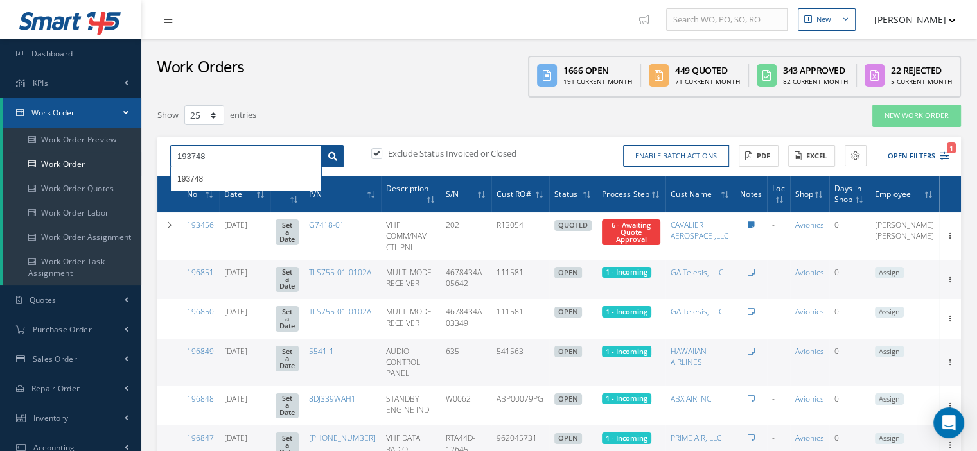
type input "193748"
click at [327, 153] on link at bounding box center [332, 156] width 22 height 23
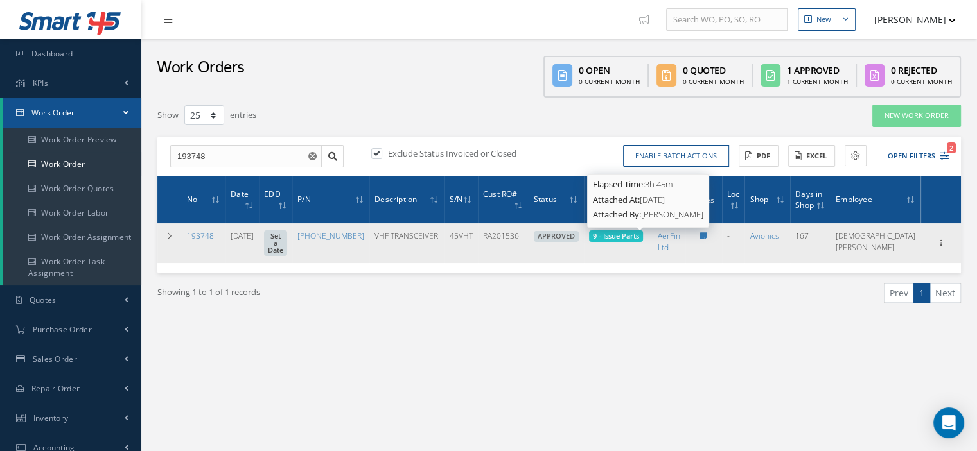
click at [617, 236] on span "9 - Issue Parts" at bounding box center [616, 236] width 46 height 10
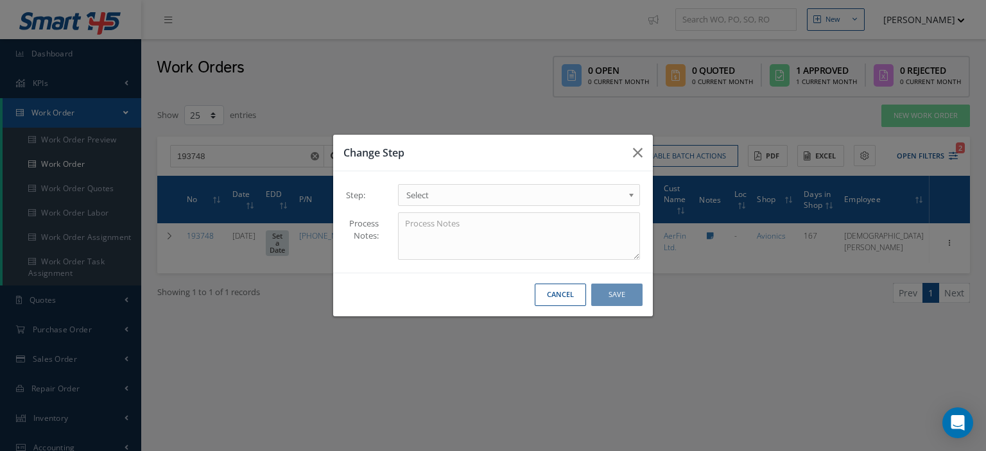
click at [604, 195] on span "Select" at bounding box center [515, 195] width 217 height 15
click at [611, 291] on button "Save" at bounding box center [617, 295] width 51 height 22
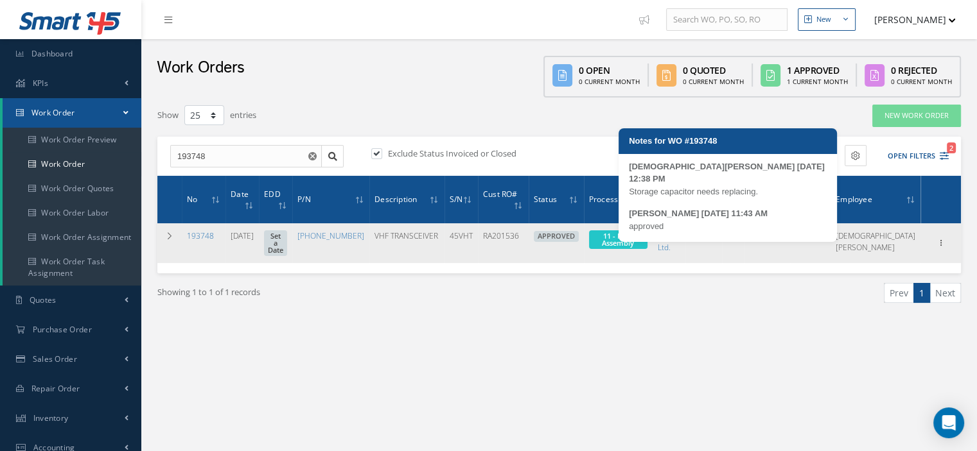
click at [707, 240] on link at bounding box center [703, 236] width 7 height 11
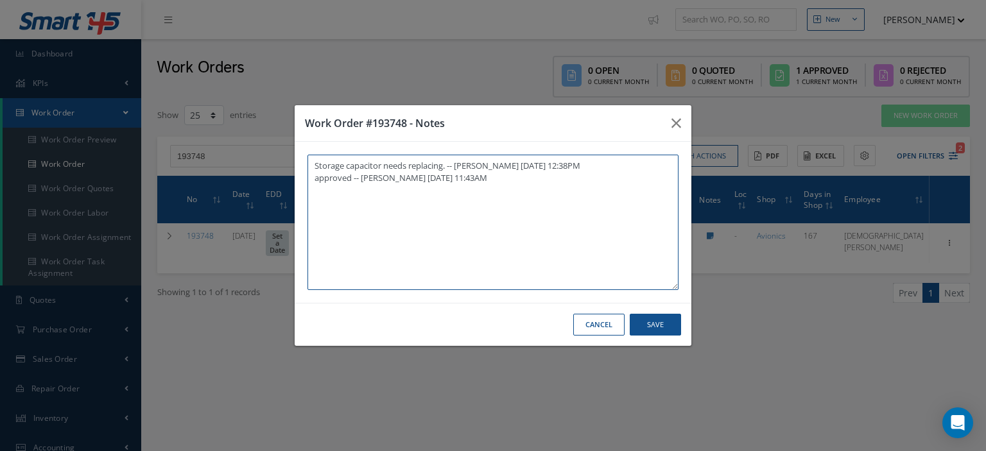
paste textarea "I already gave them to the technician"
type textarea "Storage capacitor needs replacing. -- [PERSON_NAME] [DATE] 12:38PM approved -- …"
click at [636, 323] on button "Save" at bounding box center [655, 325] width 51 height 22
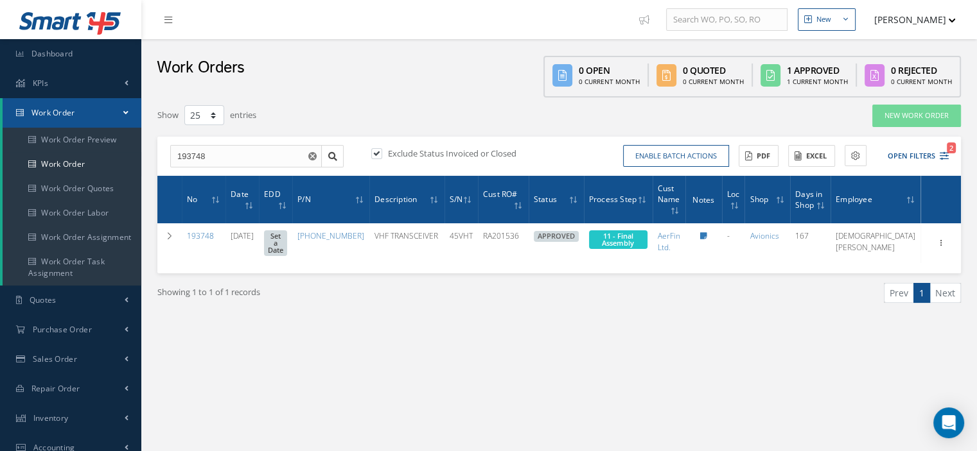
click at [125, 115] on span at bounding box center [125, 112] width 5 height 11
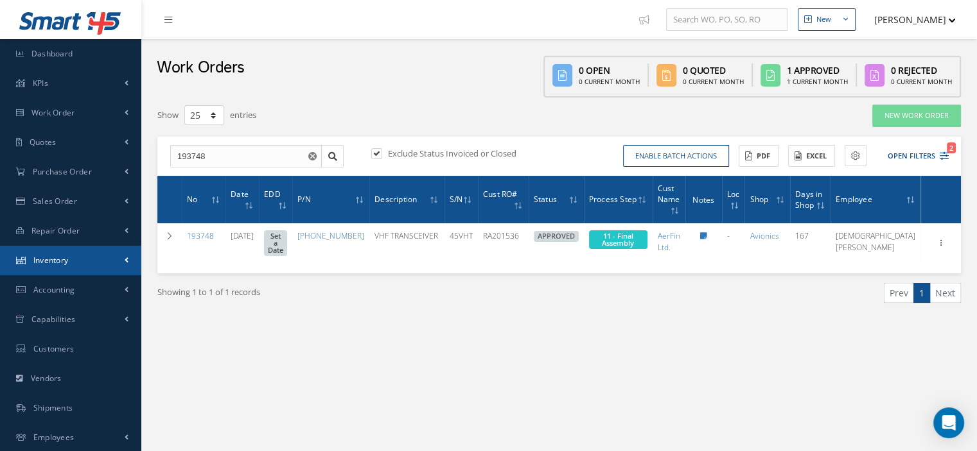
click at [73, 260] on link "Inventory" at bounding box center [70, 261] width 141 height 30
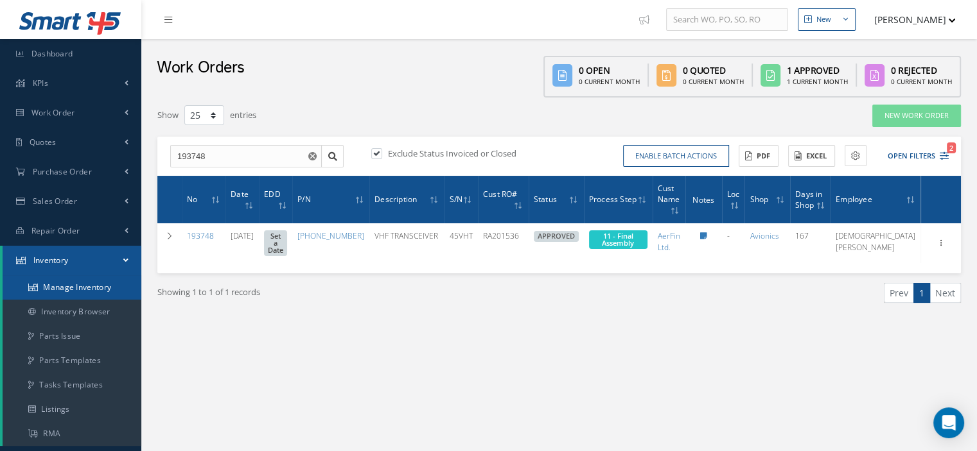
click at [72, 290] on link "Manage Inventory" at bounding box center [72, 288] width 139 height 24
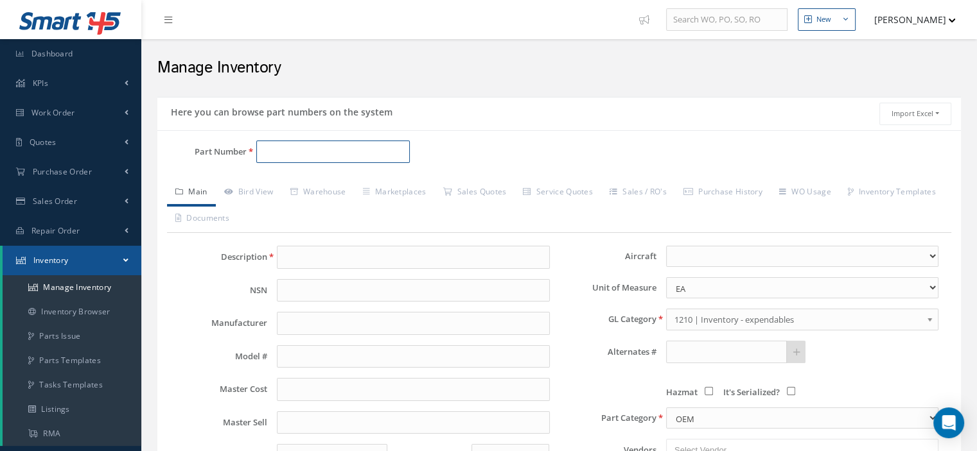
click at [288, 152] on input "Part Number" at bounding box center [332, 152] width 153 height 23
paste input "[PHONE_NUMBER]"
type input "[PHONE_NUMBER]"
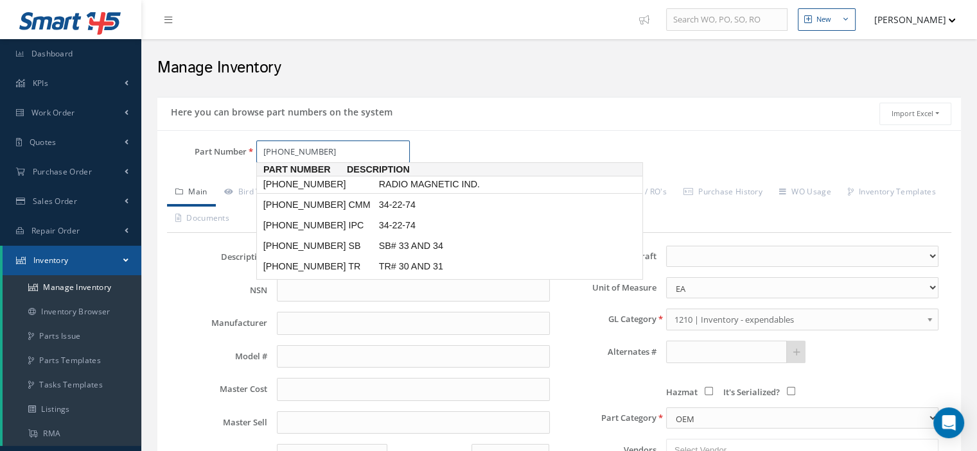
click at [334, 179] on span "[PHONE_NUMBER]" at bounding box center [319, 184] width 116 height 13
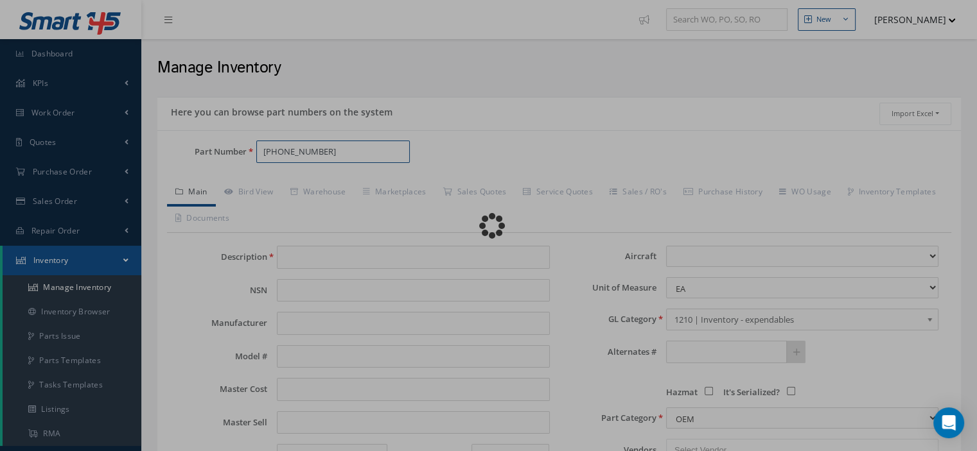
type input "RADIO MAGNETIC IND."
type input "[PERSON_NAME]"
type input "RMI-733"
type input "0.00"
select select
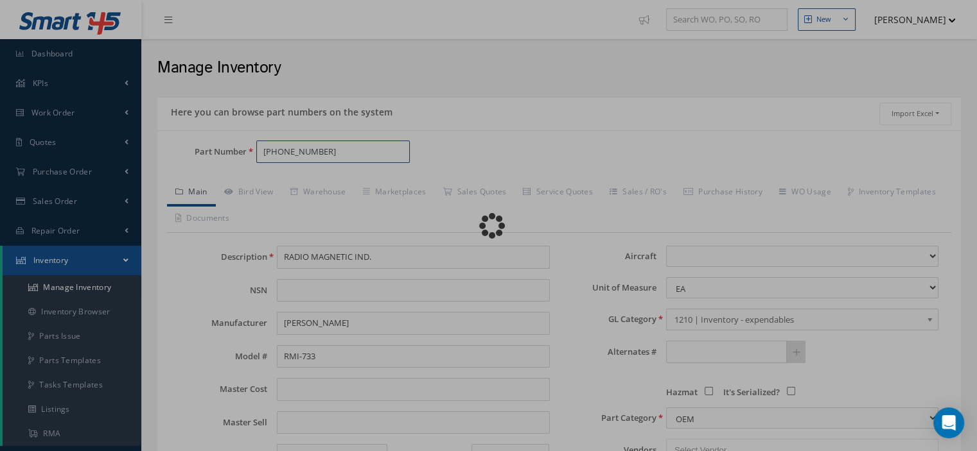
type textarea "Supplier Part: [PHONE_NUMBER]"
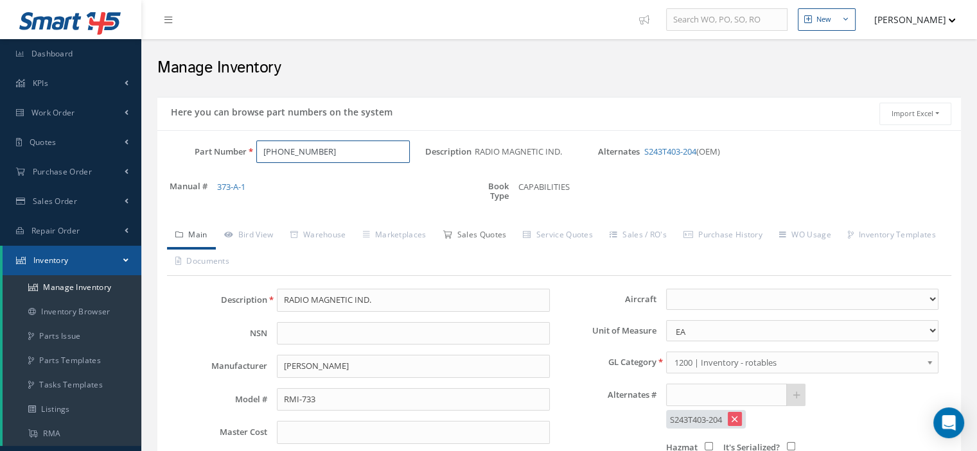
type input "[PHONE_NUMBER]"
click at [503, 231] on link "Sales Quotes" at bounding box center [474, 236] width 80 height 27
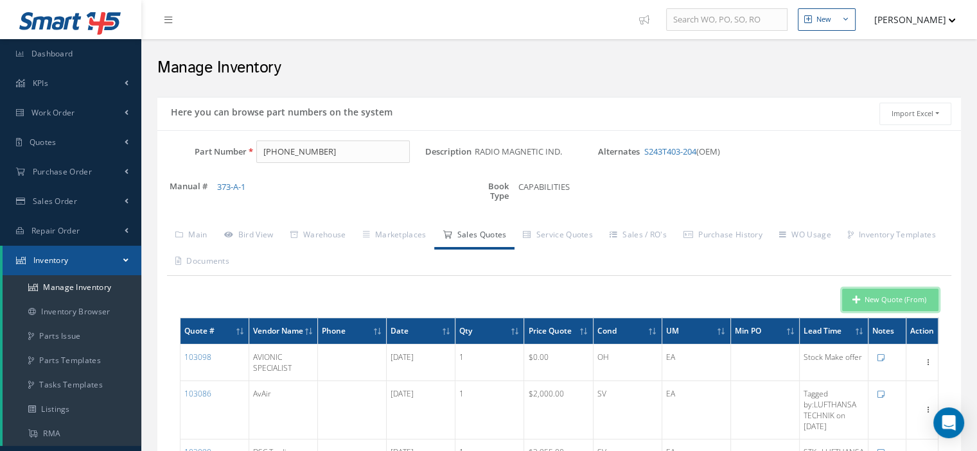
click at [866, 301] on button "New Quote (From)" at bounding box center [890, 300] width 96 height 22
type input "RADIO MAGNETIC IND."
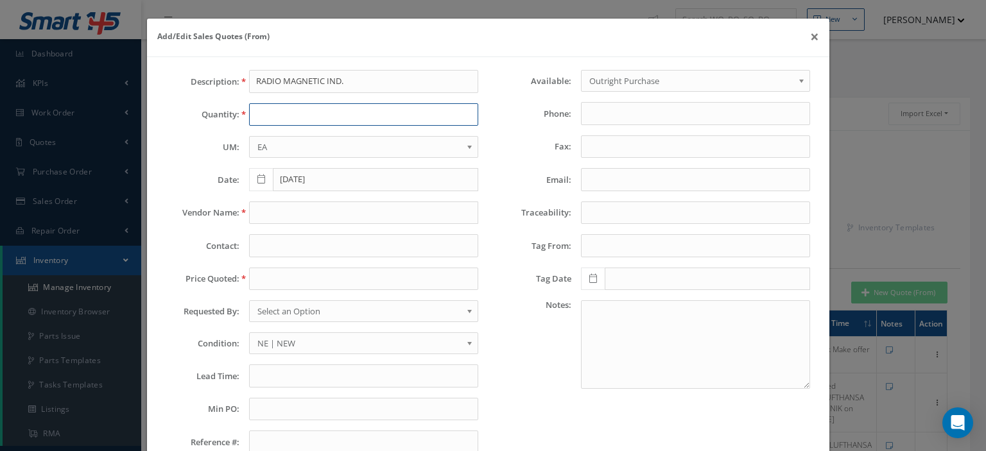
click at [277, 119] on input "text" at bounding box center [363, 114] width 229 height 23
type input "1"
click at [288, 277] on input "text" at bounding box center [363, 279] width 229 height 23
paste input "2,500.00"
click at [261, 277] on input "2,500.00" at bounding box center [363, 279] width 229 height 23
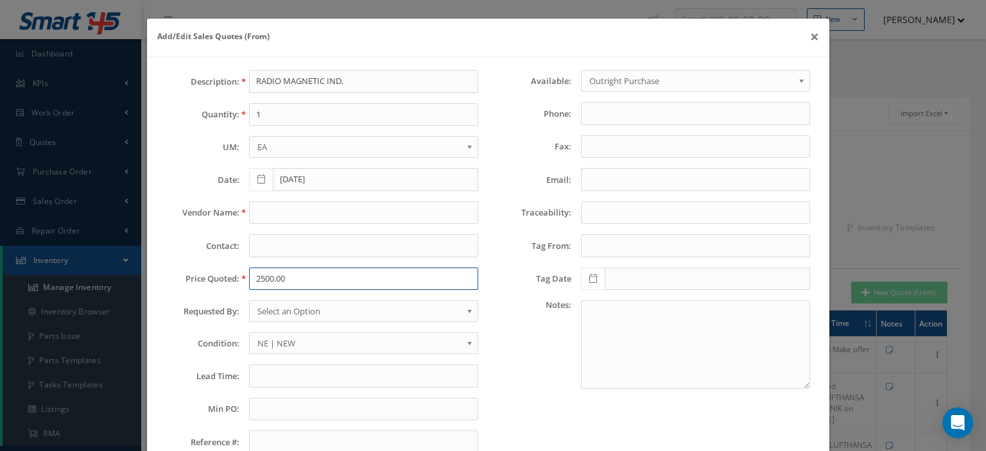
type input "2500.00"
click at [275, 306] on span "Select an Option" at bounding box center [360, 311] width 204 height 15
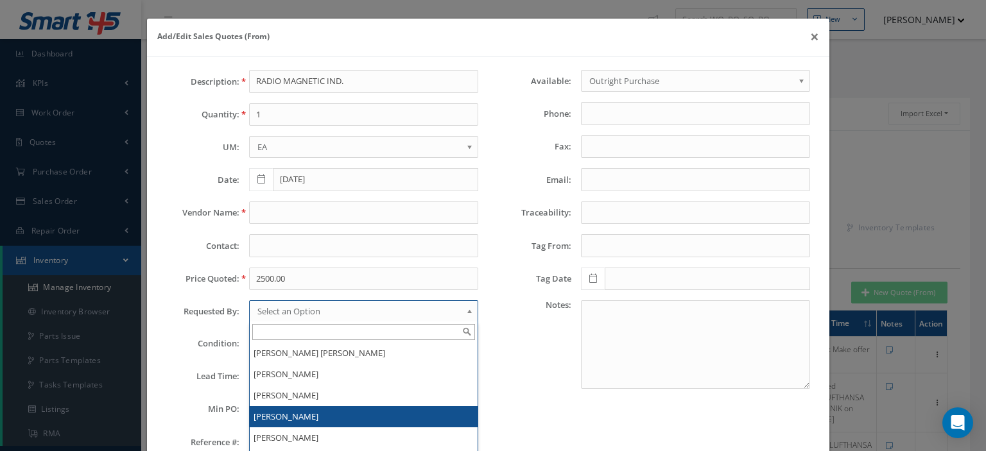
click at [285, 407] on li "[PERSON_NAME]" at bounding box center [364, 417] width 228 height 21
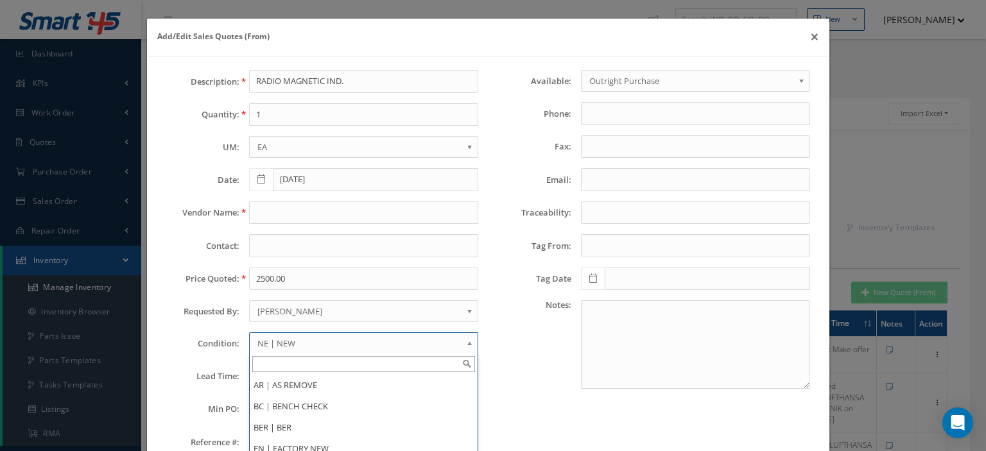
click at [272, 339] on span "NE | NEW" at bounding box center [360, 343] width 204 height 15
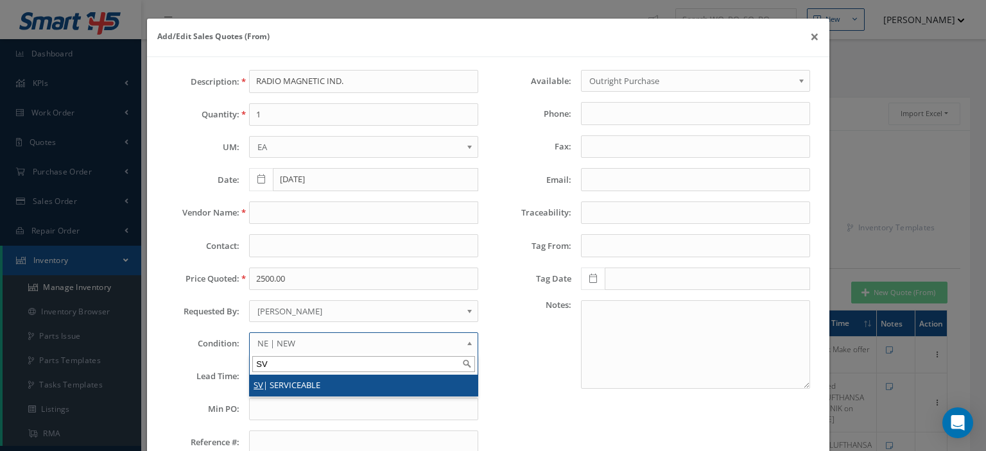
type input "SV"
click at [277, 385] on li "SV | SERVICEABLE" at bounding box center [364, 385] width 228 height 21
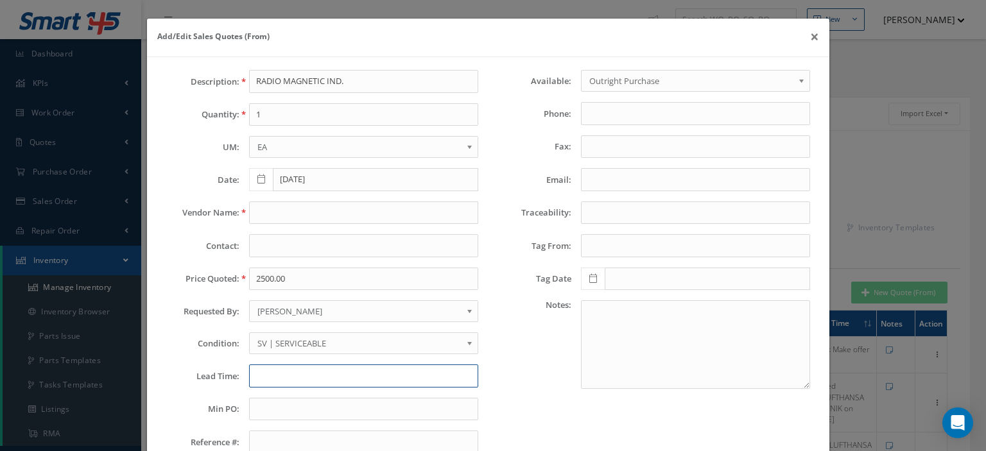
click at [268, 375] on input "text" at bounding box center [363, 376] width 229 height 23
paste input "Tagged by: HIGH TECH AVIONIC & ACCESSORIES on Dec 17, 2014"
click at [249, 374] on input "Tagged by: HIGH TECH AVIONIC & ACCESSORIES on Dec 17, 2014" at bounding box center [363, 376] width 229 height 23
click at [322, 373] on input "STK--Tagged by: HIGH TECH AVIONIC & ACCESSORIES on Dec 17, 2014" at bounding box center [363, 376] width 229 height 23
type input "STK--Tagged by: HIGH TECH AVIONIC & ACCESSORIES on Dec 17, 2014"
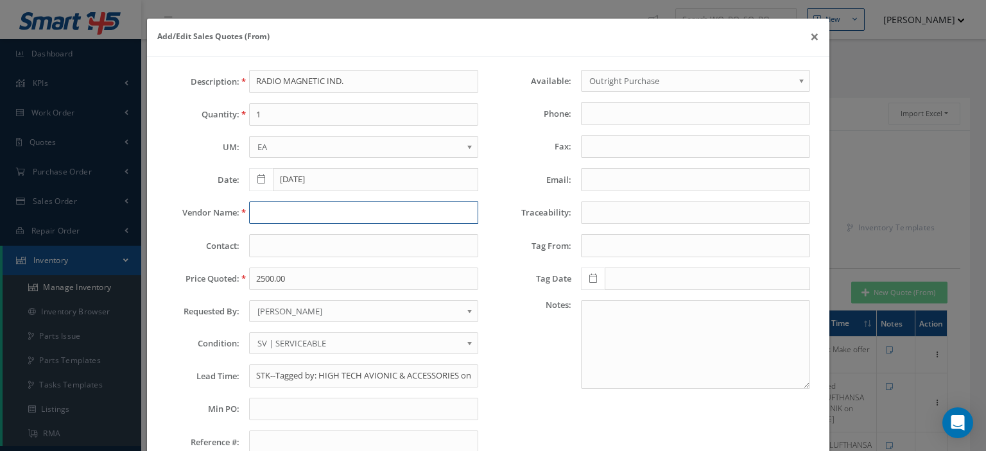
click at [286, 211] on input "text" at bounding box center [363, 213] width 229 height 23
paste input "Kellstrom Aerospace"
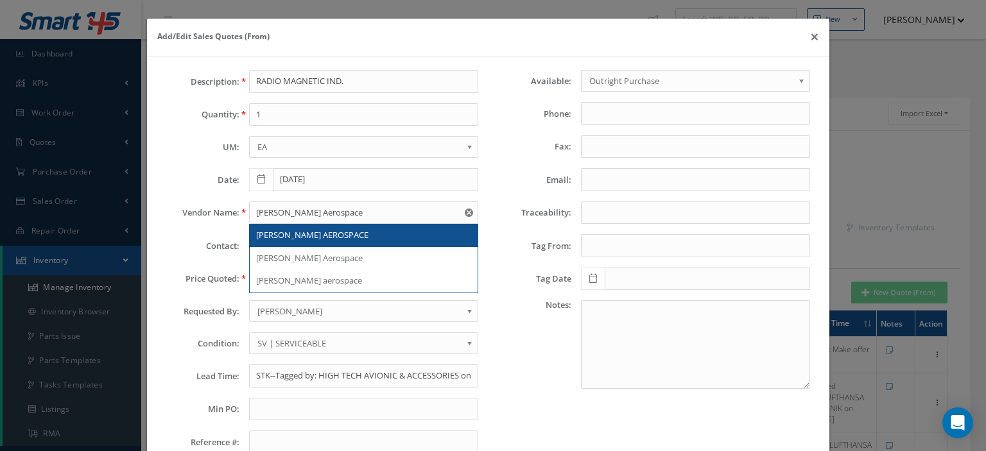
click at [308, 229] on span "KELLSTROM AEROSPACE" at bounding box center [312, 235] width 112 height 12
type input "KELLSTROM AEROSPACE"
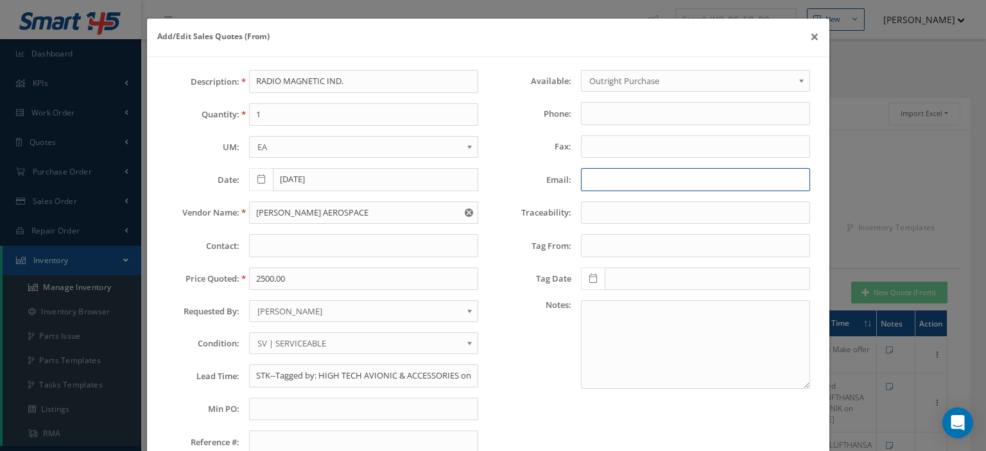
click at [597, 182] on input "Email:" at bounding box center [695, 179] width 229 height 23
paste input "carole.schramm@kellstromaerospace.com"
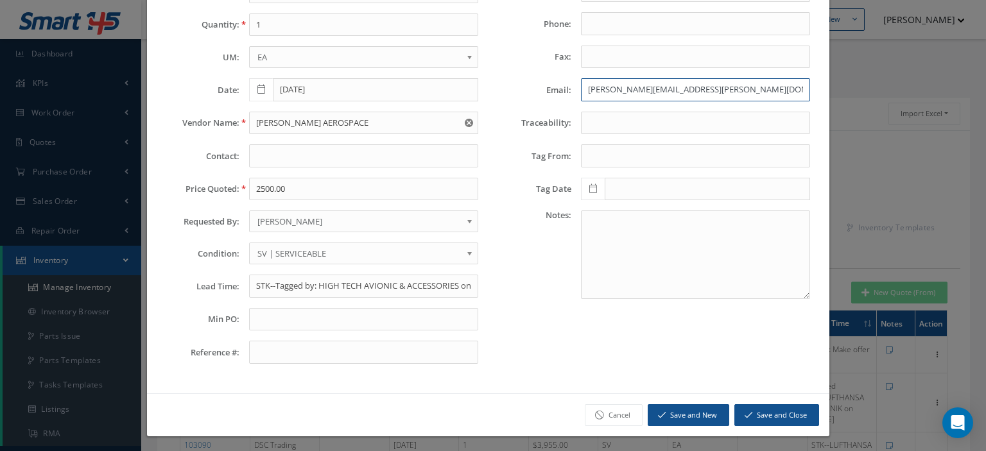
type input "carole.schramm@kellstromaerospace.com"
drag, startPoint x: 804, startPoint y: 416, endPoint x: 753, endPoint y: 404, distance: 52.7
click at [787, 412] on button "Save and Close" at bounding box center [777, 416] width 85 height 22
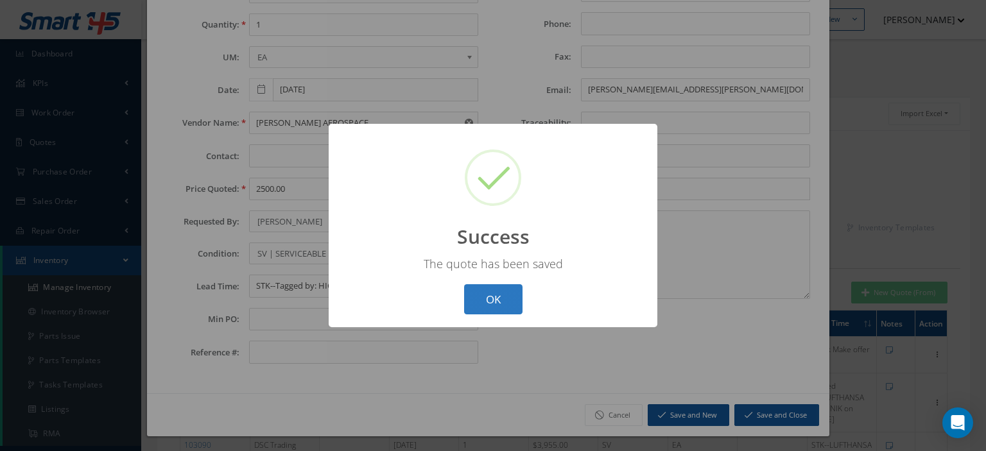
click at [502, 303] on button "OK" at bounding box center [493, 300] width 58 height 30
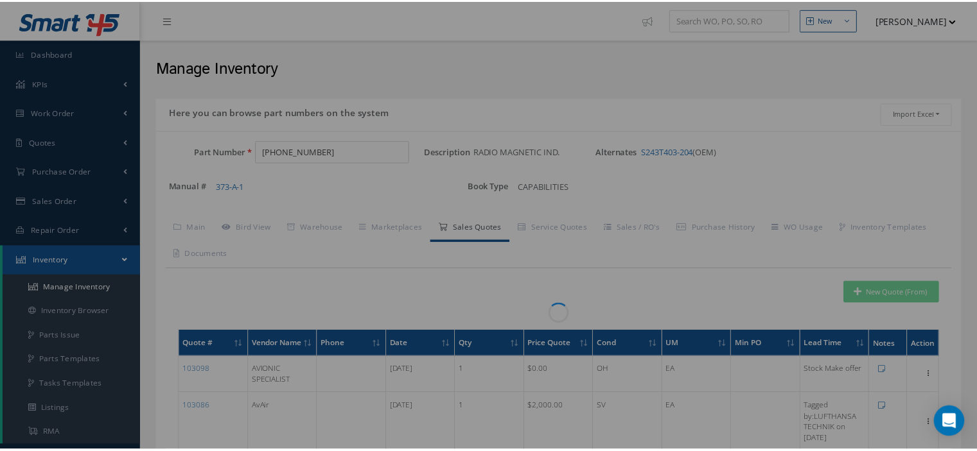
scroll to position [0, 0]
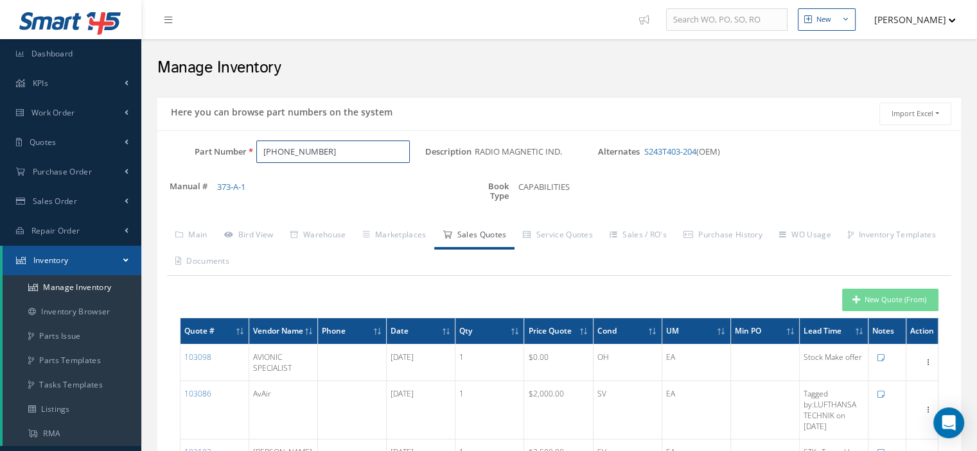
drag, startPoint x: 324, startPoint y: 156, endPoint x: 224, endPoint y: 166, distance: 100.7
click at [227, 166] on div "Part Number 622-5002-203" at bounding box center [291, 157] width 268 height 33
click at [313, 152] on input "WL501" at bounding box center [332, 152] width 153 height 23
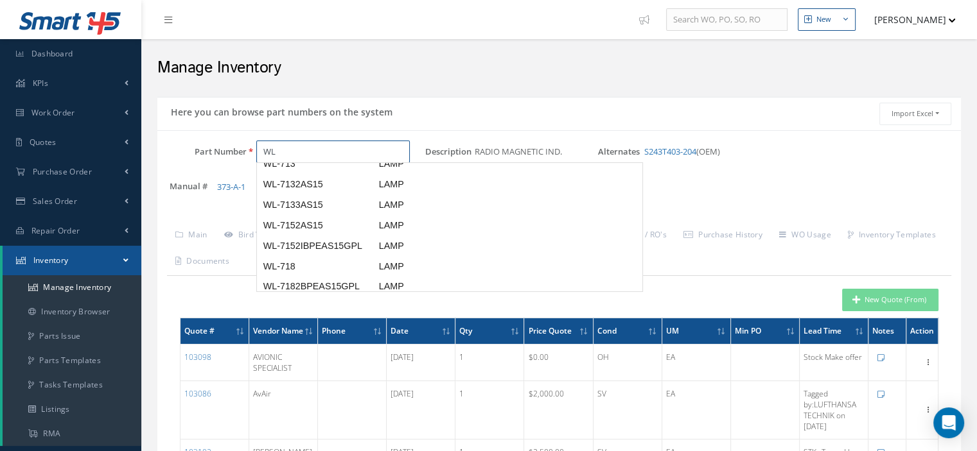
scroll to position [715, 0]
type input "WL"
drag, startPoint x: 639, startPoint y: 285, endPoint x: 427, endPoint y: 116, distance: 270.6
click at [427, 116] on div "Here you can browse part numbers on the system" at bounding box center [358, 114] width 402 height 22
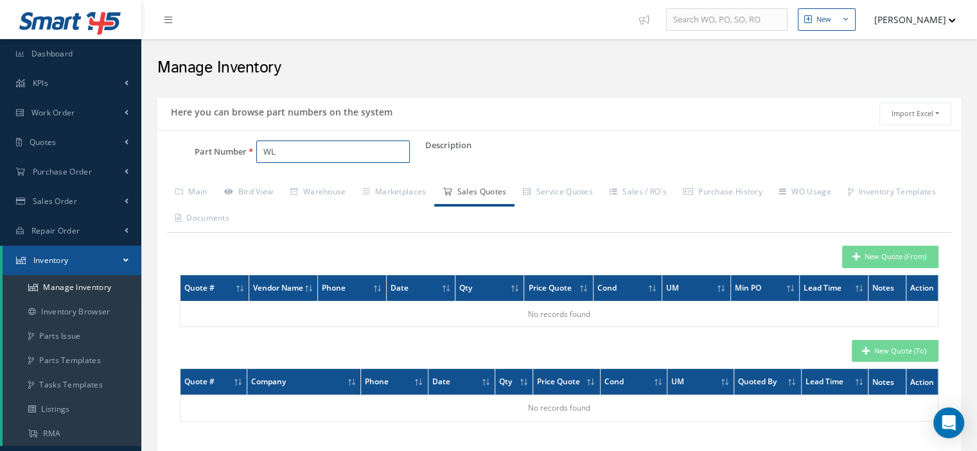
drag, startPoint x: 277, startPoint y: 148, endPoint x: 224, endPoint y: 158, distance: 54.2
click at [224, 158] on div "Part Number WL" at bounding box center [291, 152] width 268 height 23
click at [57, 118] on link "Work Order" at bounding box center [70, 113] width 141 height 30
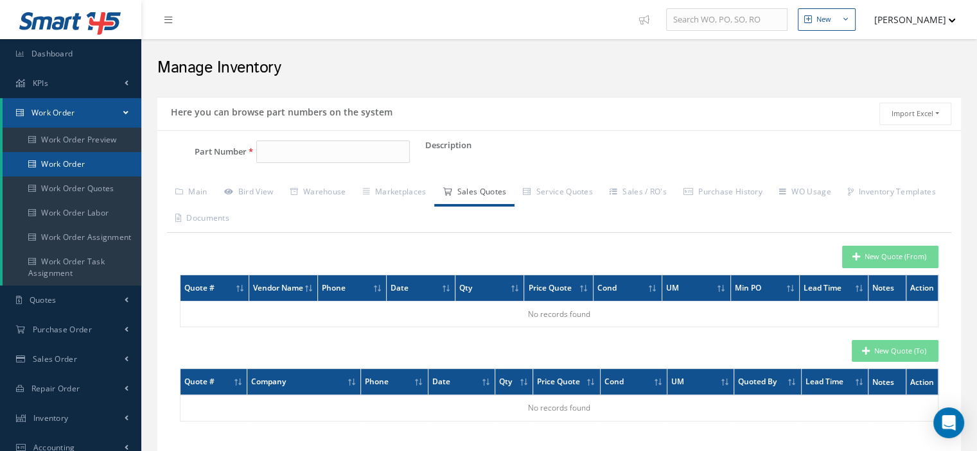
click at [70, 162] on link "Work Order" at bounding box center [72, 164] width 139 height 24
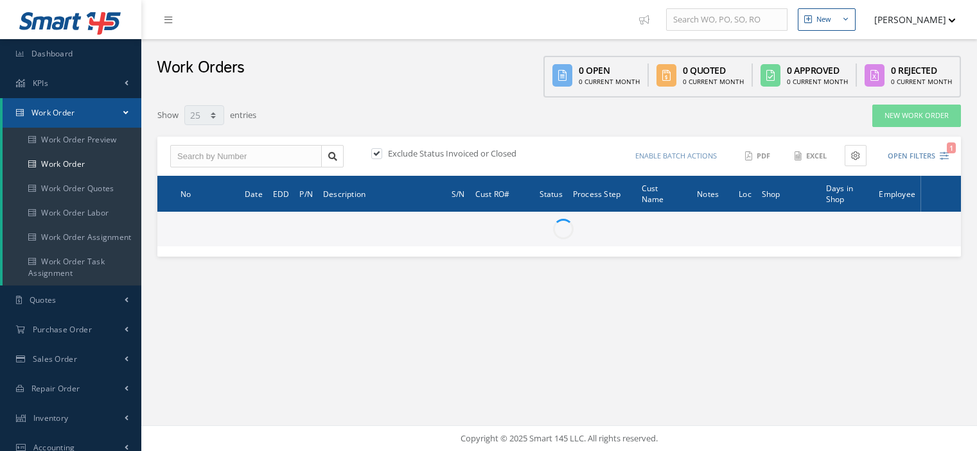
select select "25"
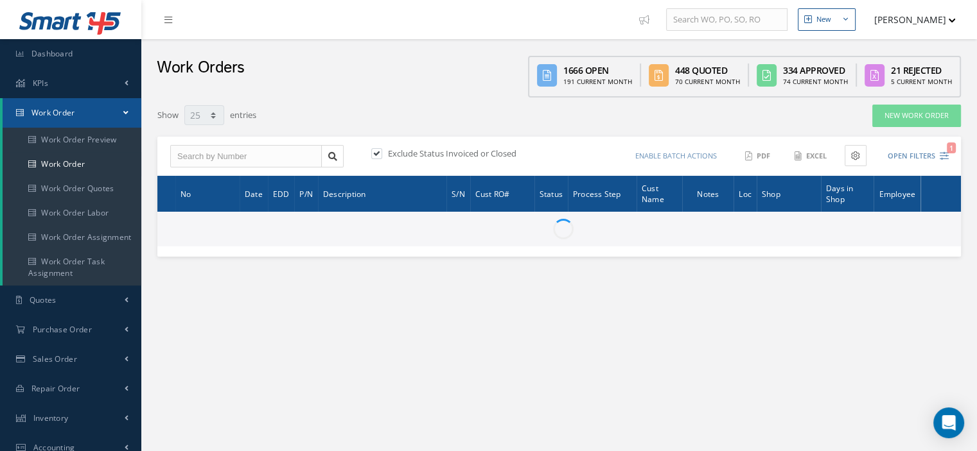
click at [381, 155] on label at bounding box center [382, 154] width 3 height 12
click at [378, 155] on input "checkbox" at bounding box center [375, 154] width 8 height 8
checkbox input "false"
type input "All Work Request"
type input "All Work Performed"
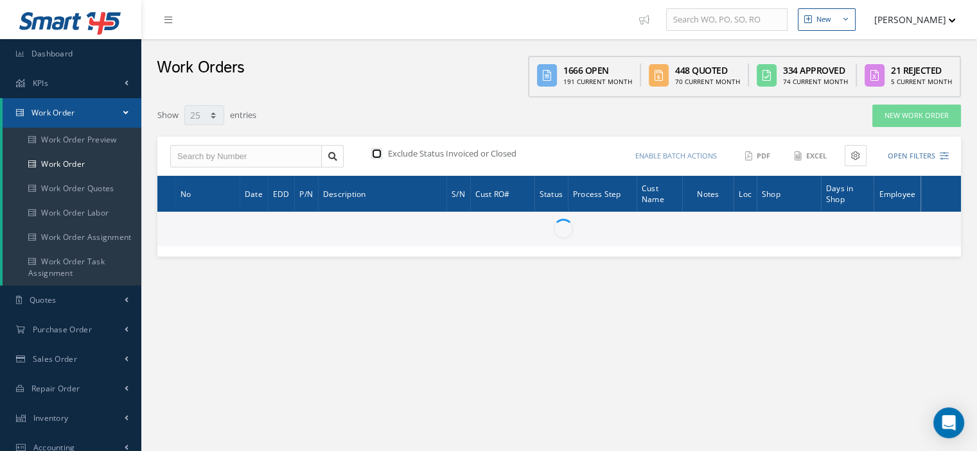
type input "All Status"
type input "WO Part Status"
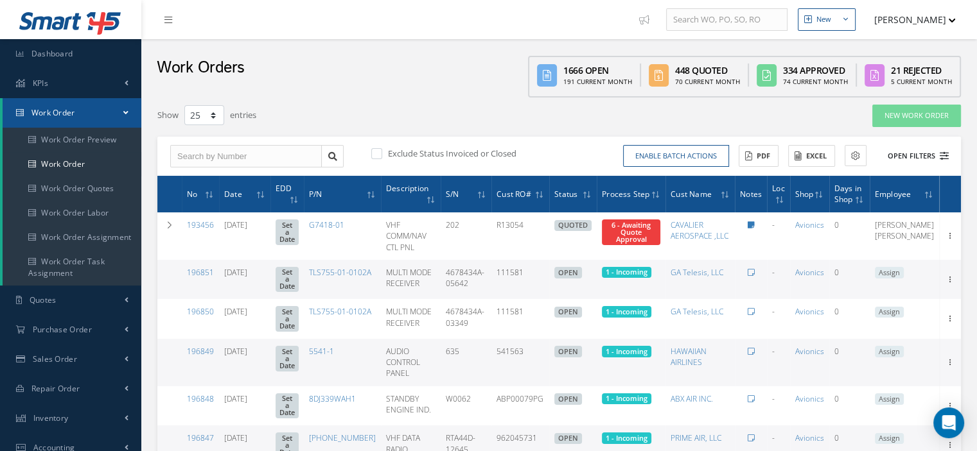
click at [945, 158] on icon at bounding box center [944, 156] width 9 height 9
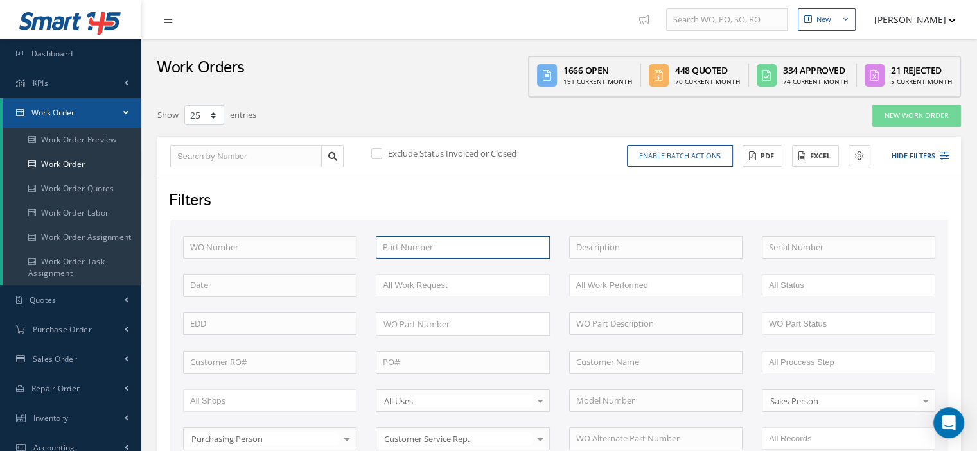
click at [407, 253] on input "text" at bounding box center [462, 247] width 173 height 23
type input "W"
click at [958, 20] on li "[PERSON_NAME] Administration Show Tips My Profile Logout" at bounding box center [911, 19] width 99 height 25
